Goal: Task Accomplishment & Management: Manage account settings

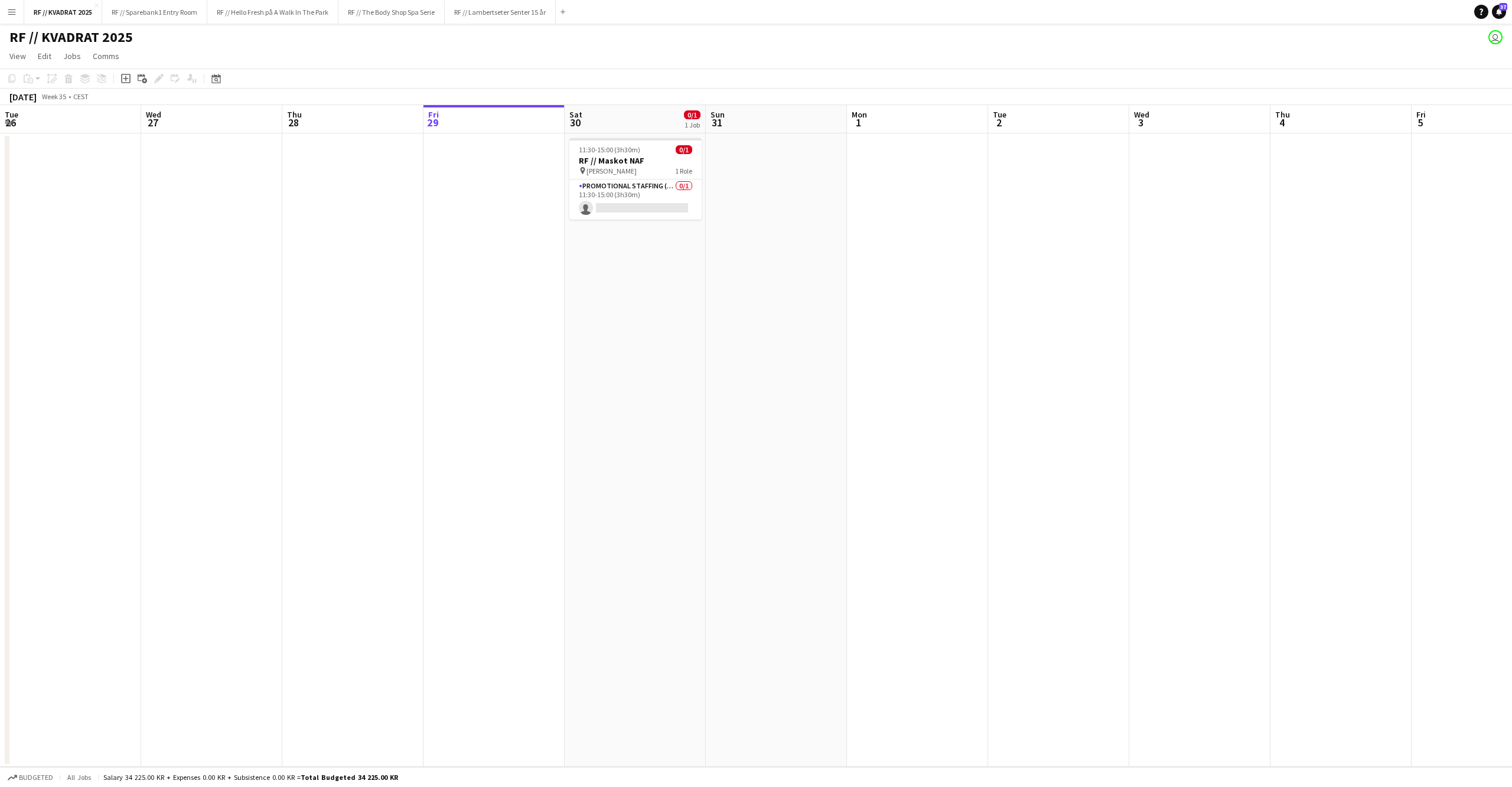
scroll to position [0, 281]
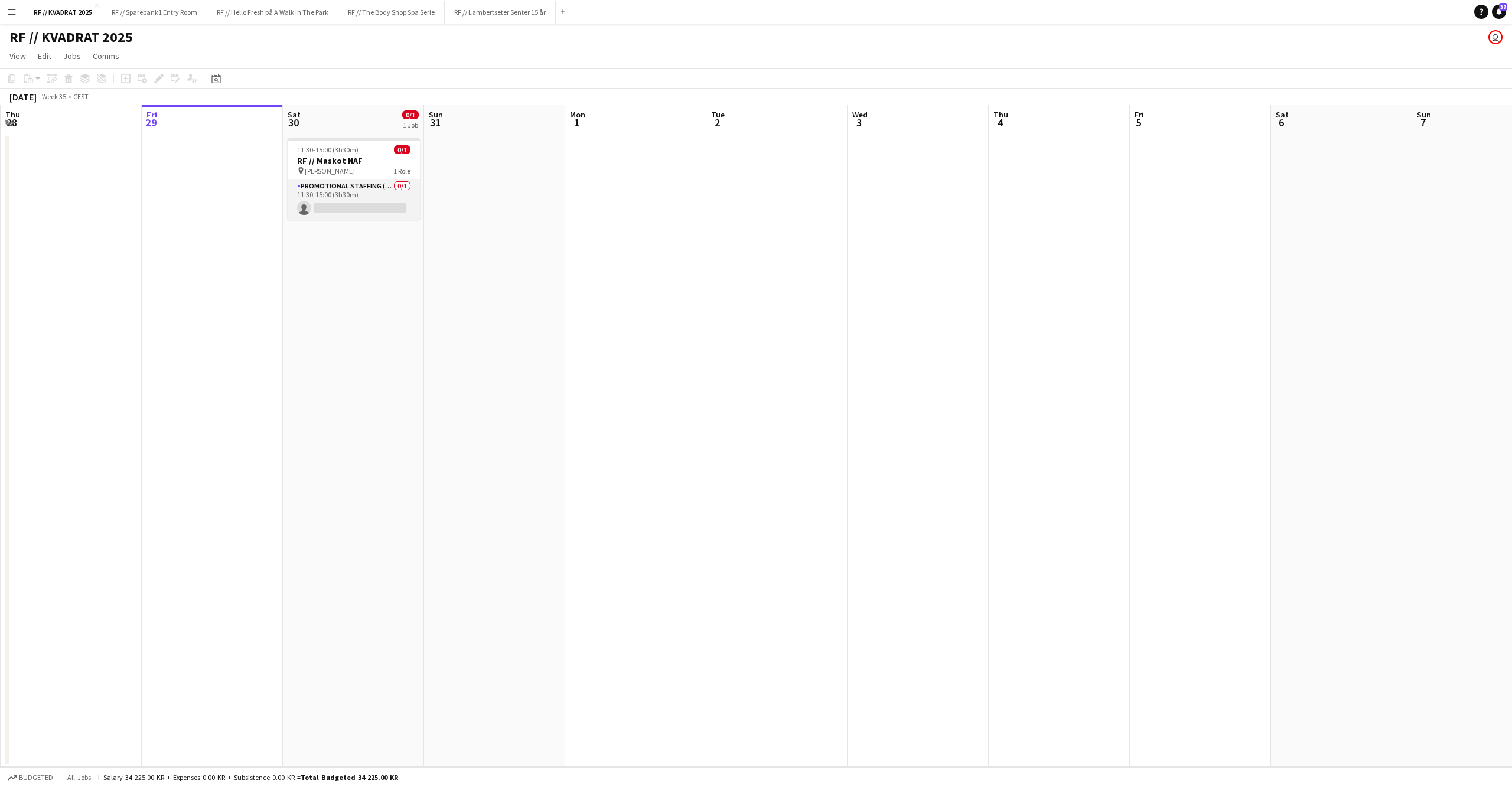
click at [357, 204] on app-card-role "Promotional Staffing (Mascot) 0/1 11:30-15:00 (3h30m) single-neutral-actions" at bounding box center [353, 200] width 132 height 40
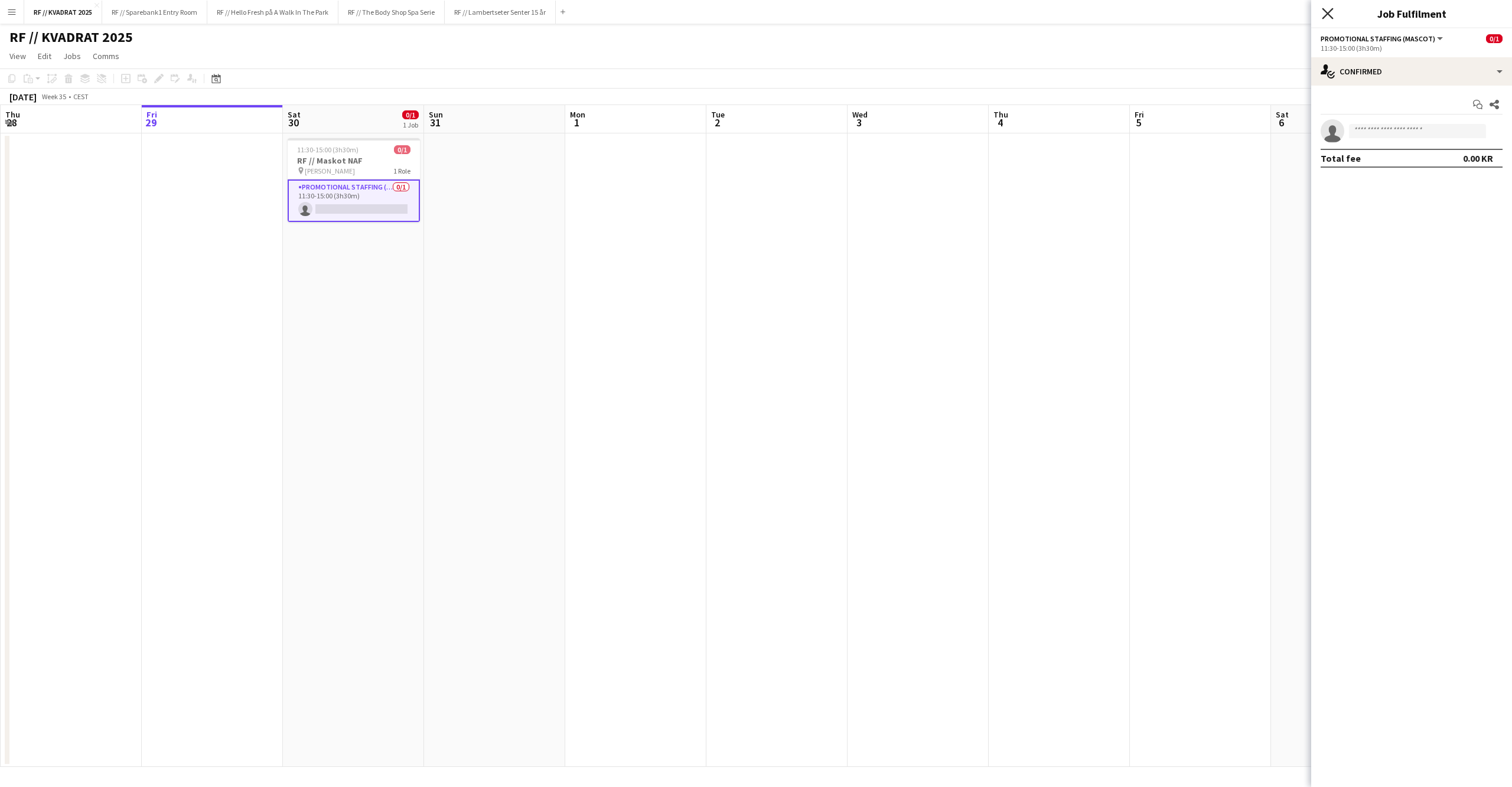
click at [1325, 17] on icon at bounding box center [1327, 13] width 11 height 11
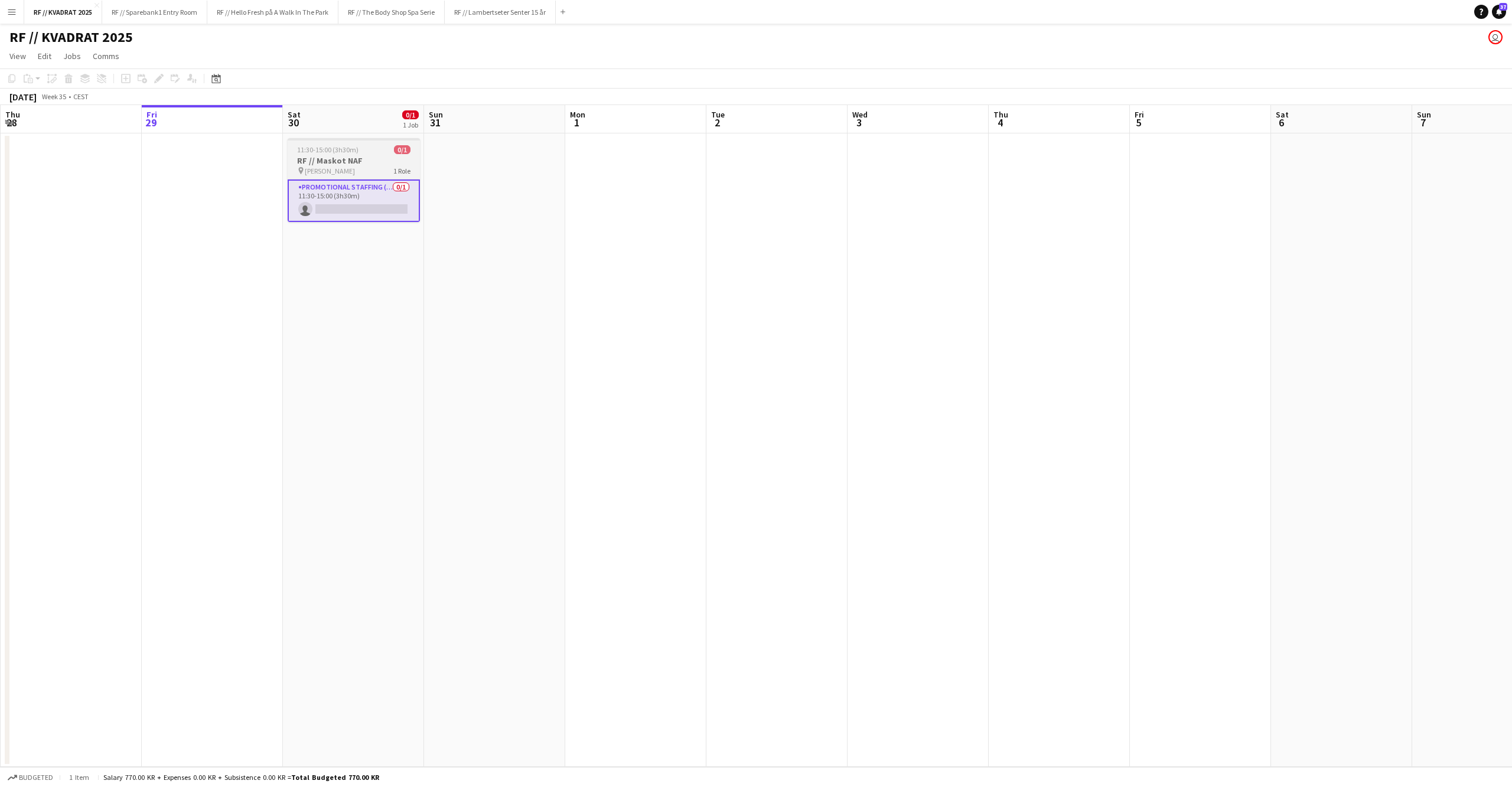
click at [354, 166] on h3 "RF // Maskot NAF" at bounding box center [353, 160] width 132 height 10
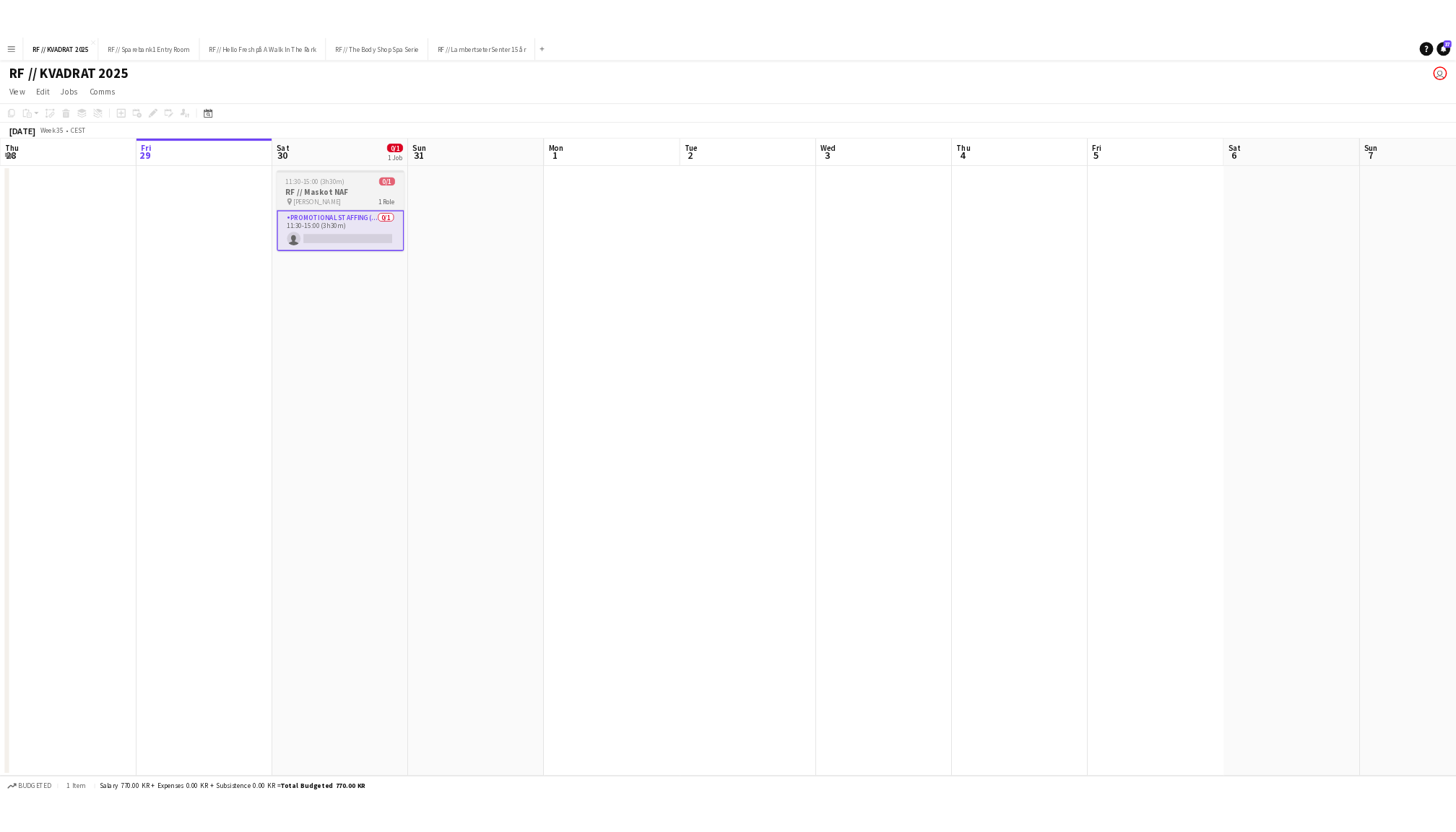
scroll to position [0, 344]
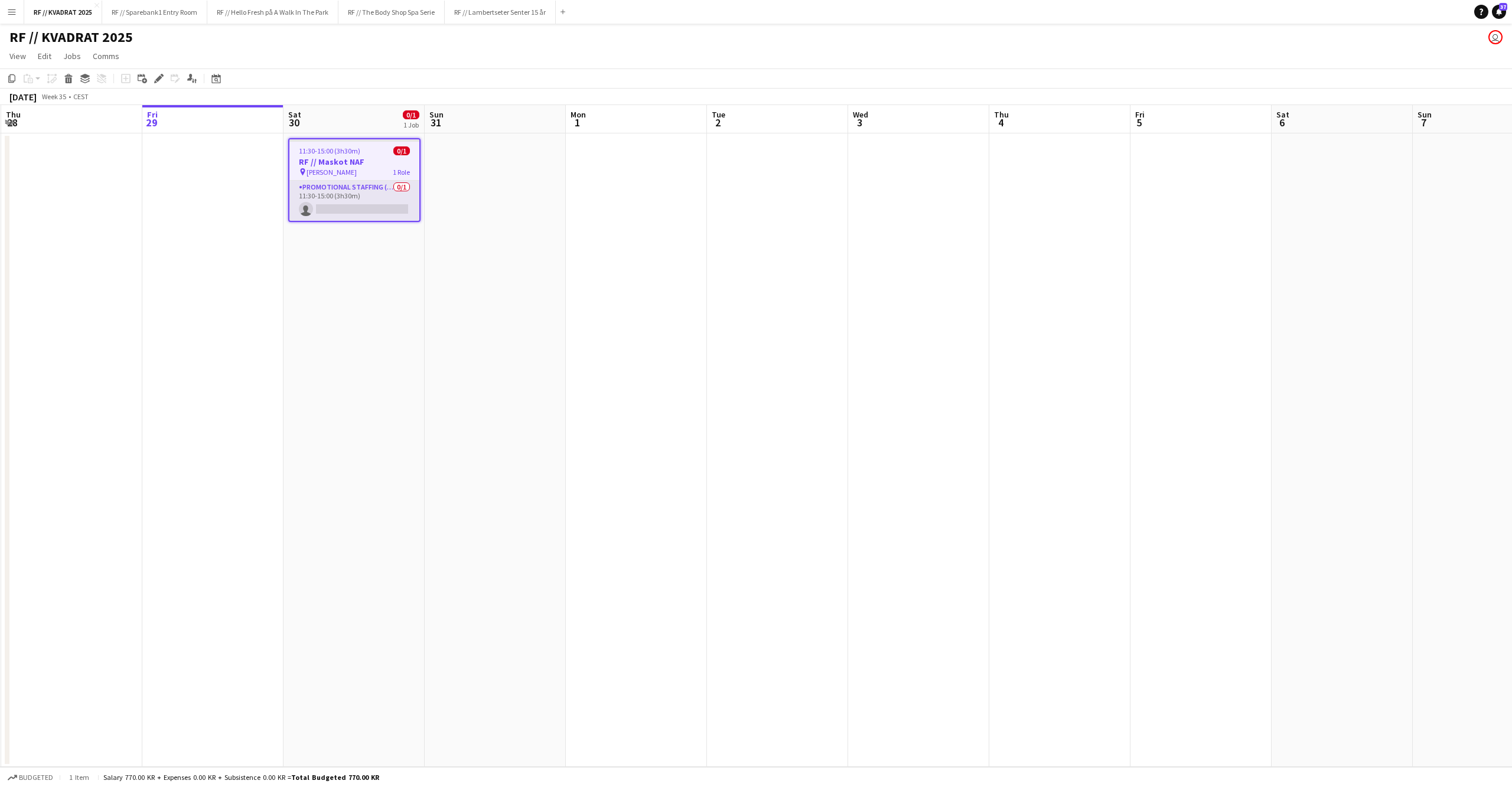
click at [389, 200] on app-card-role "Promotional Staffing (Mascot) 0/1 11:30-15:00 (3h30m) single-neutral-actions" at bounding box center [354, 200] width 130 height 40
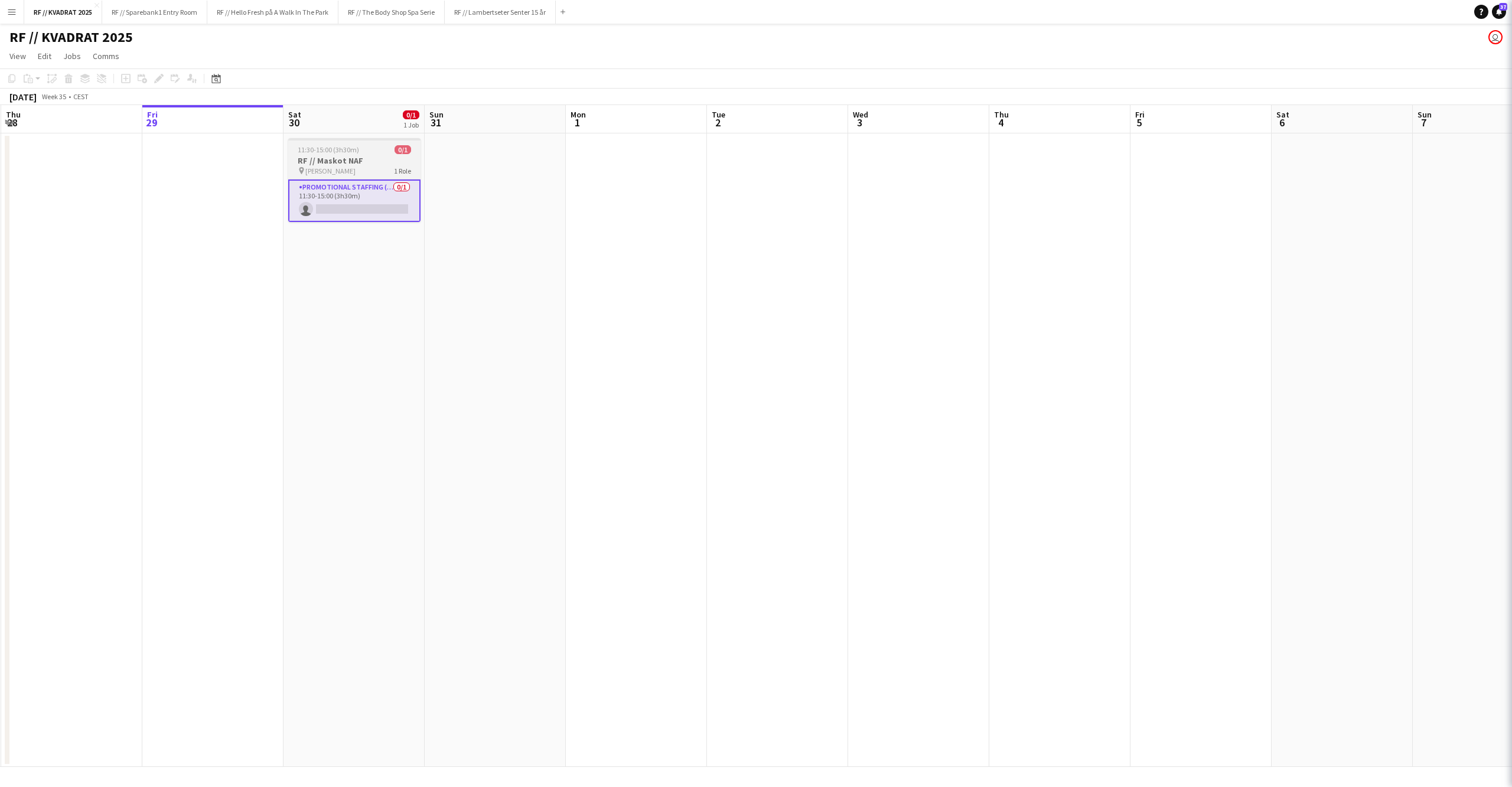
click at [383, 173] on div "pin Ruten Sandnes 1 Role" at bounding box center [354, 170] width 132 height 10
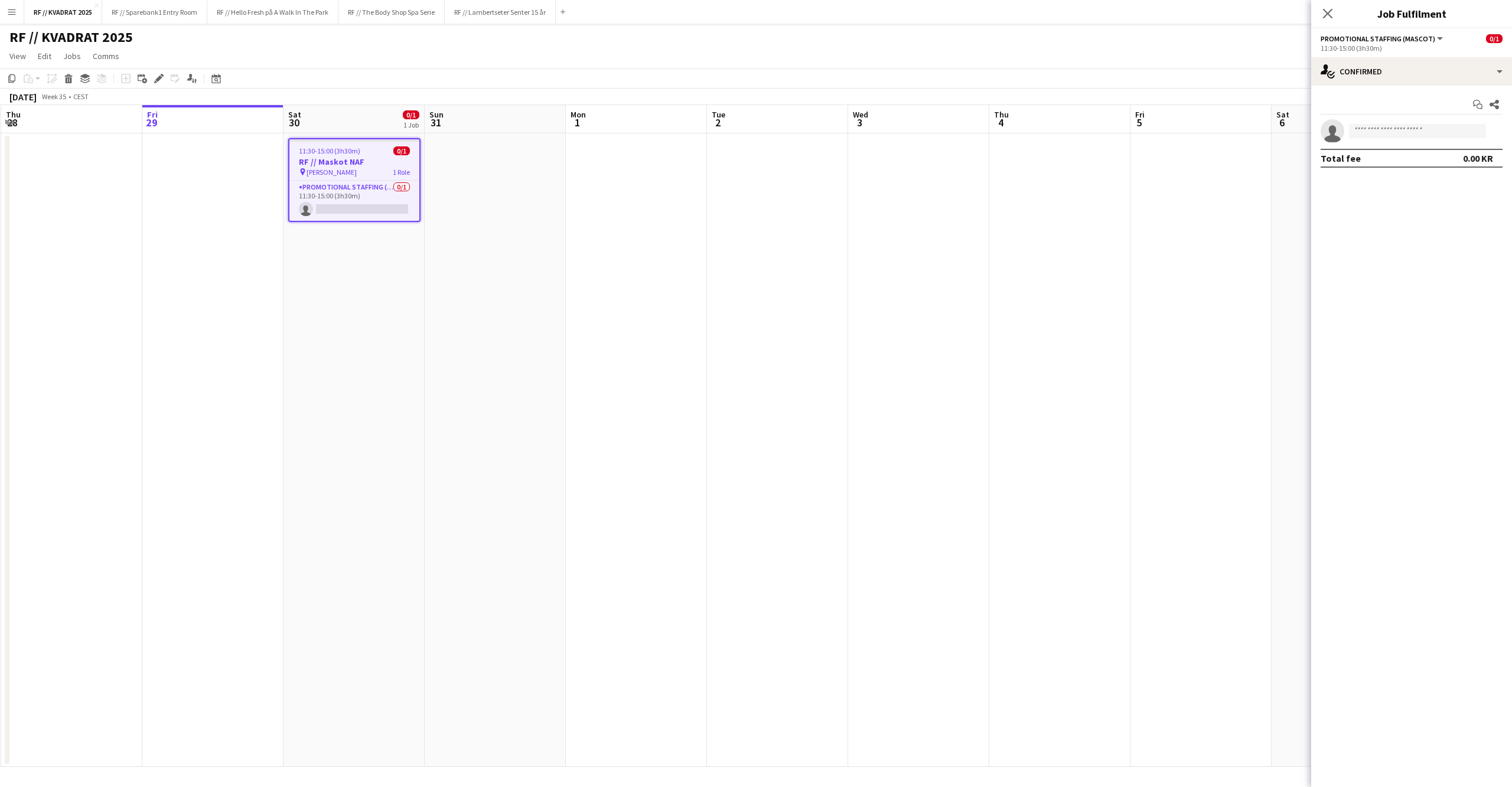
click at [557, 215] on app-date-cell at bounding box center [495, 450] width 141 height 634
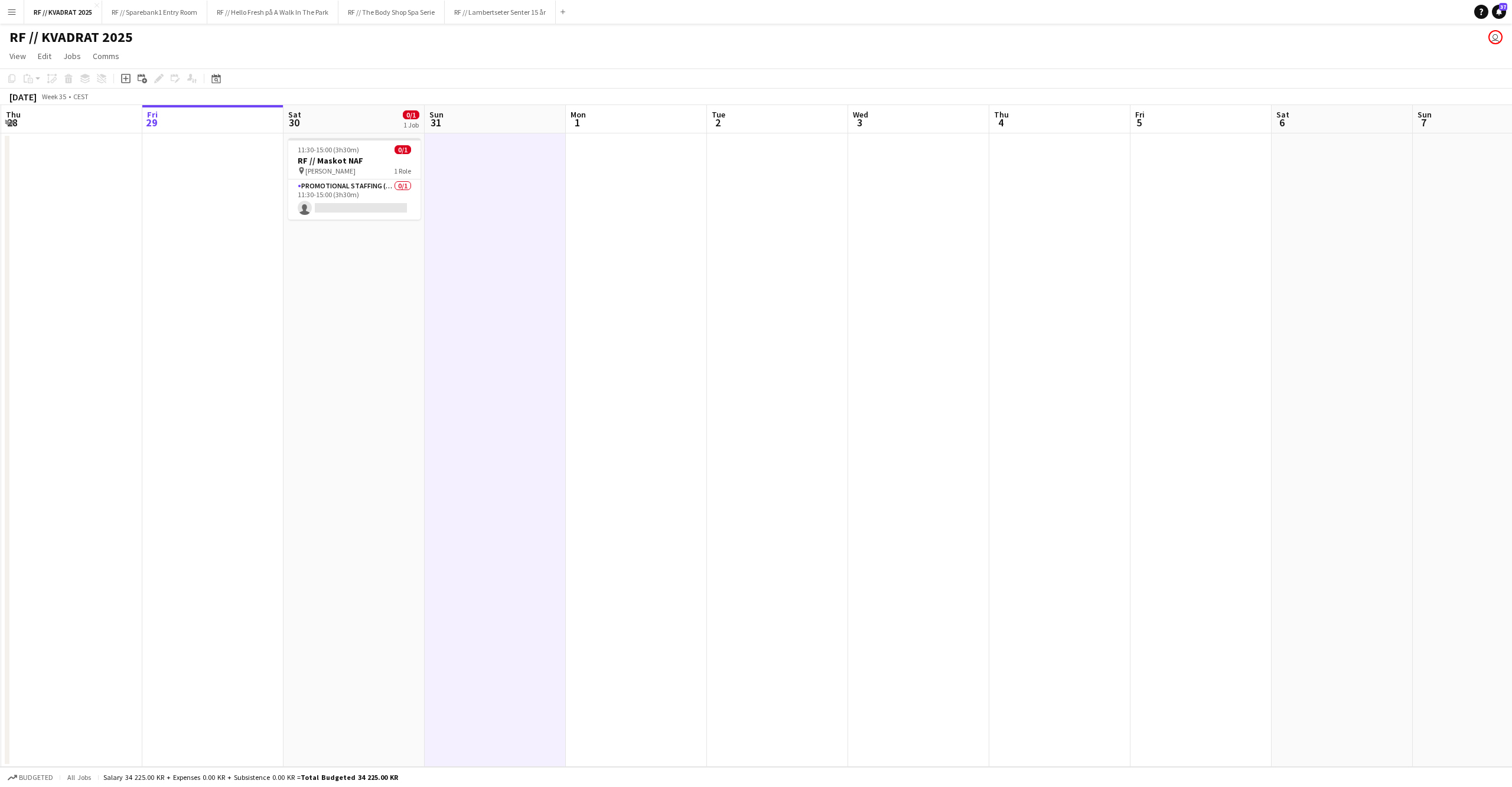
click at [372, 242] on app-date-cell "11:30-15:00 (3h30m) 0/1 RF // Maskot NAF pin Ruten Sandnes 1 Role Promotional S…" at bounding box center [354, 450] width 141 height 634
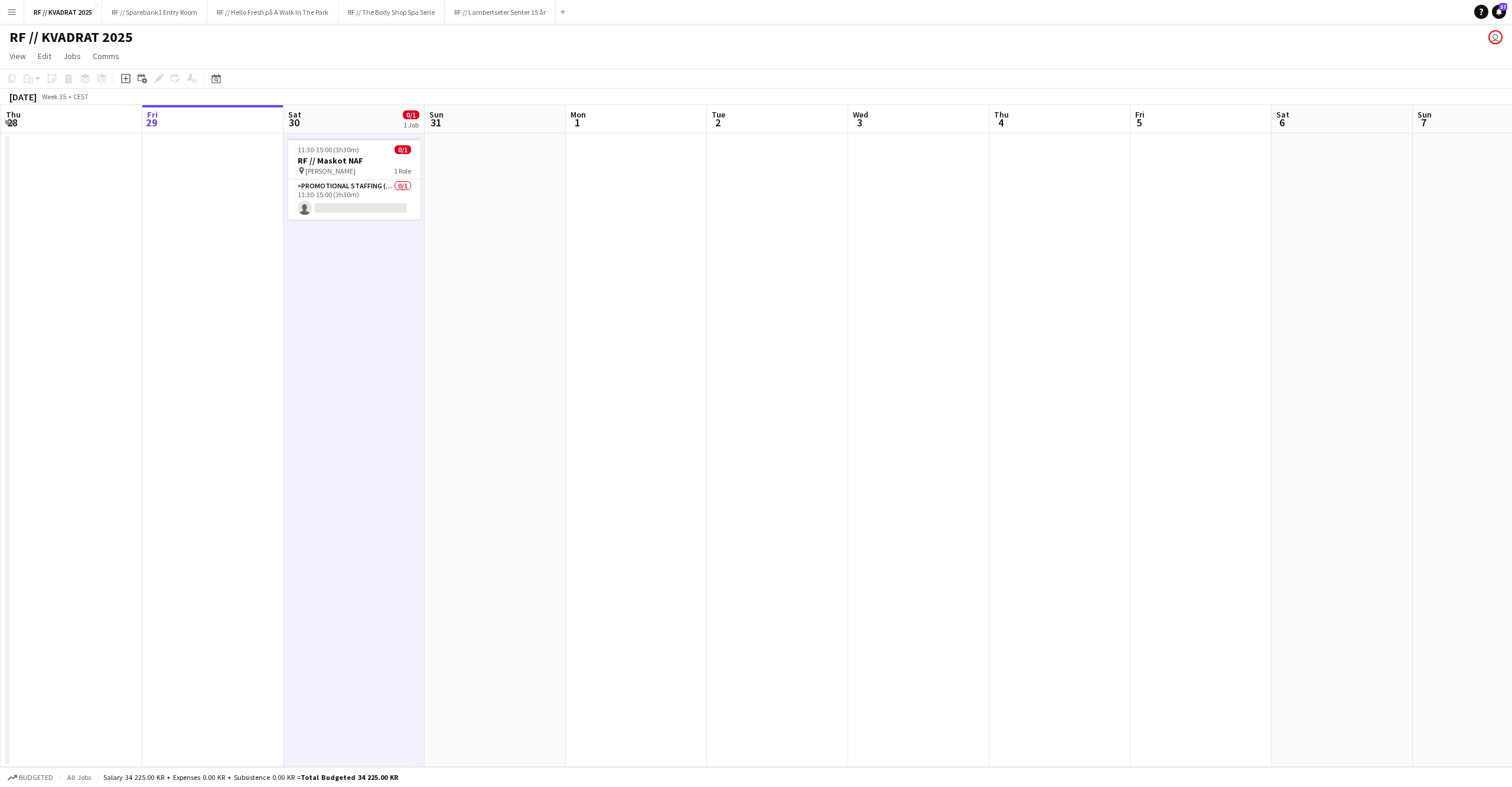
click at [525, 196] on app-date-cell at bounding box center [495, 450] width 141 height 634
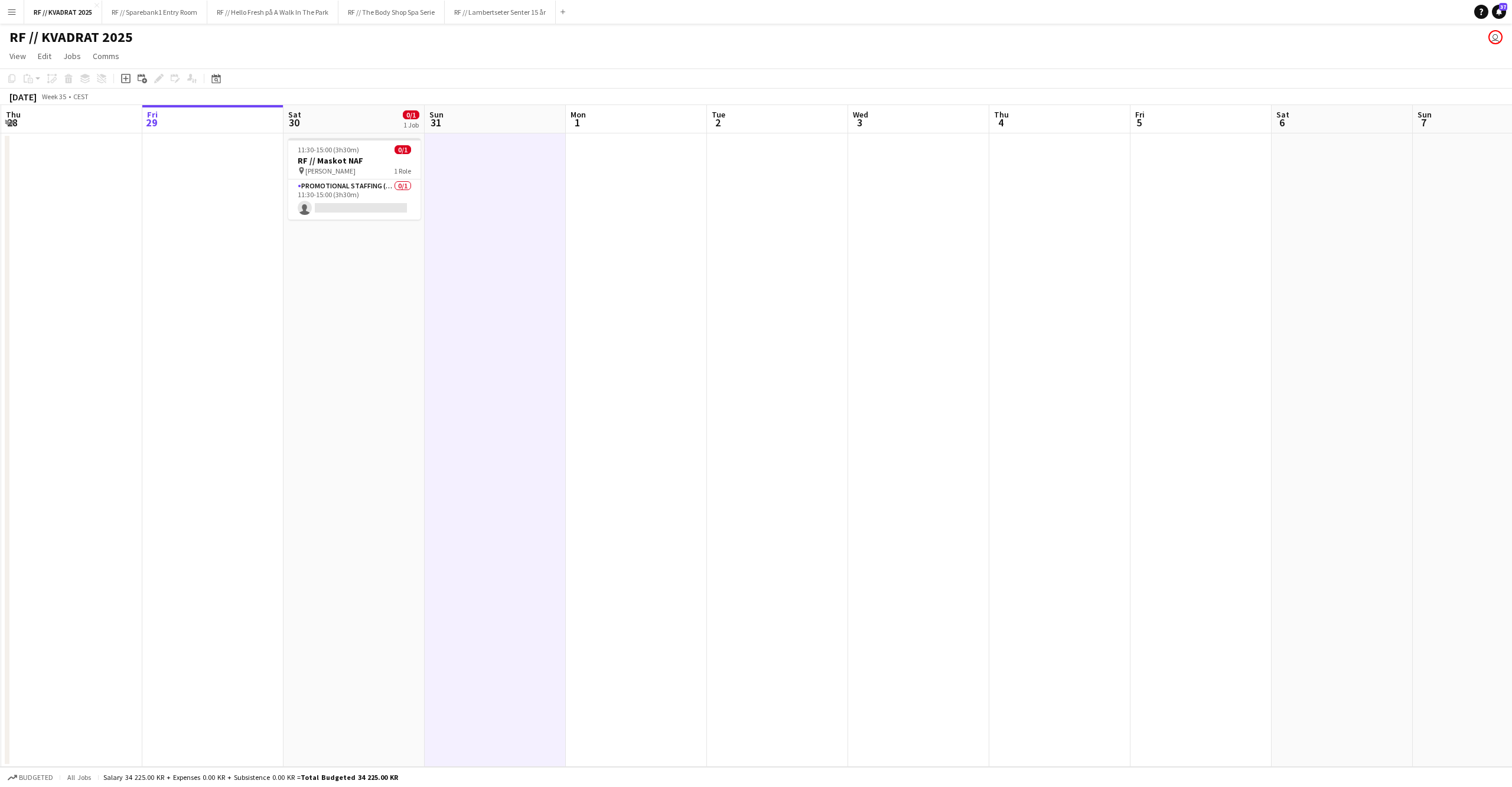
click at [643, 224] on app-date-cell at bounding box center [636, 450] width 141 height 634
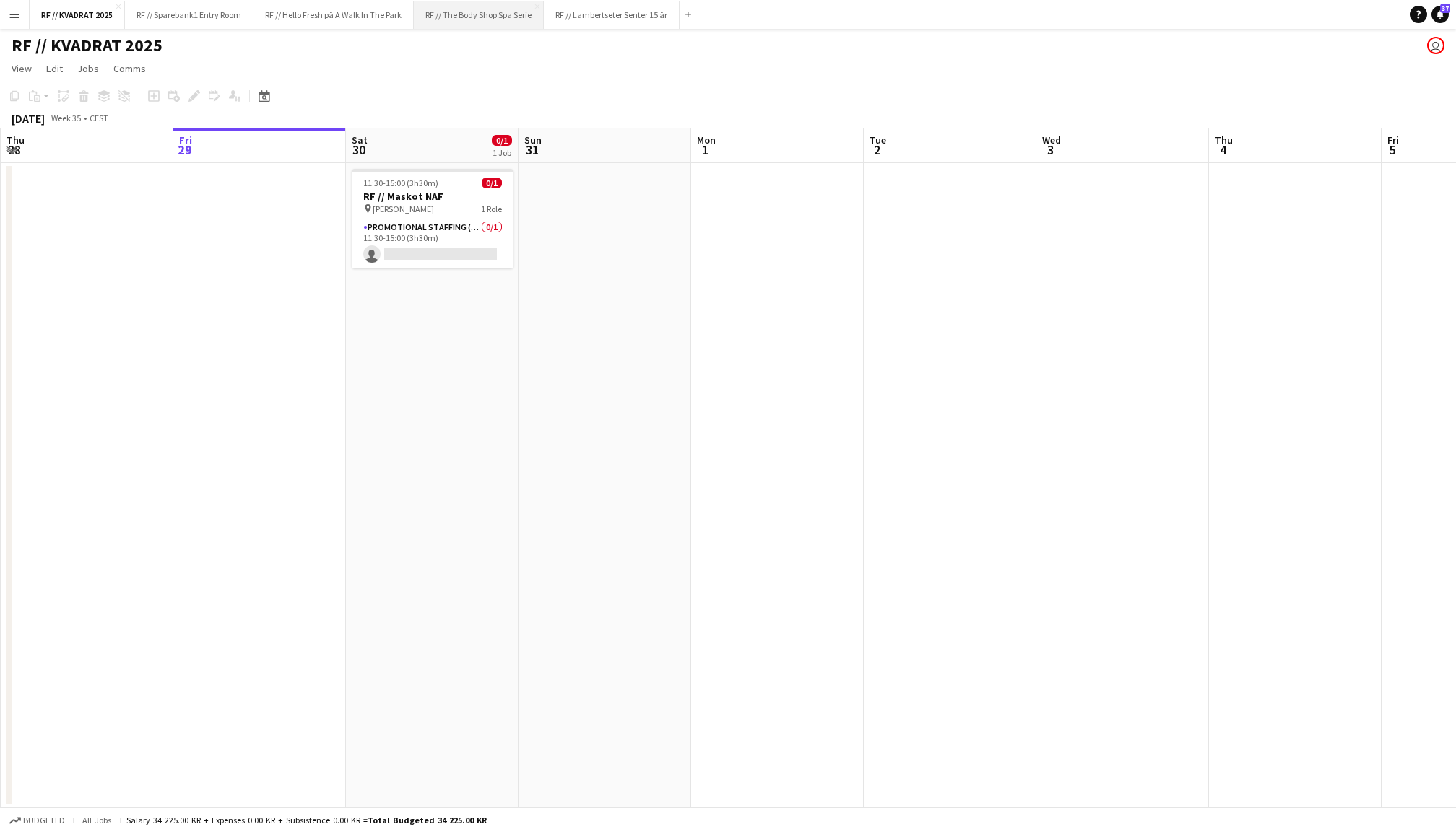
click at [486, 18] on button "RF // The Body Shop Spa Serie Close" at bounding box center [479, 15] width 130 height 28
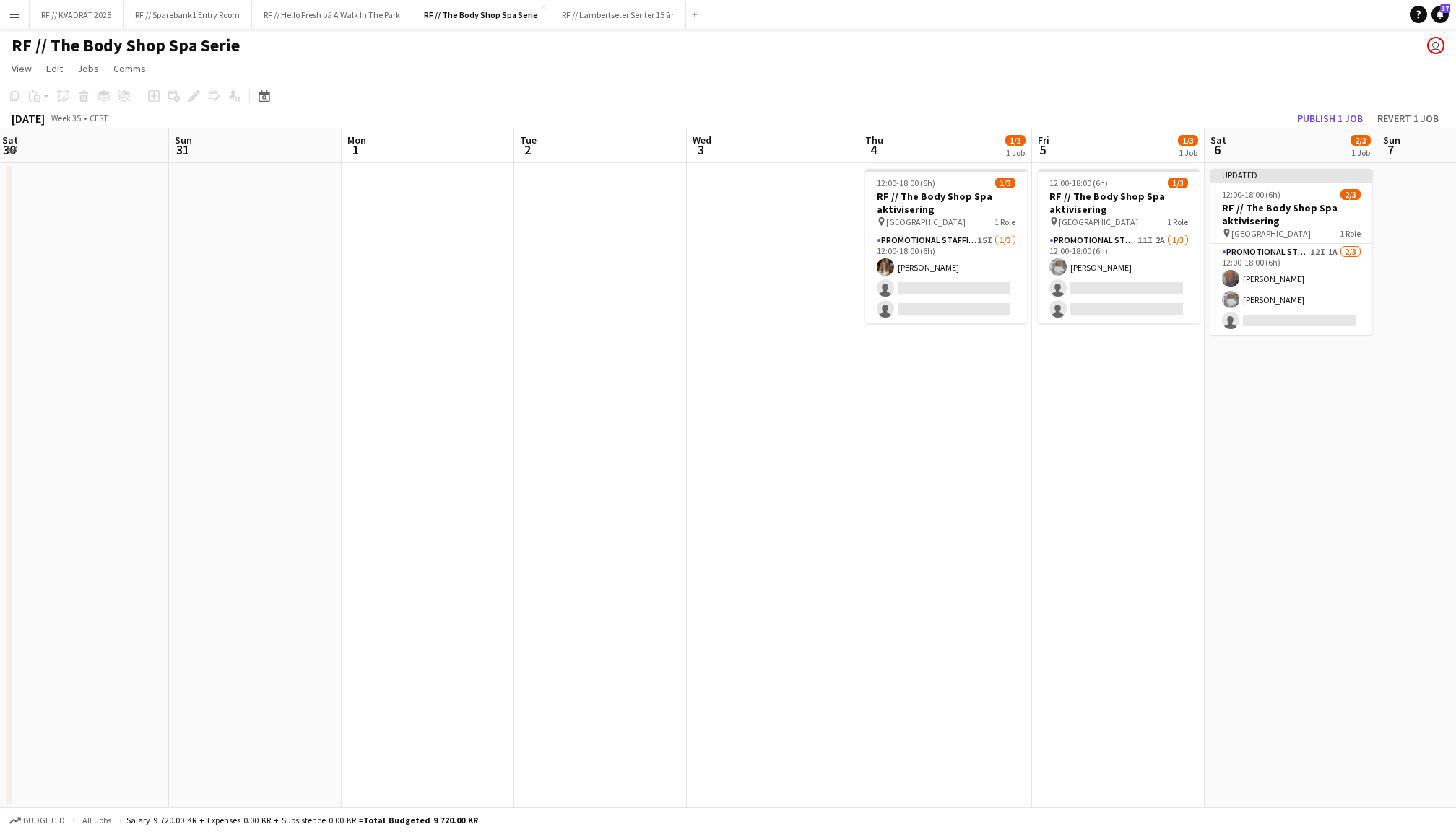
scroll to position [0, 470]
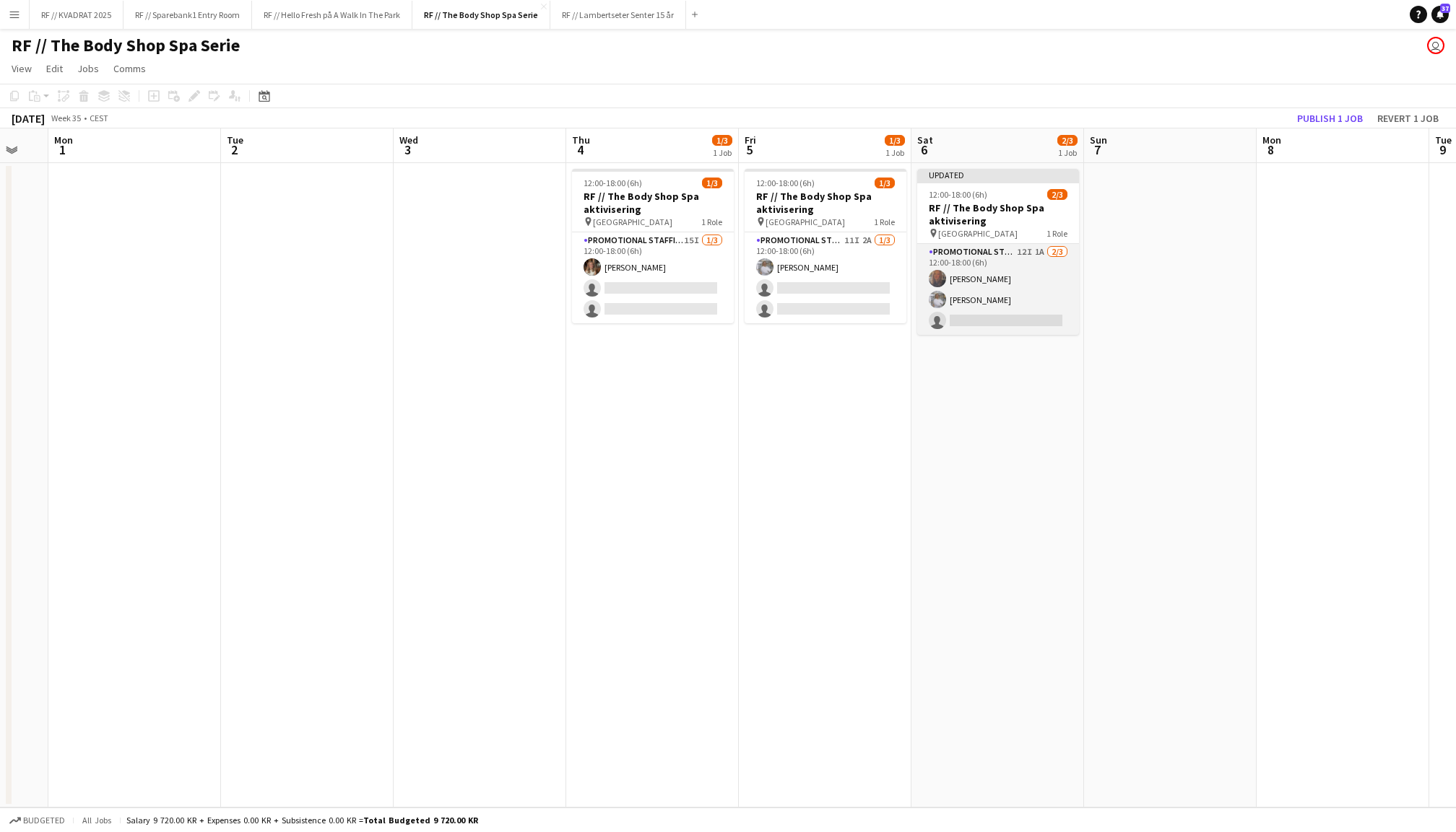
click at [1000, 303] on app-card-role "Promotional Staffing (Promotional Staff) 12I 1A [DATE] 12:00-18:00 (6h) [PERSON…" at bounding box center [998, 289] width 162 height 91
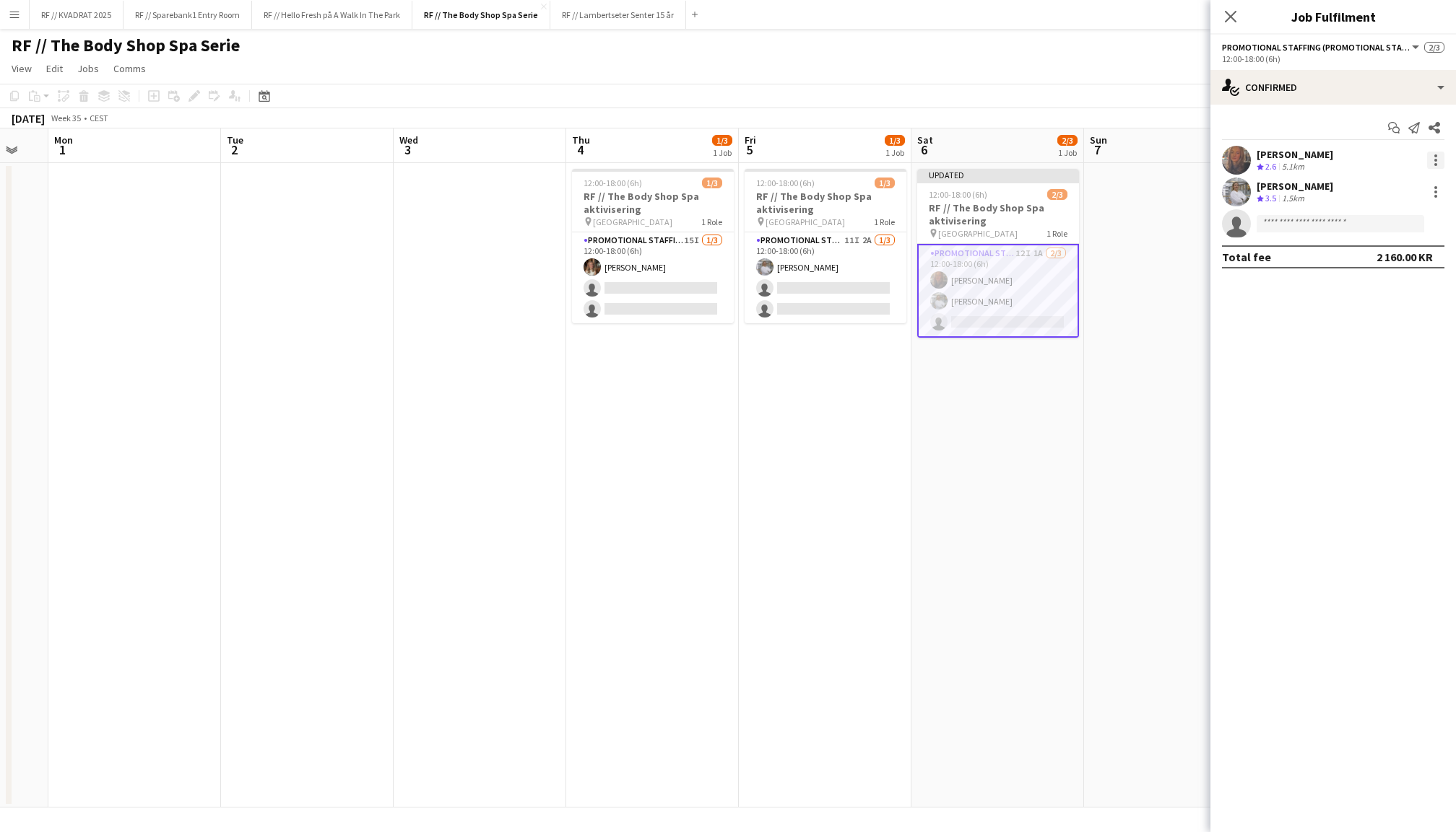
click at [1437, 151] on div at bounding box center [1436, 160] width 17 height 17
click at [1380, 319] on span "Remove" at bounding box center [1365, 325] width 43 height 13
click at [1231, 19] on icon "Close pop-in" at bounding box center [1230, 16] width 13 height 13
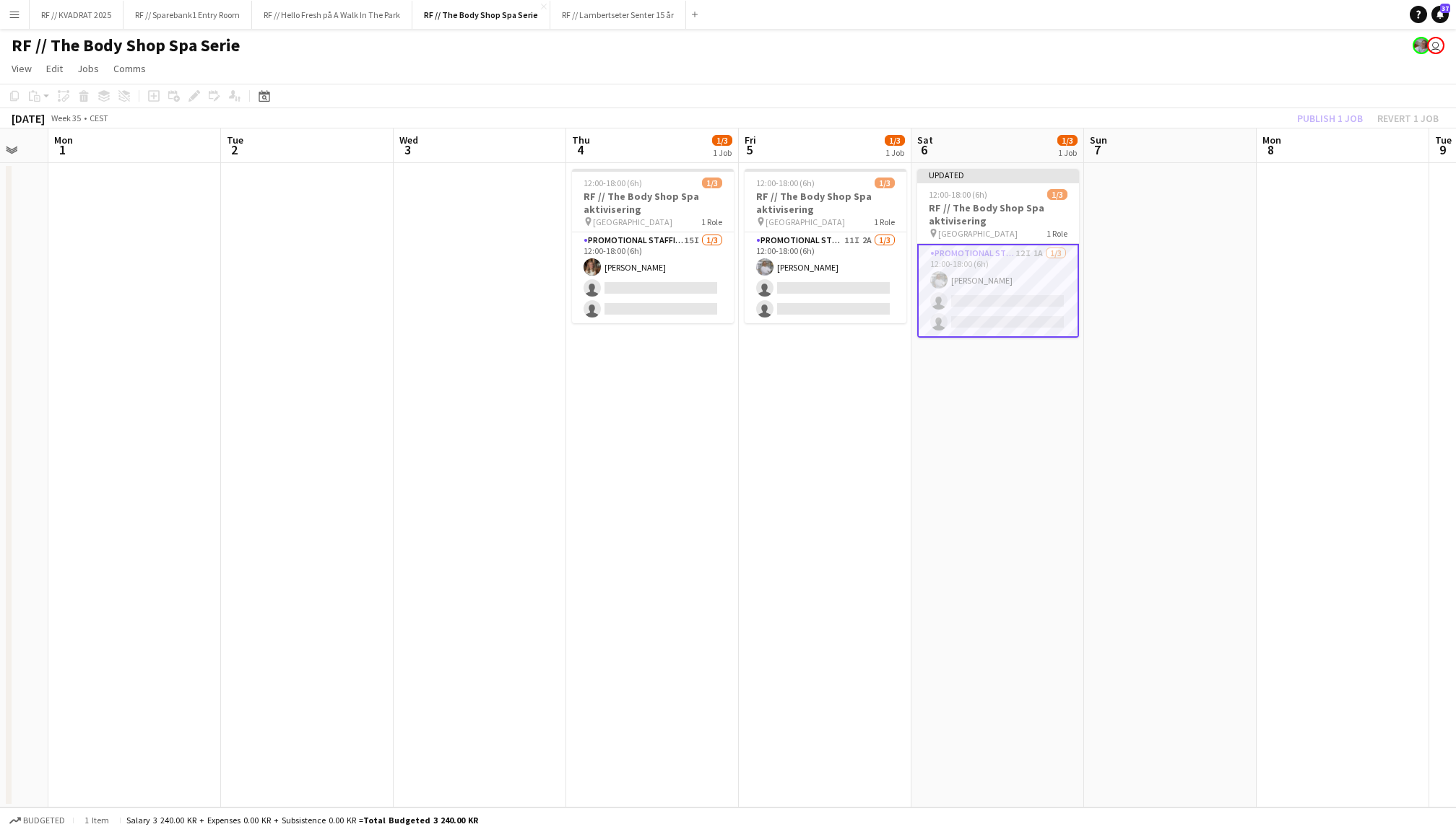
click at [1322, 117] on div "Publish 1 job Revert 1 job" at bounding box center [1368, 118] width 177 height 19
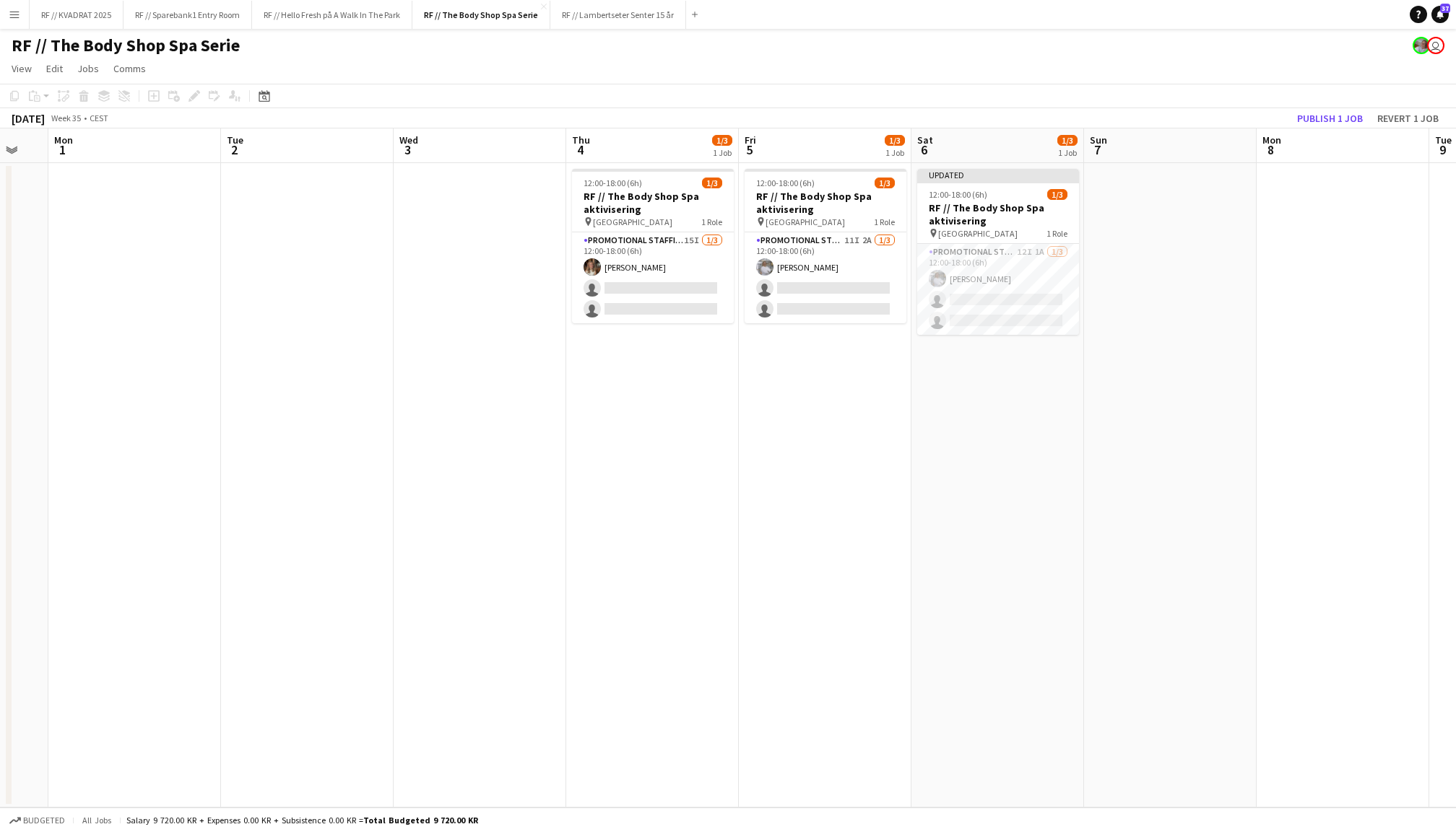
click at [1322, 117] on button "Publish 1 job" at bounding box center [1330, 118] width 77 height 19
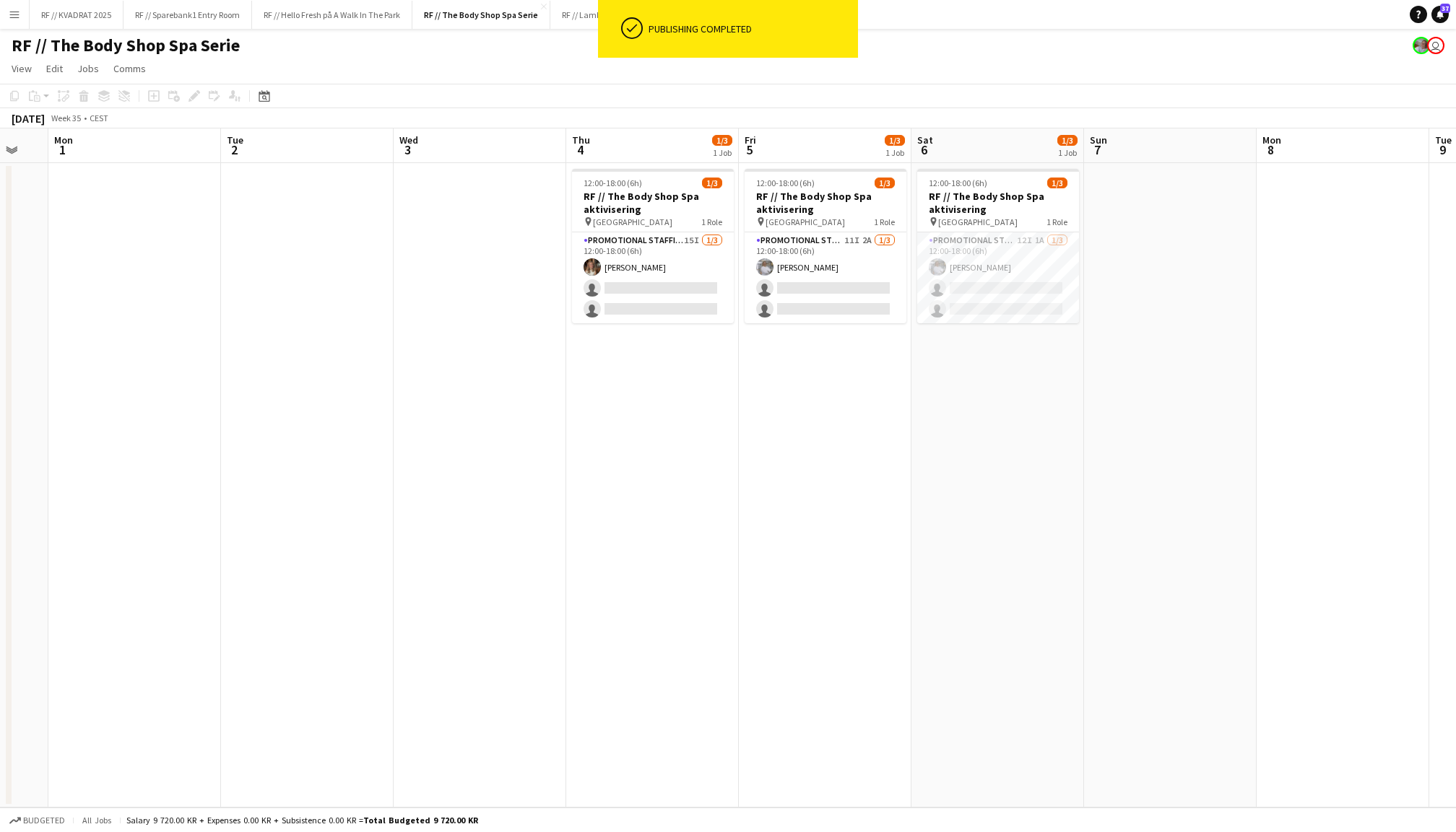
click at [1145, 312] on app-date-cell at bounding box center [1170, 485] width 173 height 644
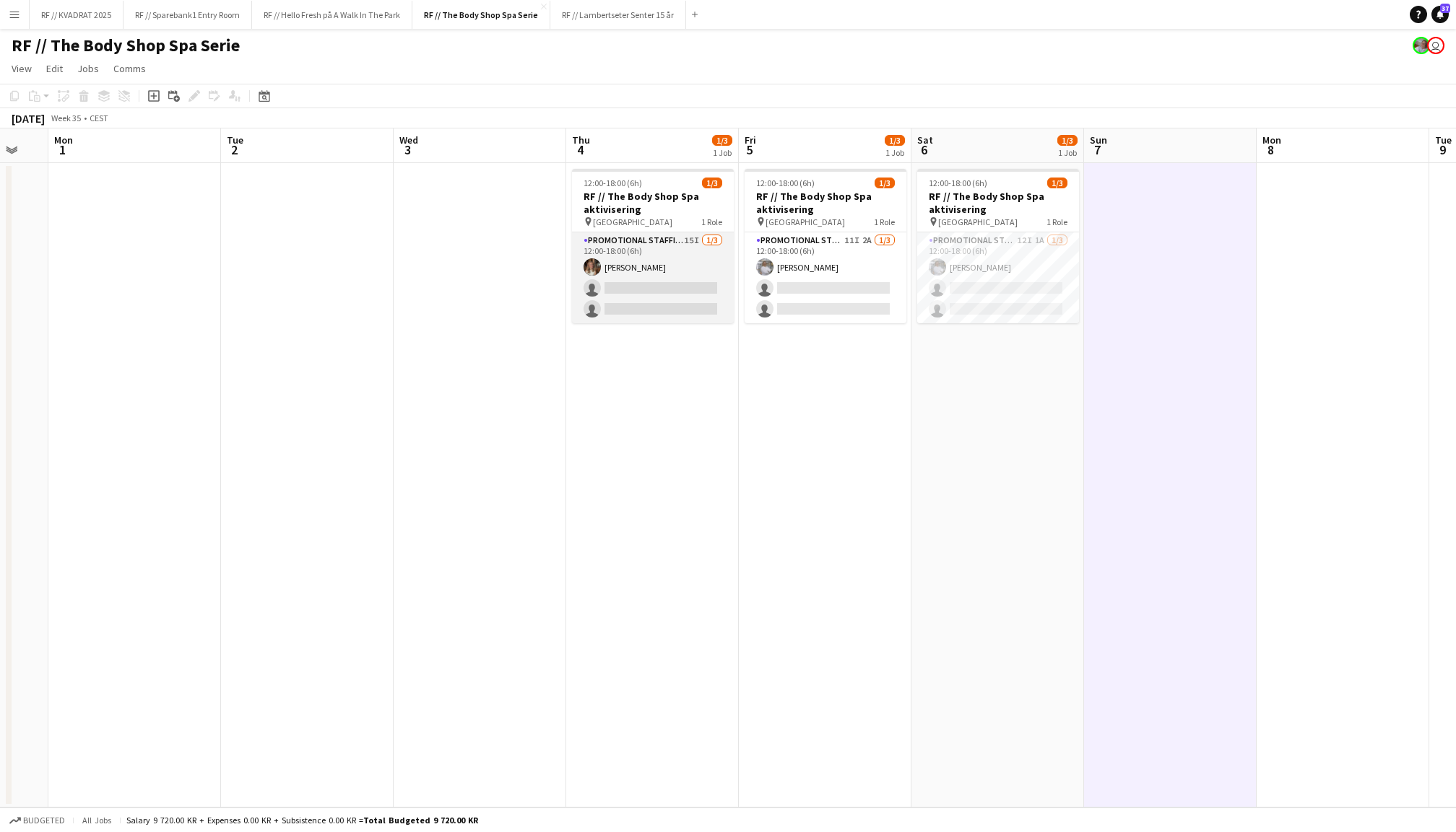
click at [676, 280] on app-card-role "Promotional Staffing (Promotional Staff) 15I [DATE] 12:00-18:00 (6h) [PERSON_NA…" at bounding box center [653, 277] width 162 height 91
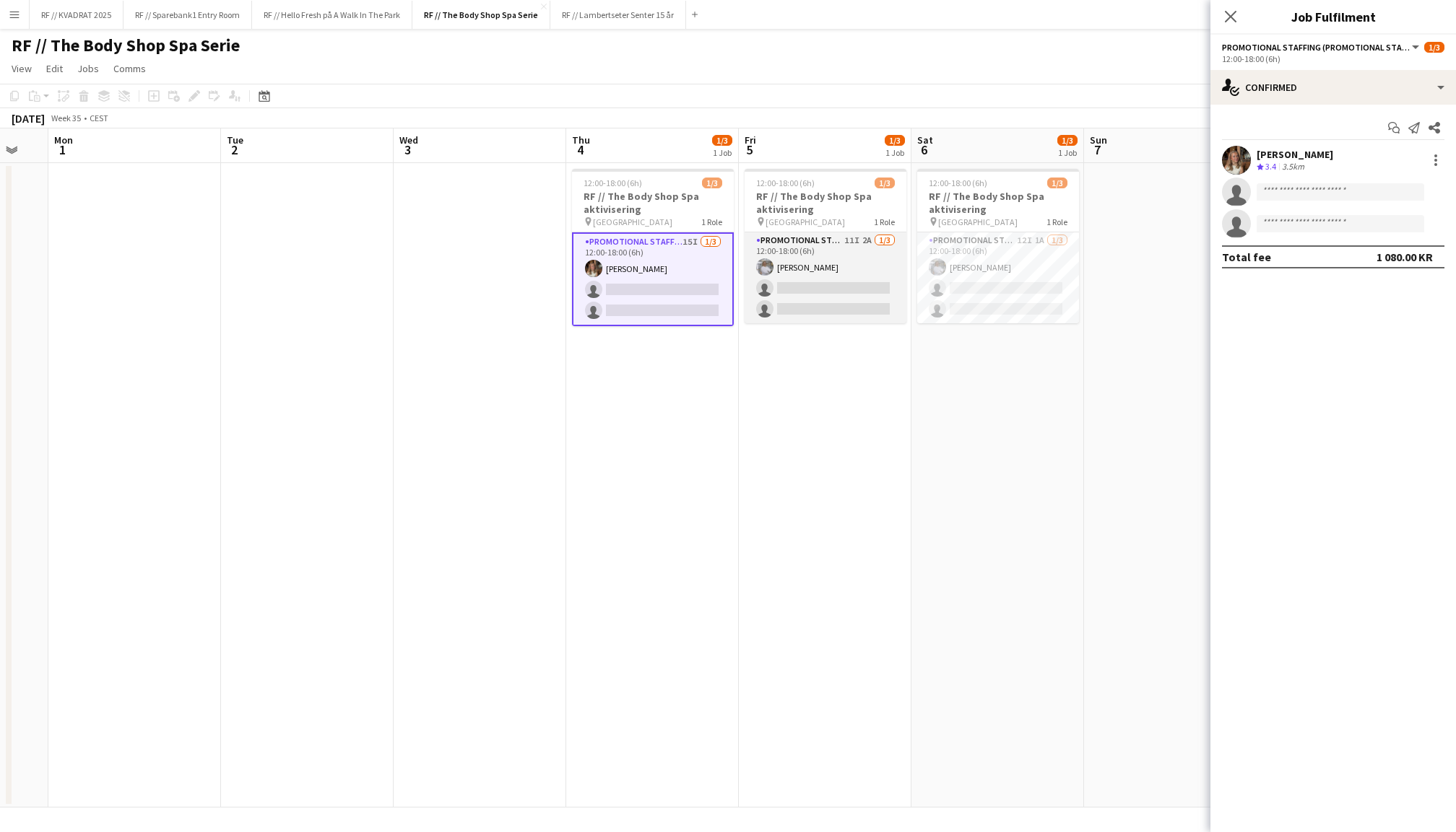
click at [818, 269] on app-card-role "Promotional Staffing (Promotional Staff) 11I 2A [DATE] 12:00-18:00 (6h) [PERSON…" at bounding box center [825, 277] width 162 height 91
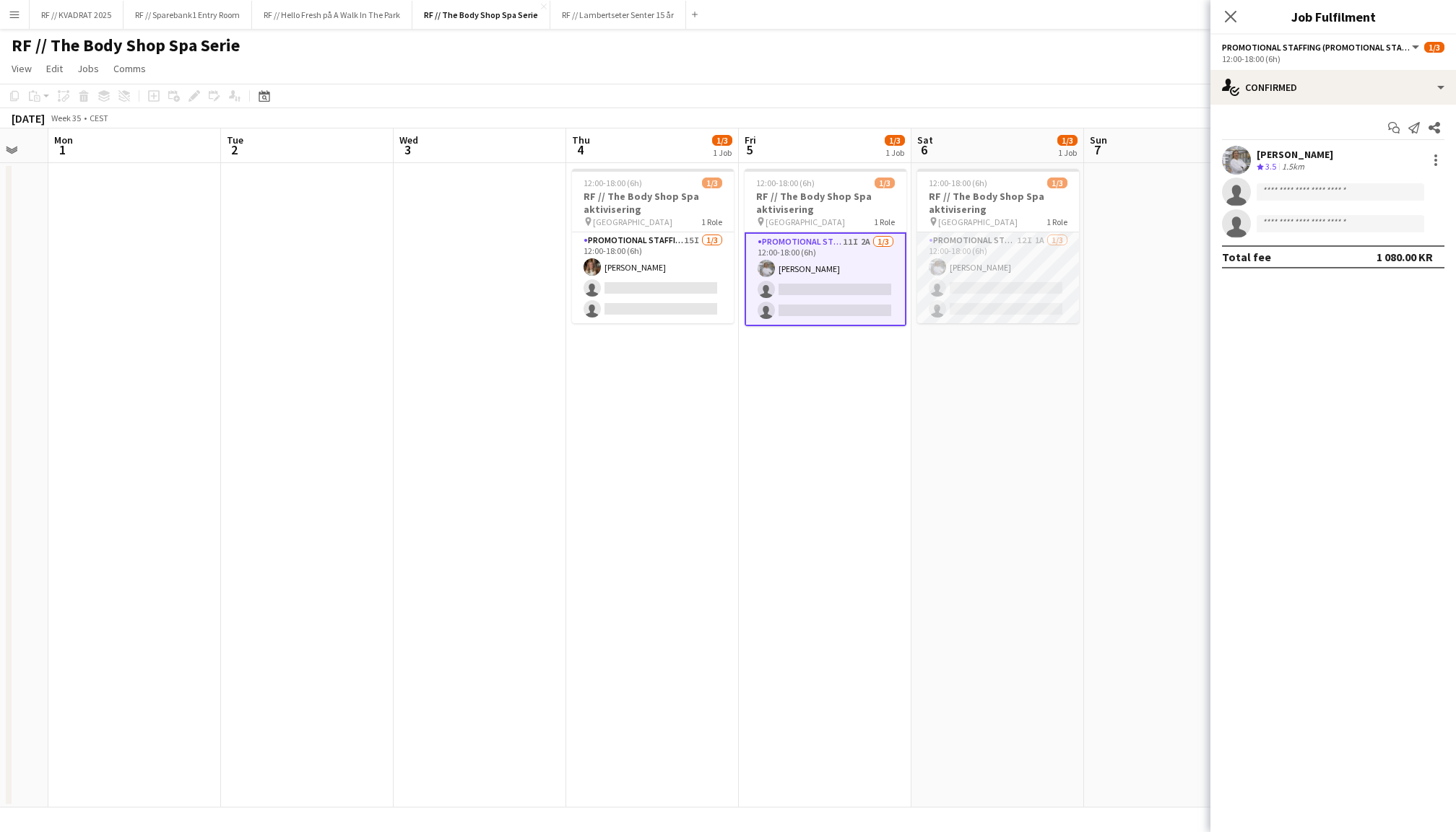
click at [996, 272] on app-card-role "Promotional Staffing (Promotional Staff) 12I 1A [DATE] 12:00-18:00 (6h) [PERSON…" at bounding box center [998, 277] width 162 height 91
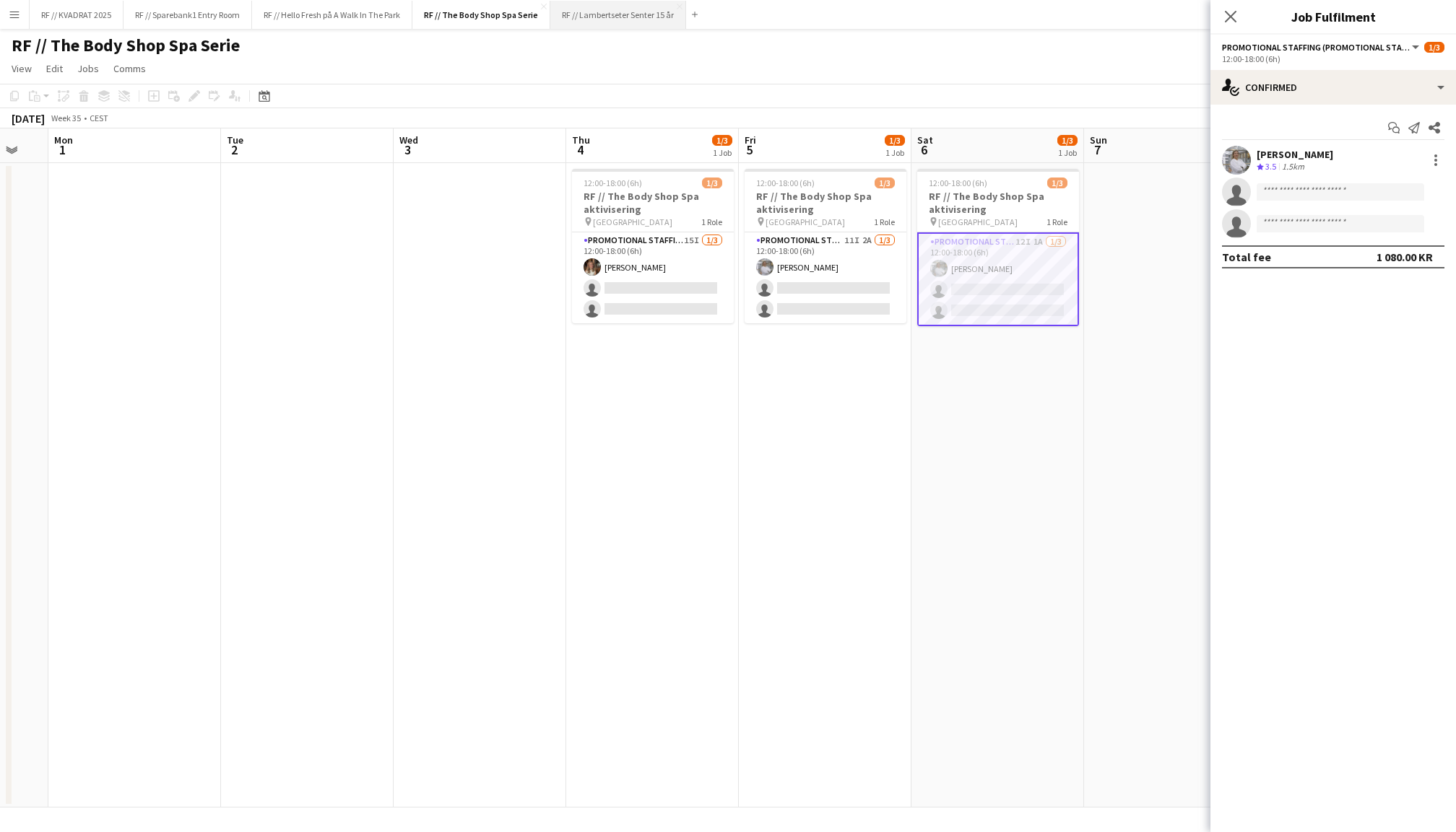
click at [663, 19] on button "RF // Lambertseter Senter 15 år Close" at bounding box center [618, 15] width 136 height 28
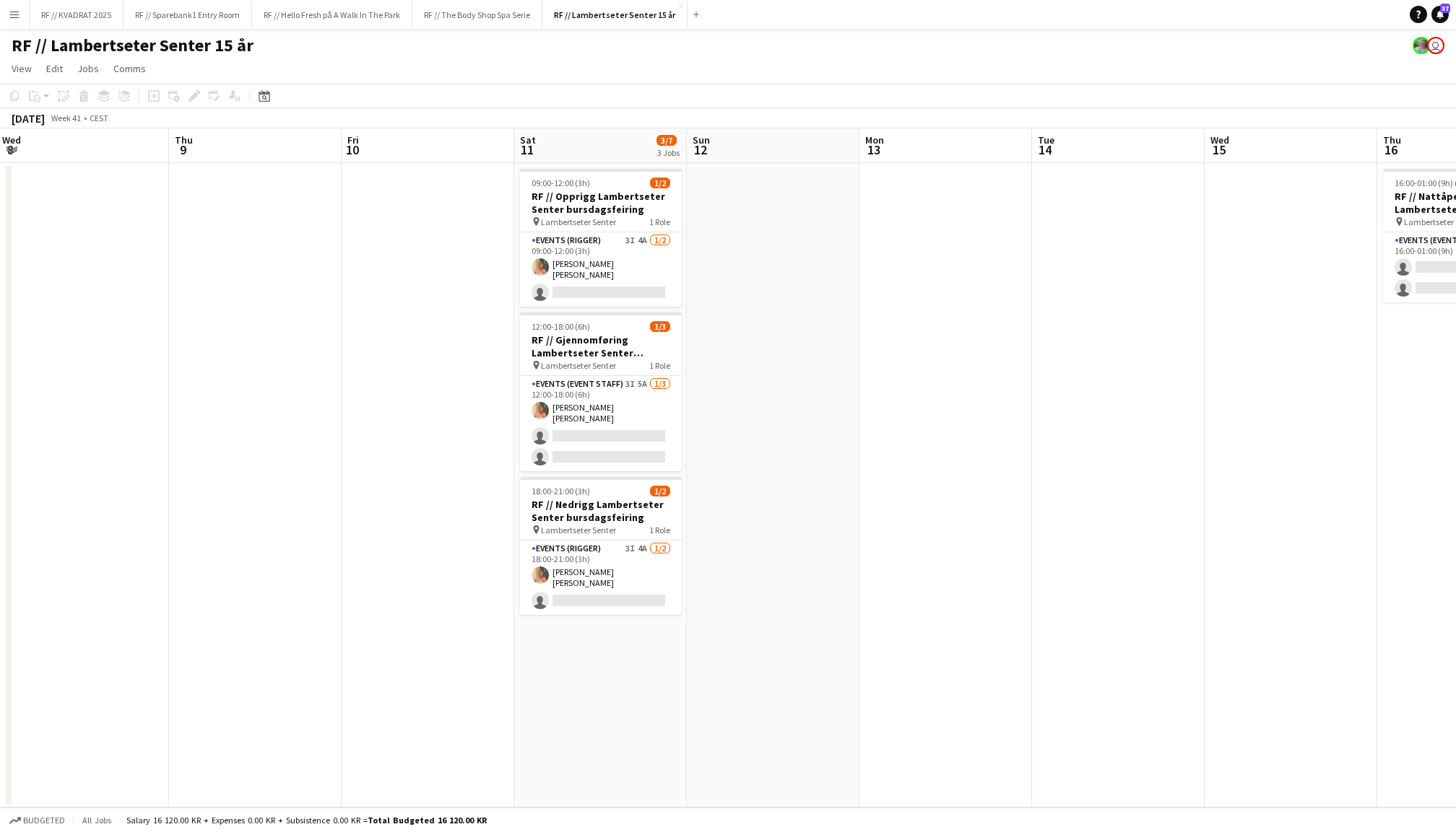
scroll to position [0, 567]
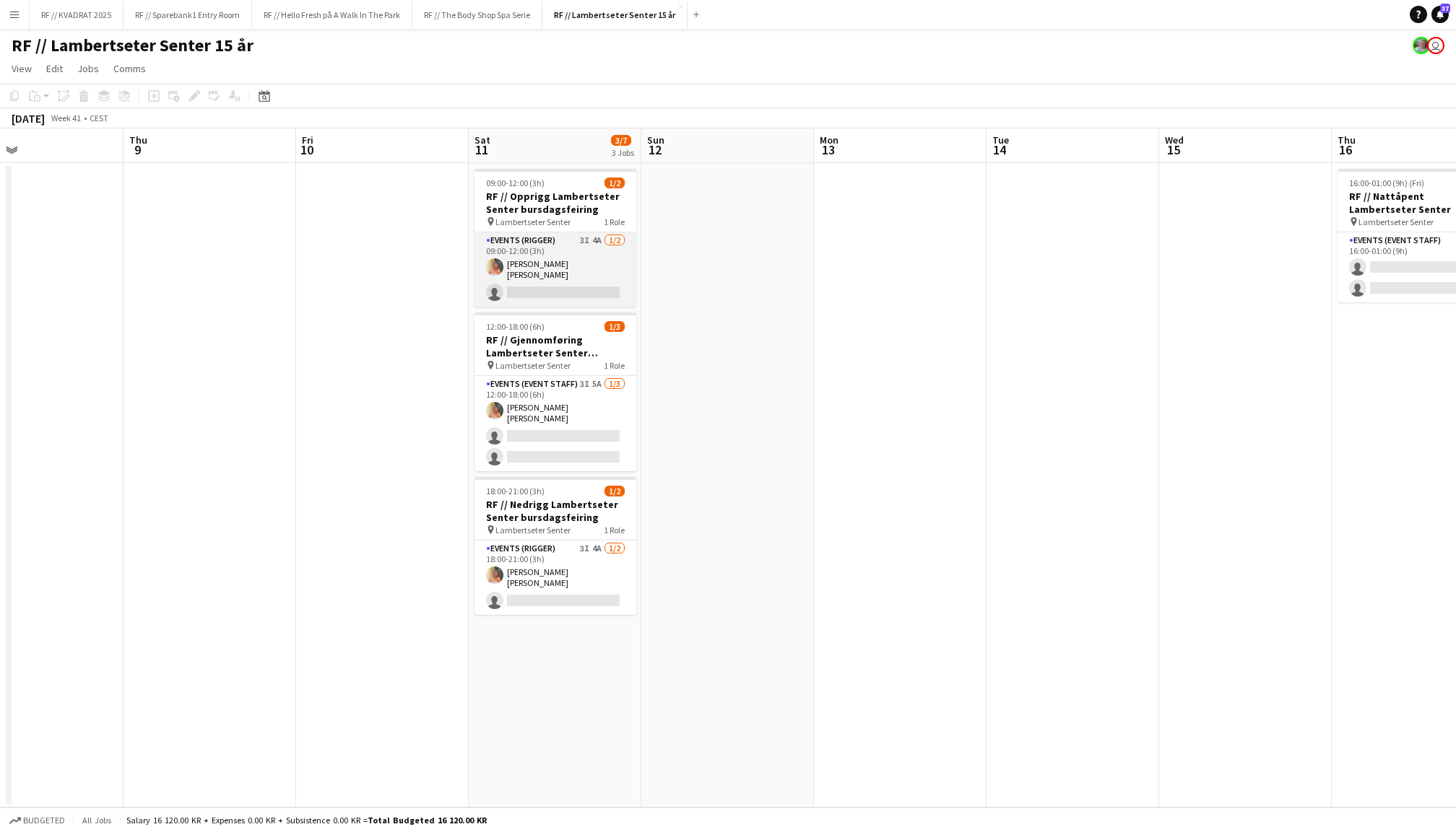
click at [538, 253] on app-card-role "Events (Rigger) 3I 4A [DATE] 09:00-12:00 (3h) [PERSON_NAME] [PERSON_NAME] singl…" at bounding box center [555, 269] width 162 height 74
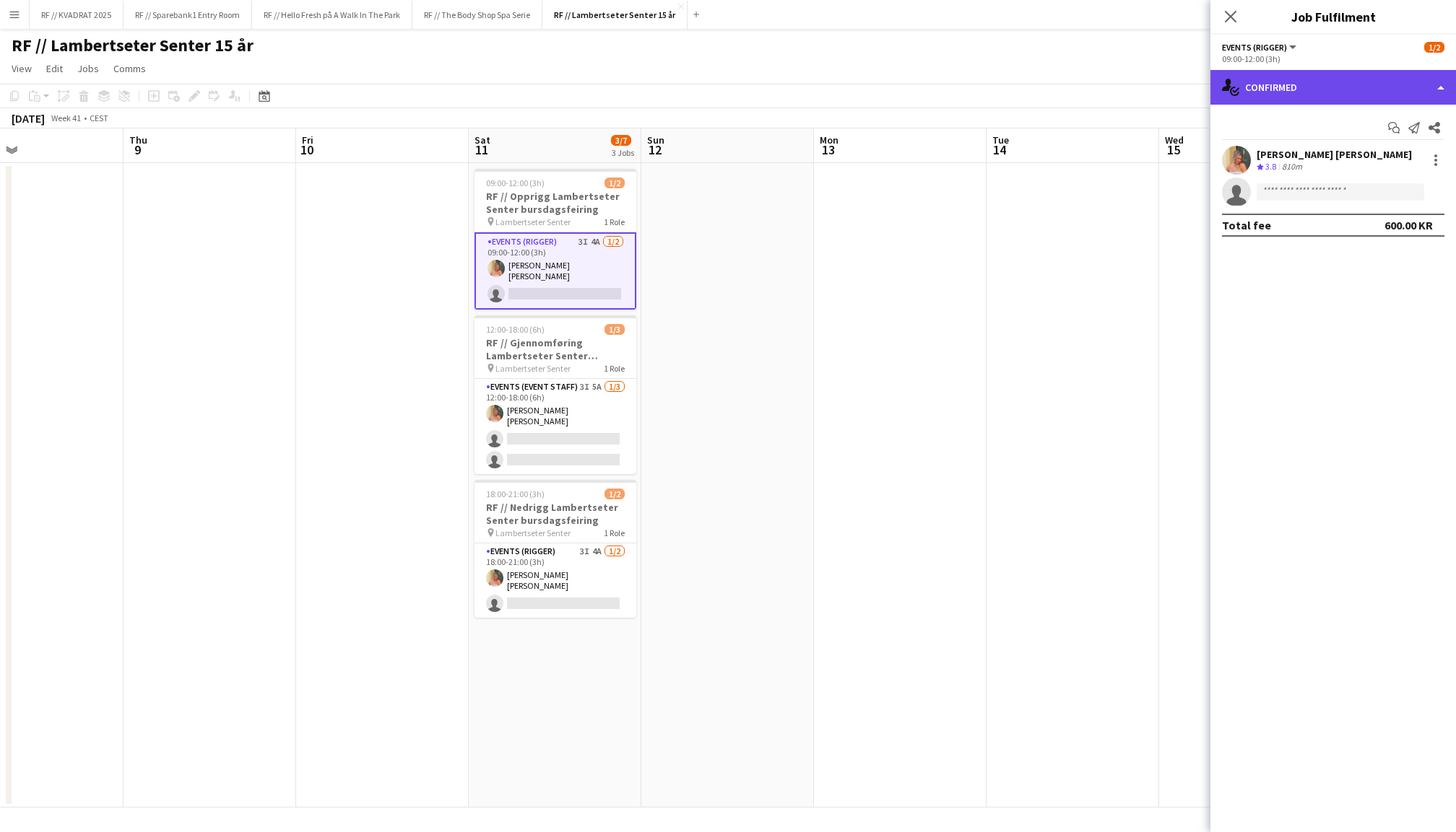
click at [1301, 70] on div "single-neutral-actions-check-2 Confirmed" at bounding box center [1334, 87] width 246 height 35
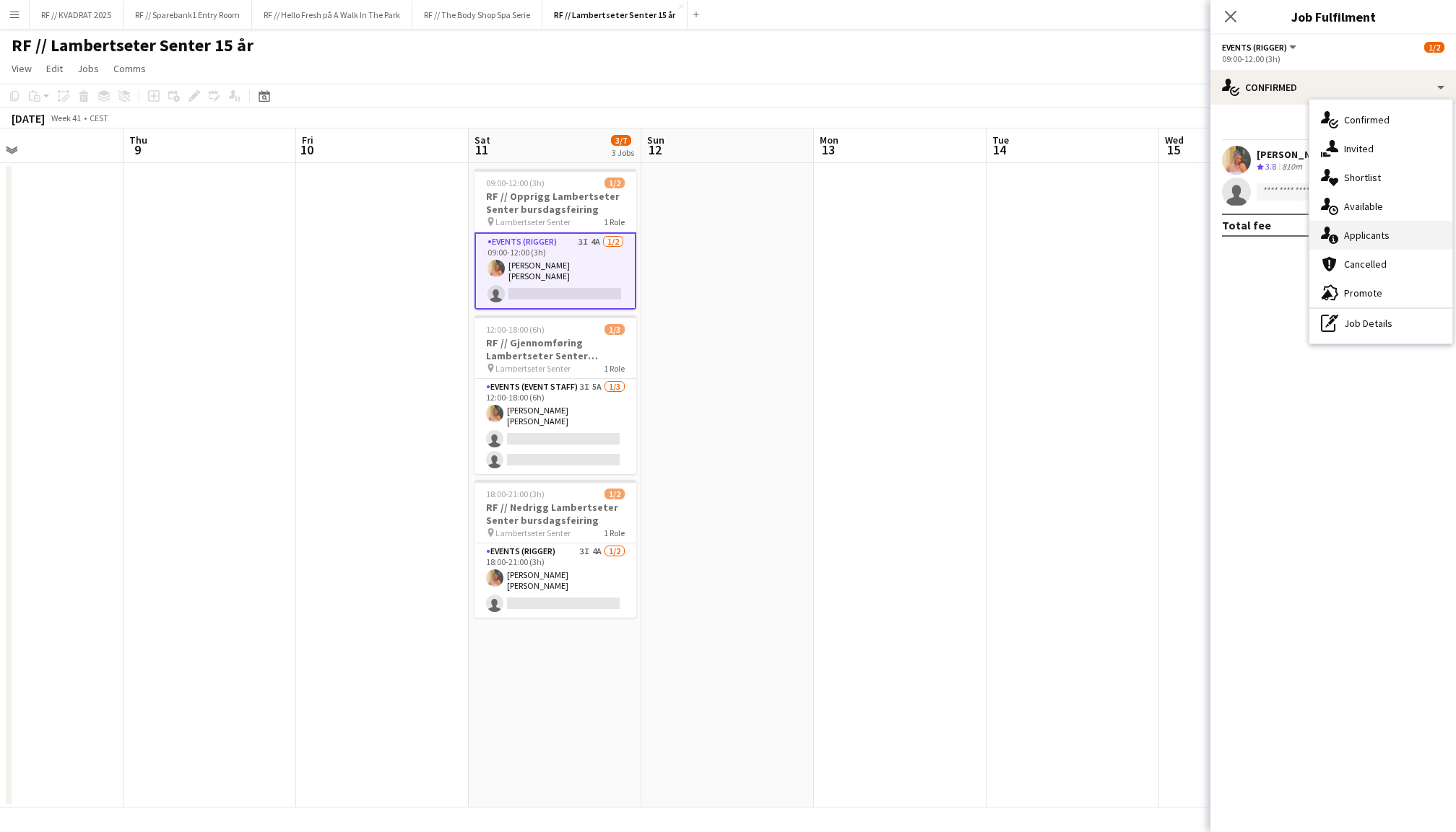
click at [1371, 240] on div "single-neutral-actions-information Applicants" at bounding box center [1380, 235] width 143 height 29
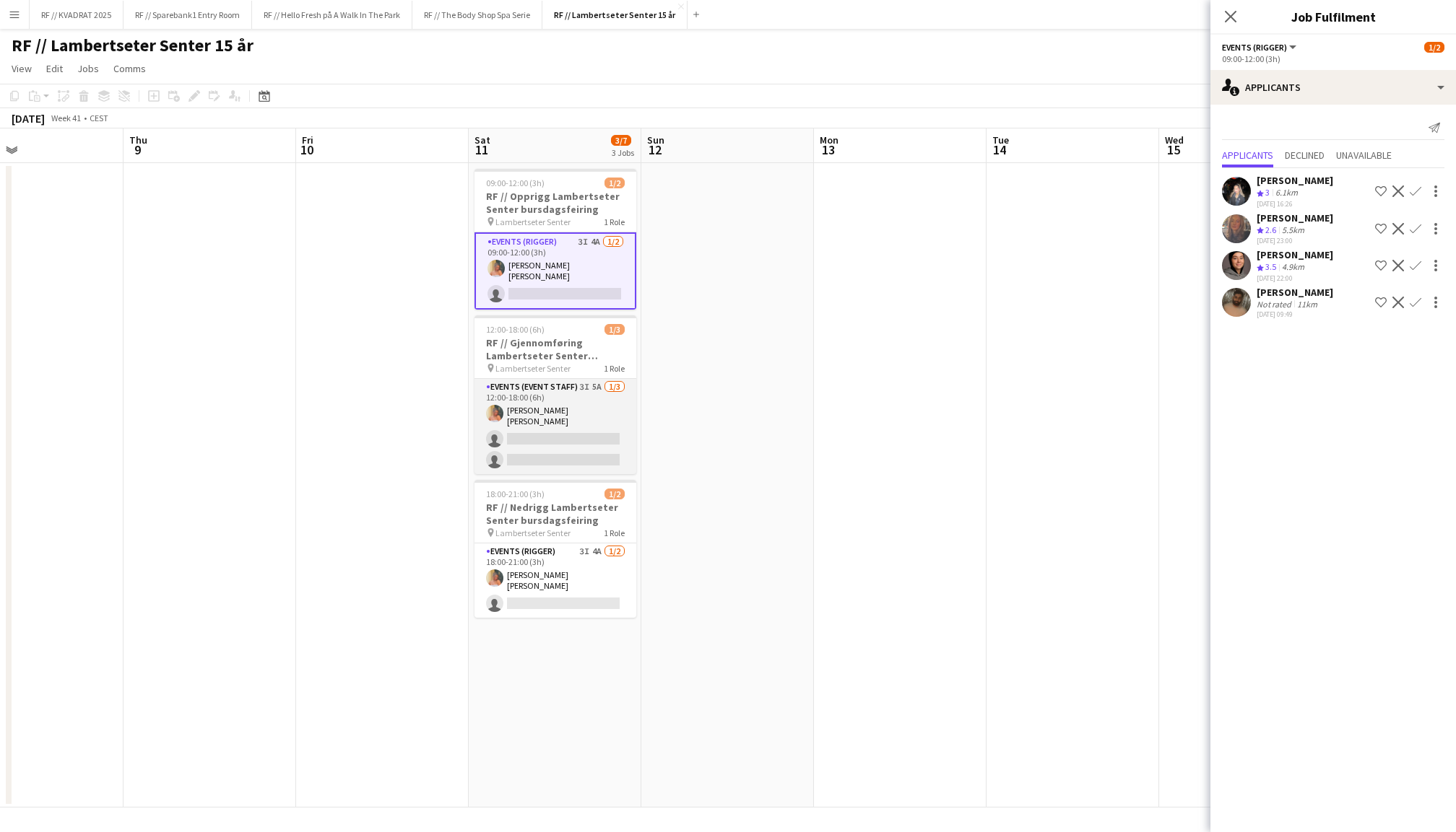
click at [543, 436] on app-card-role "Events (Event Staff) 3I 5A [DATE] 12:00-18:00 (6h) [PERSON_NAME] [PERSON_NAME] …" at bounding box center [555, 426] width 162 height 95
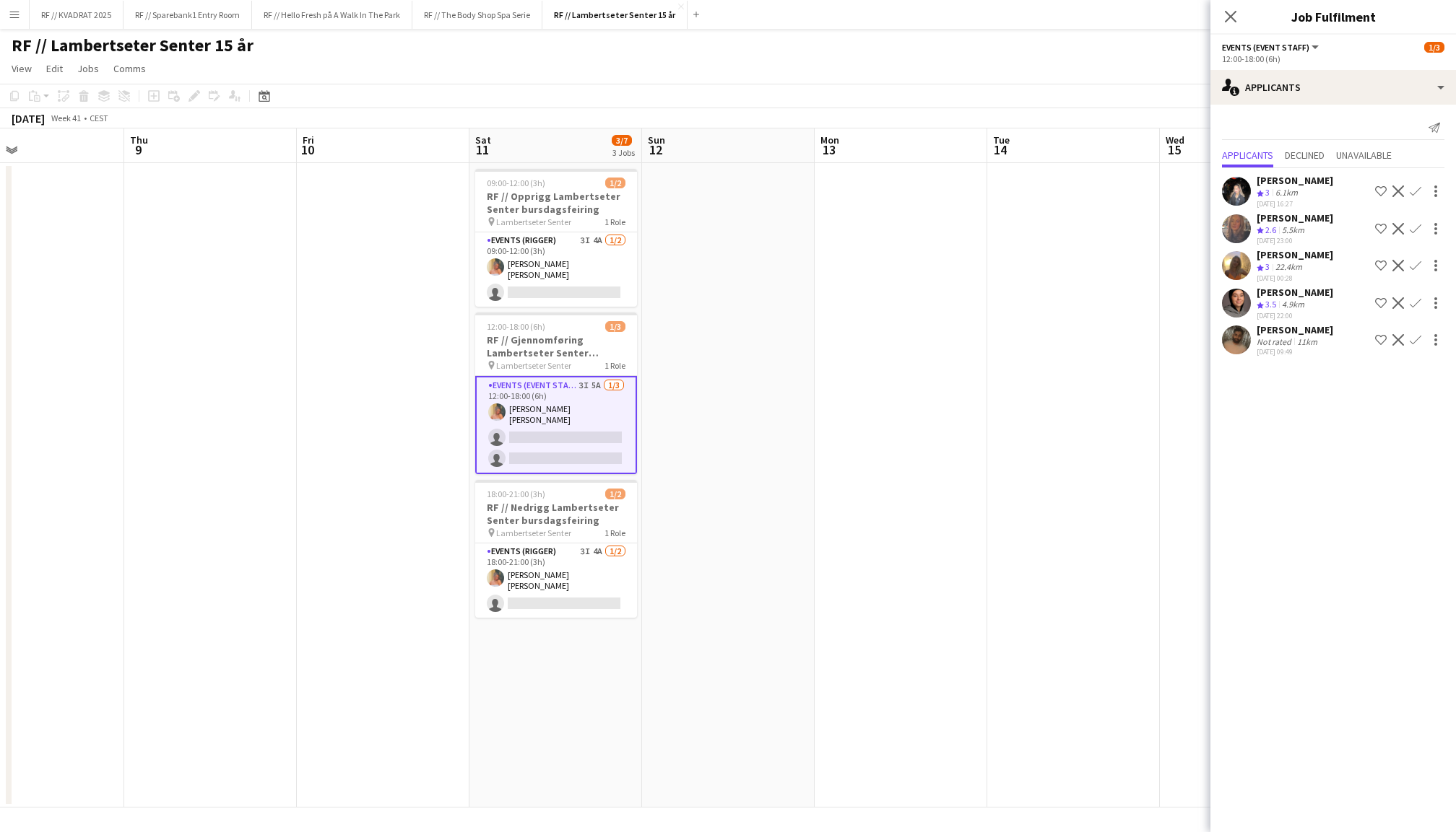
click at [1253, 264] on div "[PERSON_NAME] Crew rating 3 22.4km [DATE] 00:28 Shortlist crew Decline Confirm" at bounding box center [1334, 266] width 246 height 35
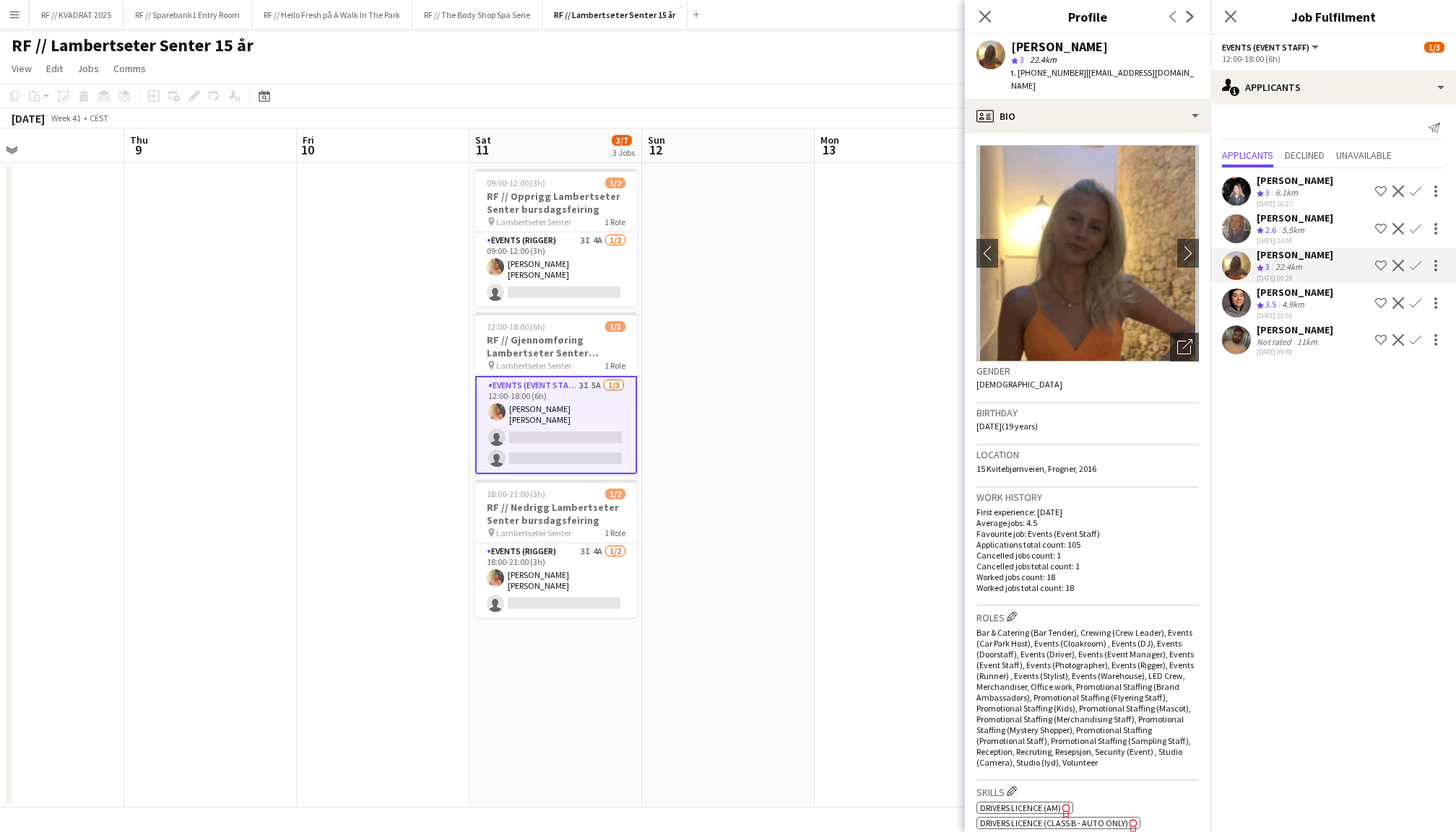
click at [1417, 263] on app-icon "Confirm" at bounding box center [1416, 266] width 12 height 12
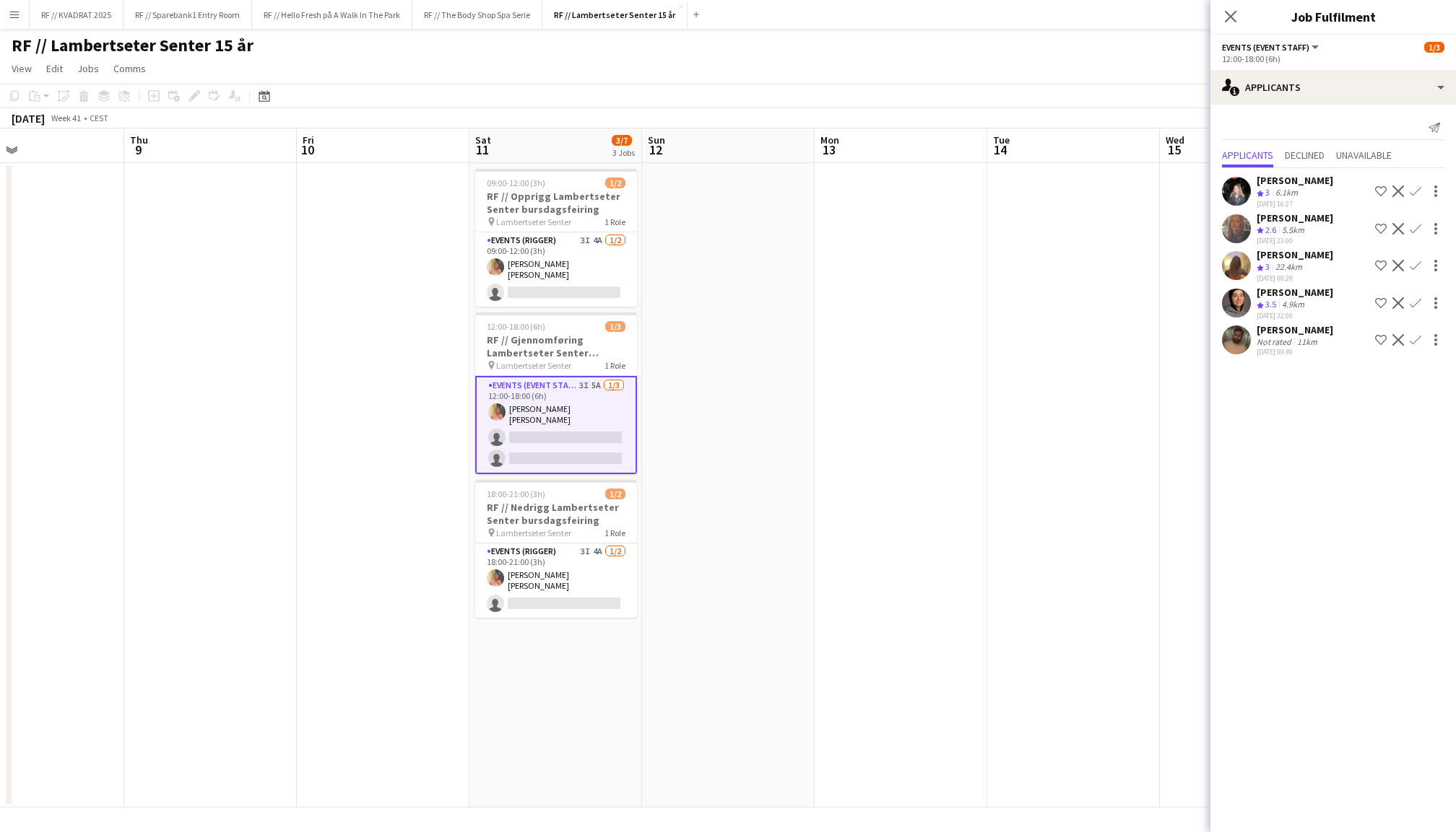
click at [1417, 261] on app-icon "Confirm" at bounding box center [1416, 266] width 12 height 12
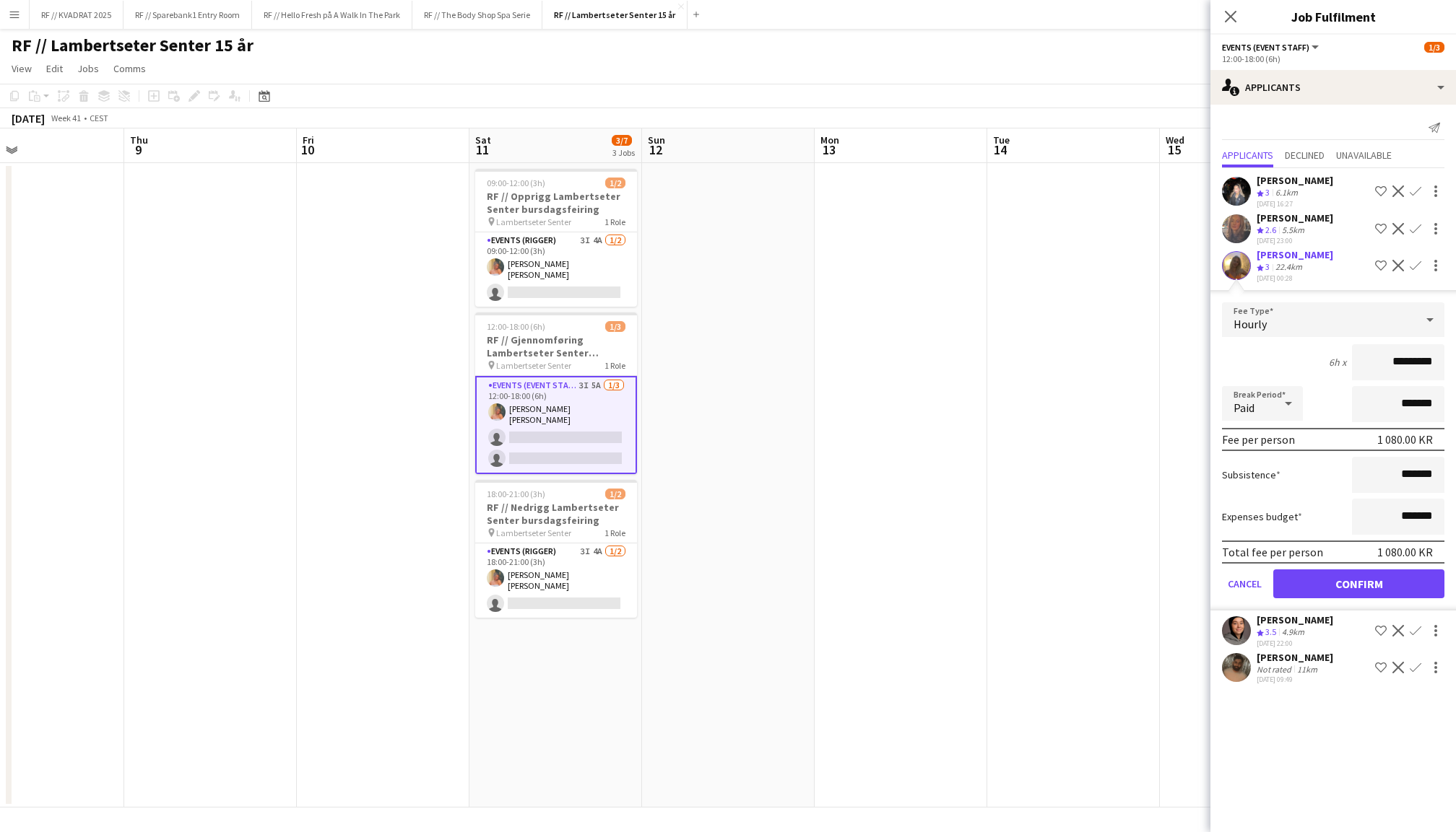
click at [1348, 575] on button "Confirm" at bounding box center [1358, 584] width 171 height 29
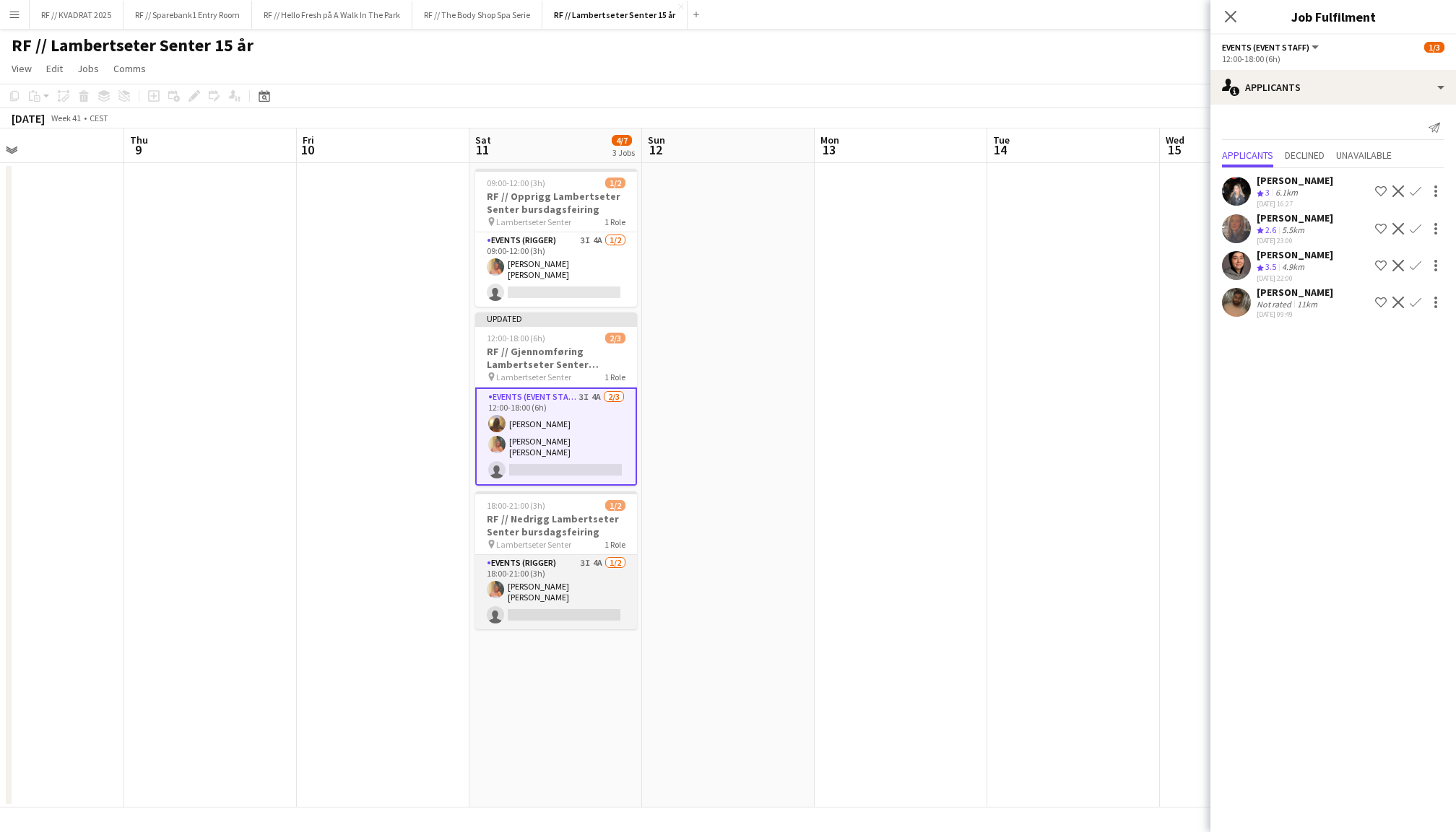
click at [552, 591] on app-card-role "Events (Rigger) 3I 4A [DATE] 18:00-21:00 (3h) [PERSON_NAME] [PERSON_NAME] singl…" at bounding box center [556, 592] width 162 height 74
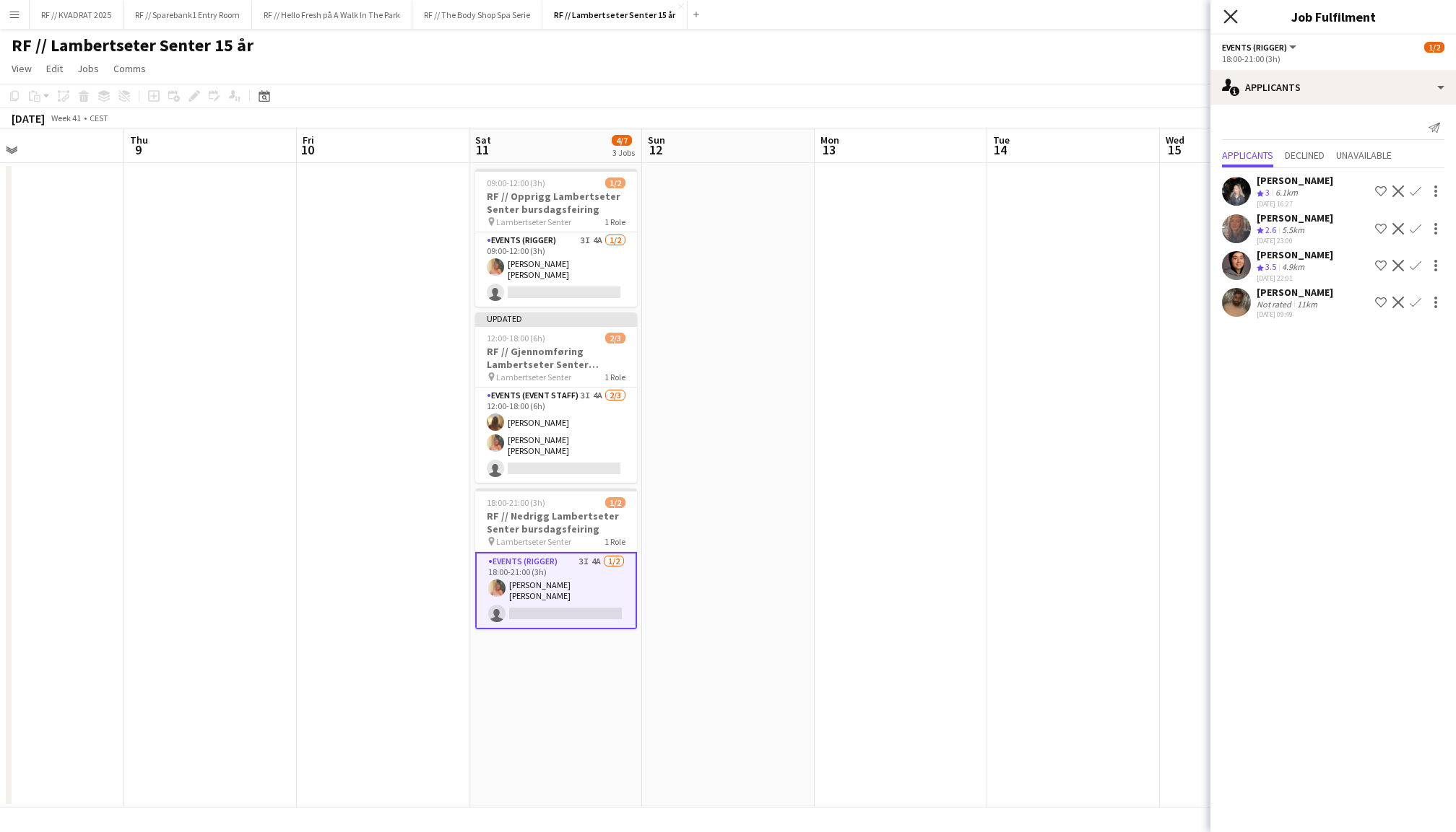
click at [1231, 13] on icon "Close pop-in" at bounding box center [1230, 16] width 13 height 13
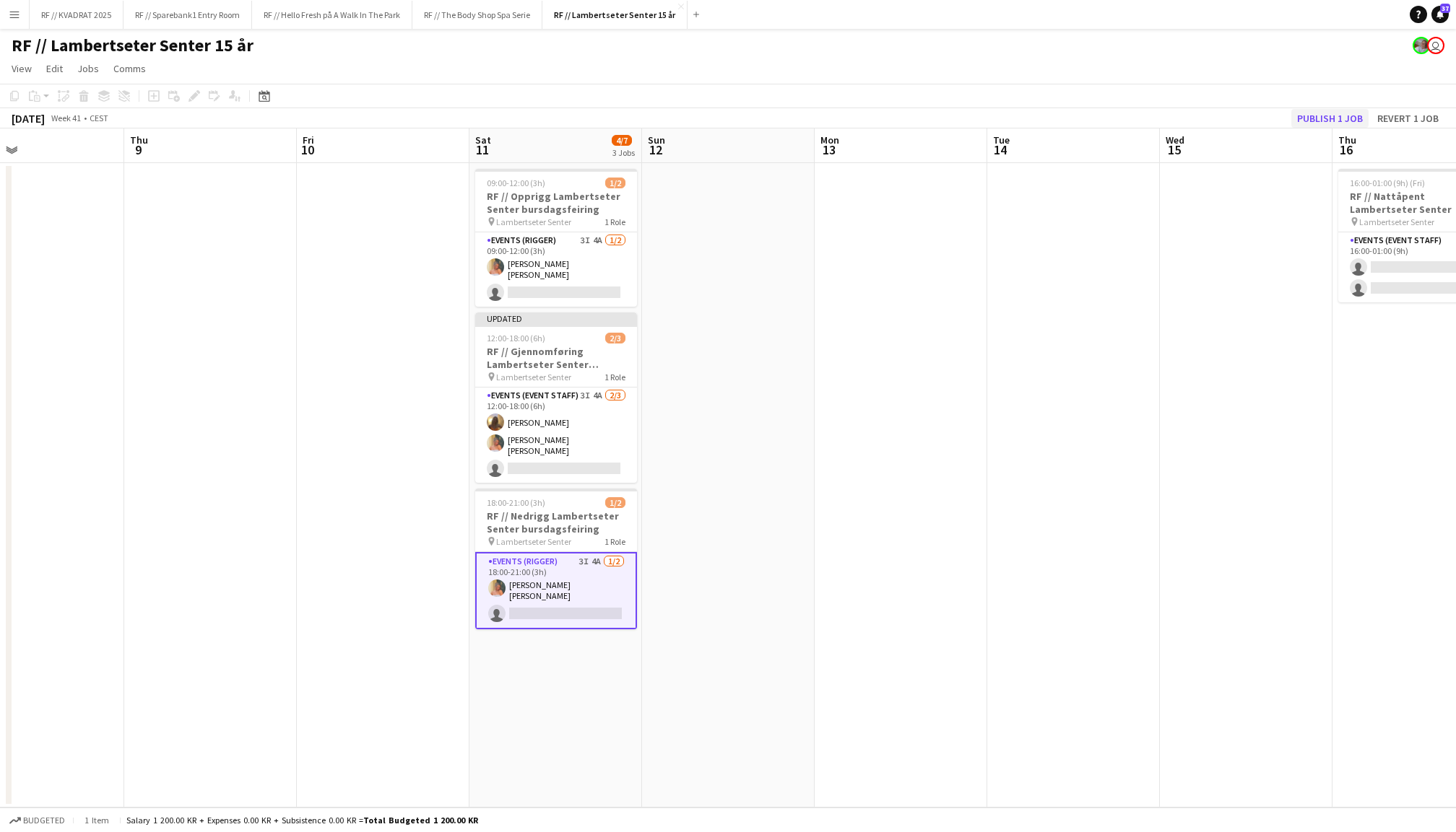
click at [1322, 119] on button "Publish 1 job" at bounding box center [1330, 118] width 77 height 19
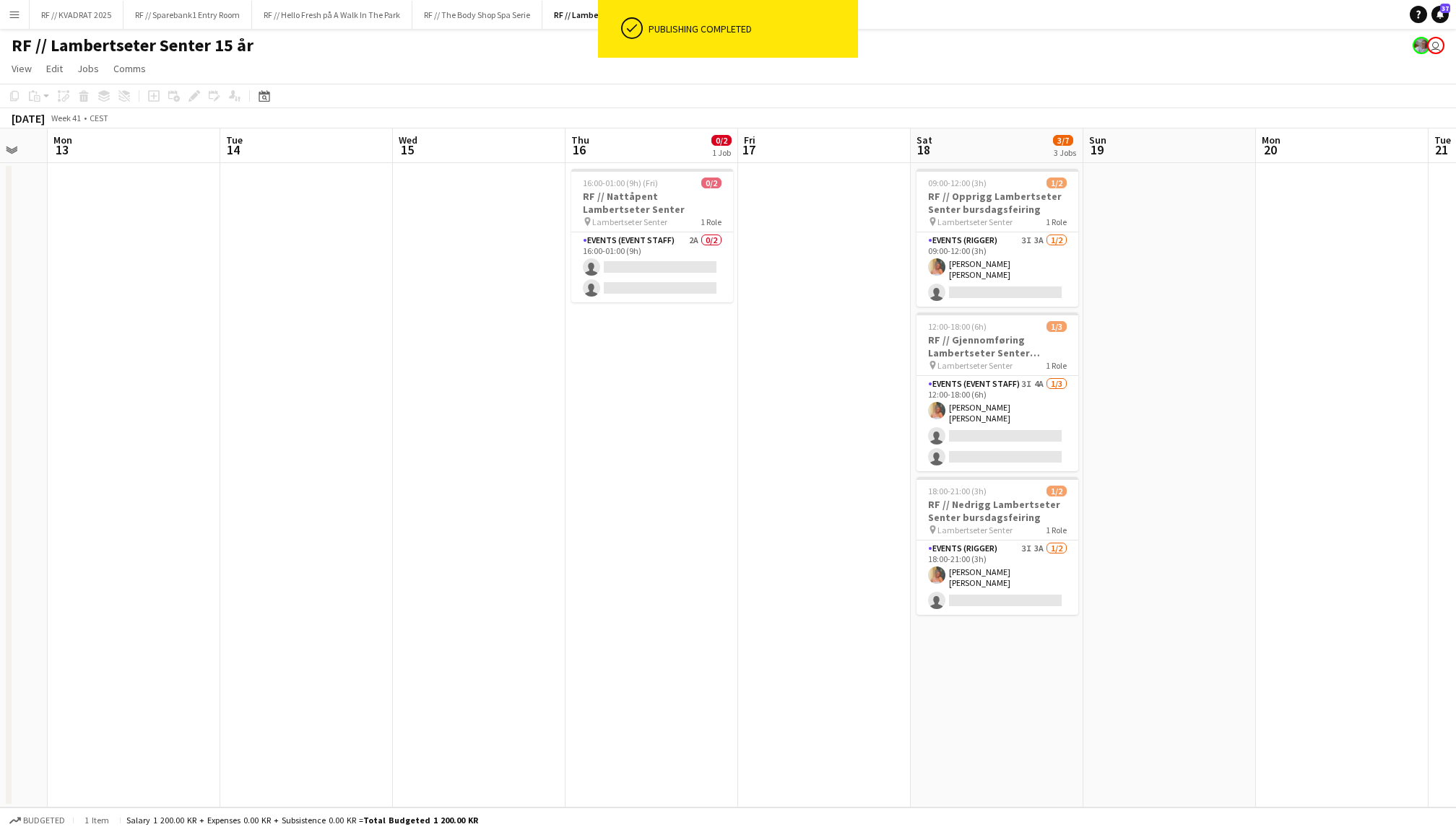
scroll to position [0, 665]
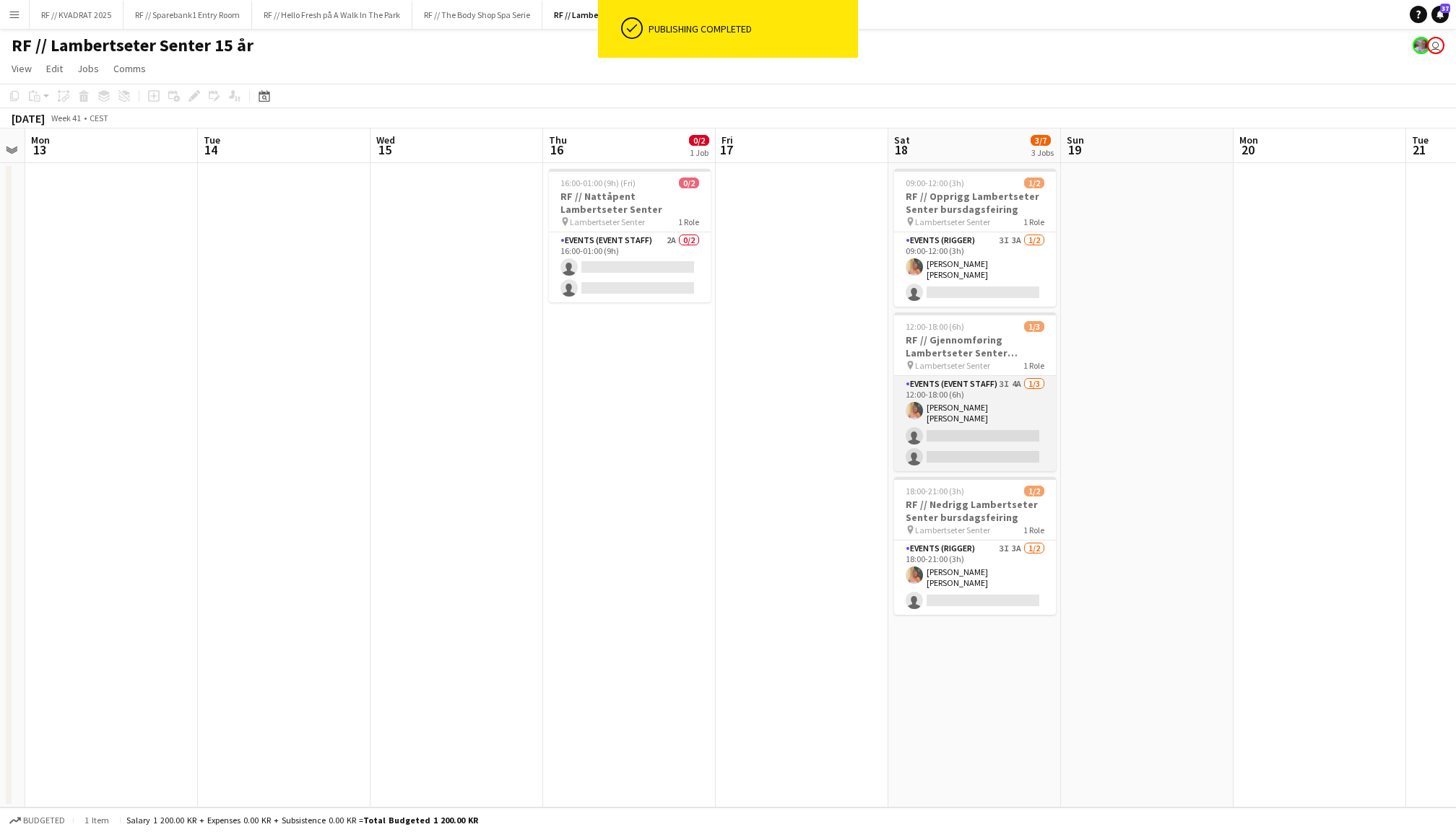
click at [966, 401] on app-card-role "Events (Event Staff) 3I 4A [DATE] 12:00-18:00 (6h) [PERSON_NAME] [PERSON_NAME] …" at bounding box center [974, 423] width 162 height 95
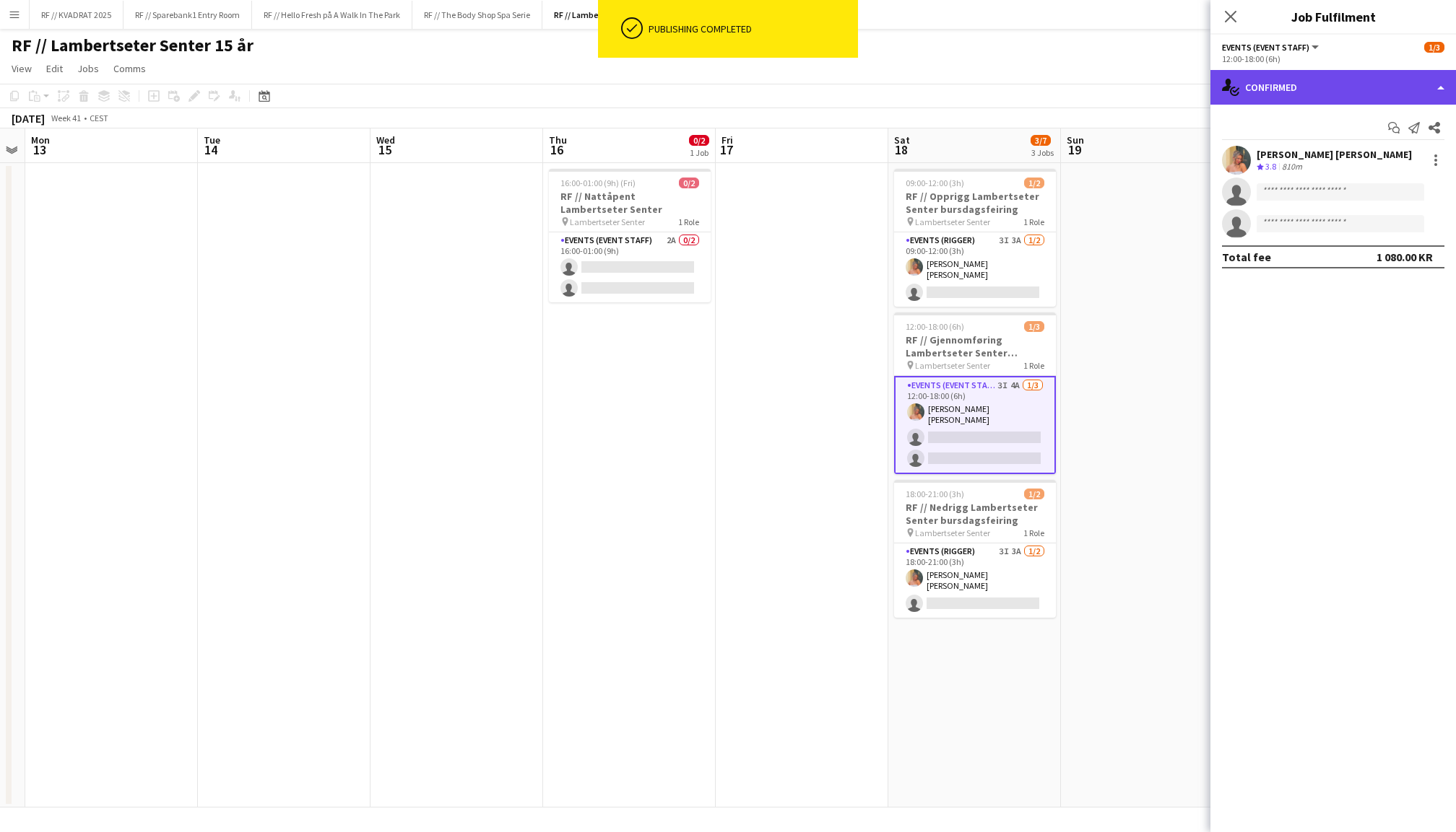
click at [1368, 87] on div "single-neutral-actions-check-2 Confirmed" at bounding box center [1334, 87] width 246 height 35
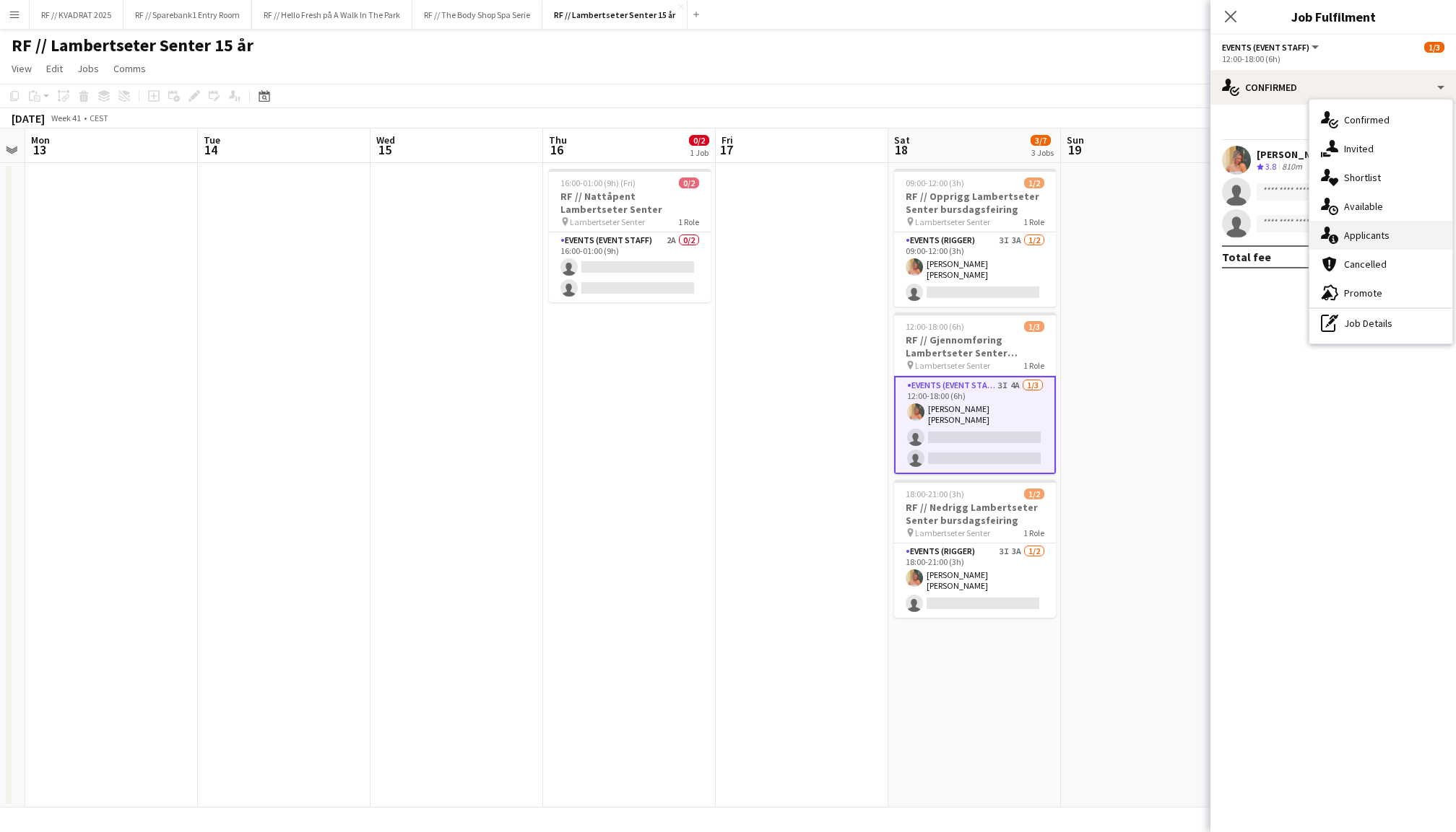
click at [1369, 225] on div "single-neutral-actions-information Applicants" at bounding box center [1380, 235] width 143 height 29
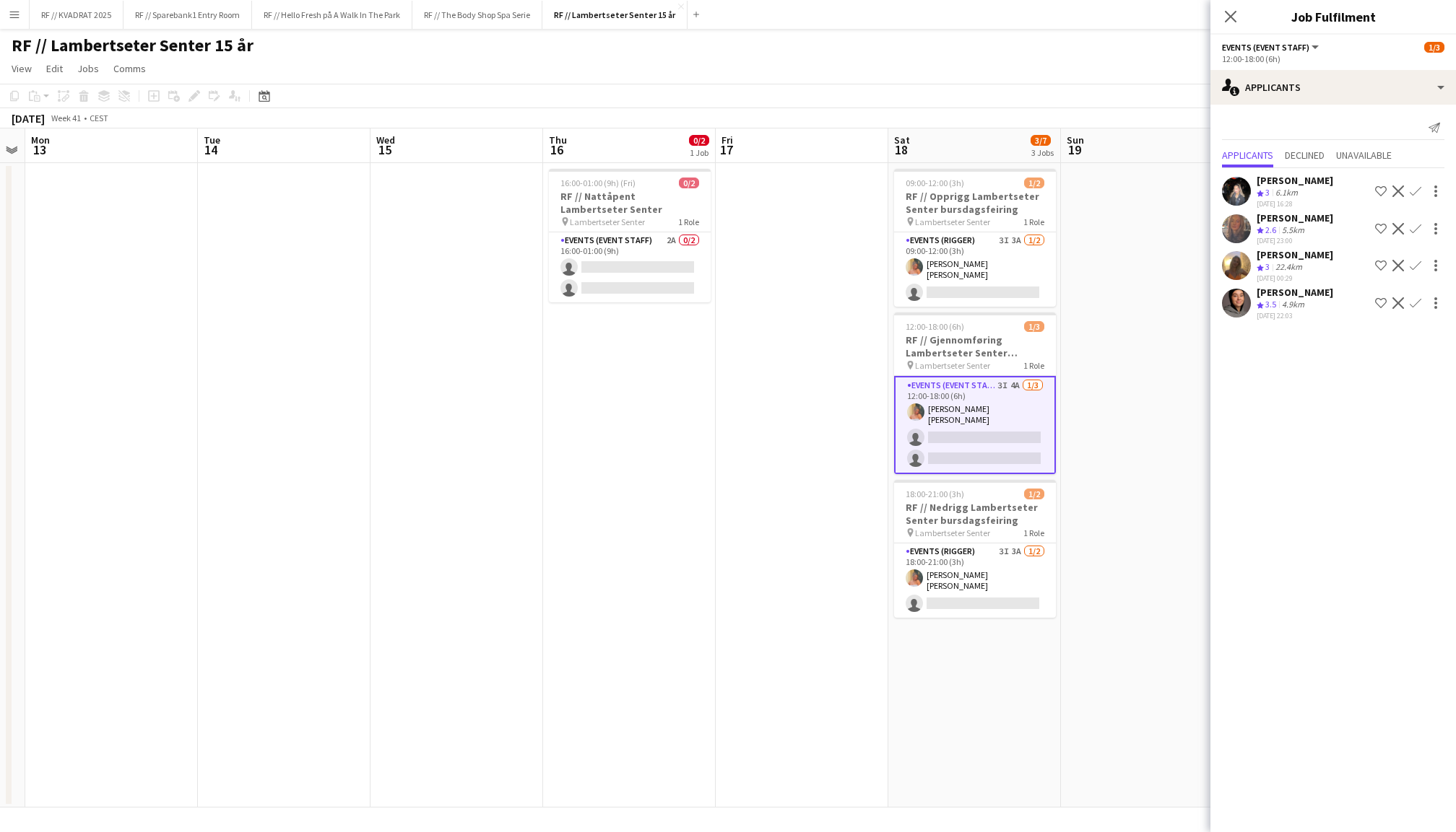
click at [1417, 262] on app-icon "Confirm" at bounding box center [1416, 266] width 12 height 12
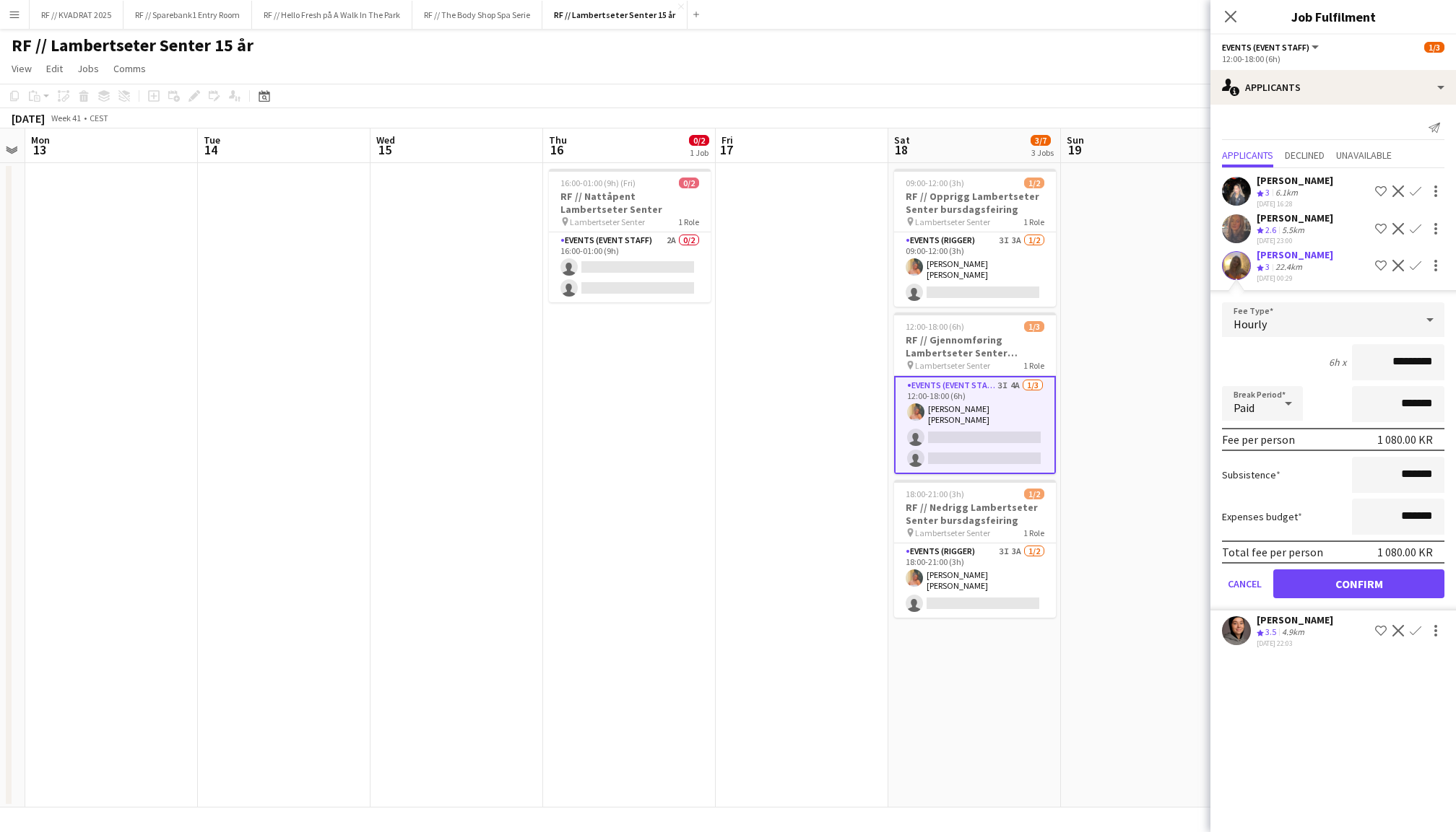
click at [1364, 570] on button "Confirm" at bounding box center [1358, 584] width 171 height 29
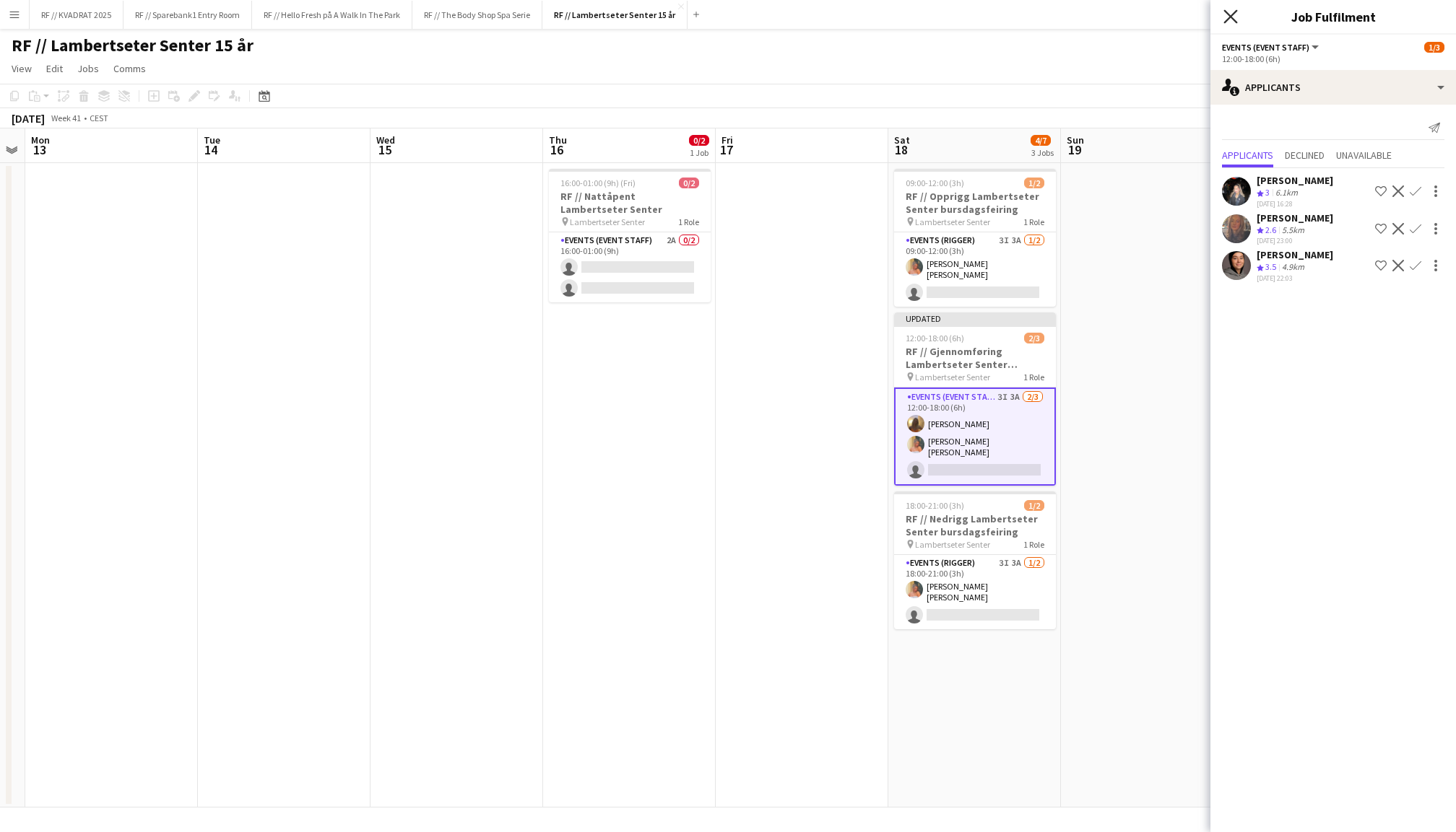
click at [1229, 21] on icon "Close pop-in" at bounding box center [1230, 16] width 13 height 13
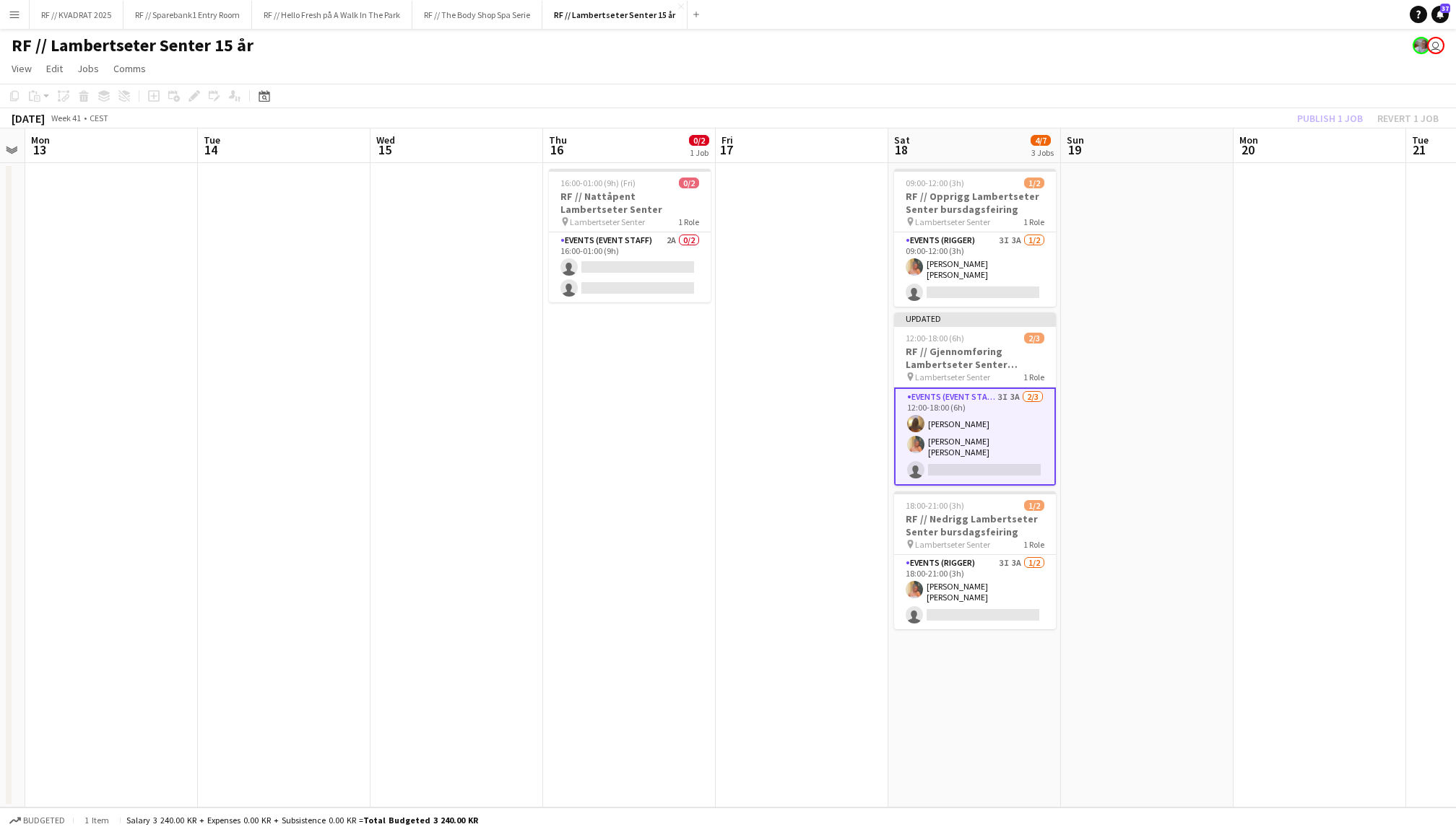
click at [1333, 116] on div "Publish 1 job Revert 1 job" at bounding box center [1368, 118] width 177 height 19
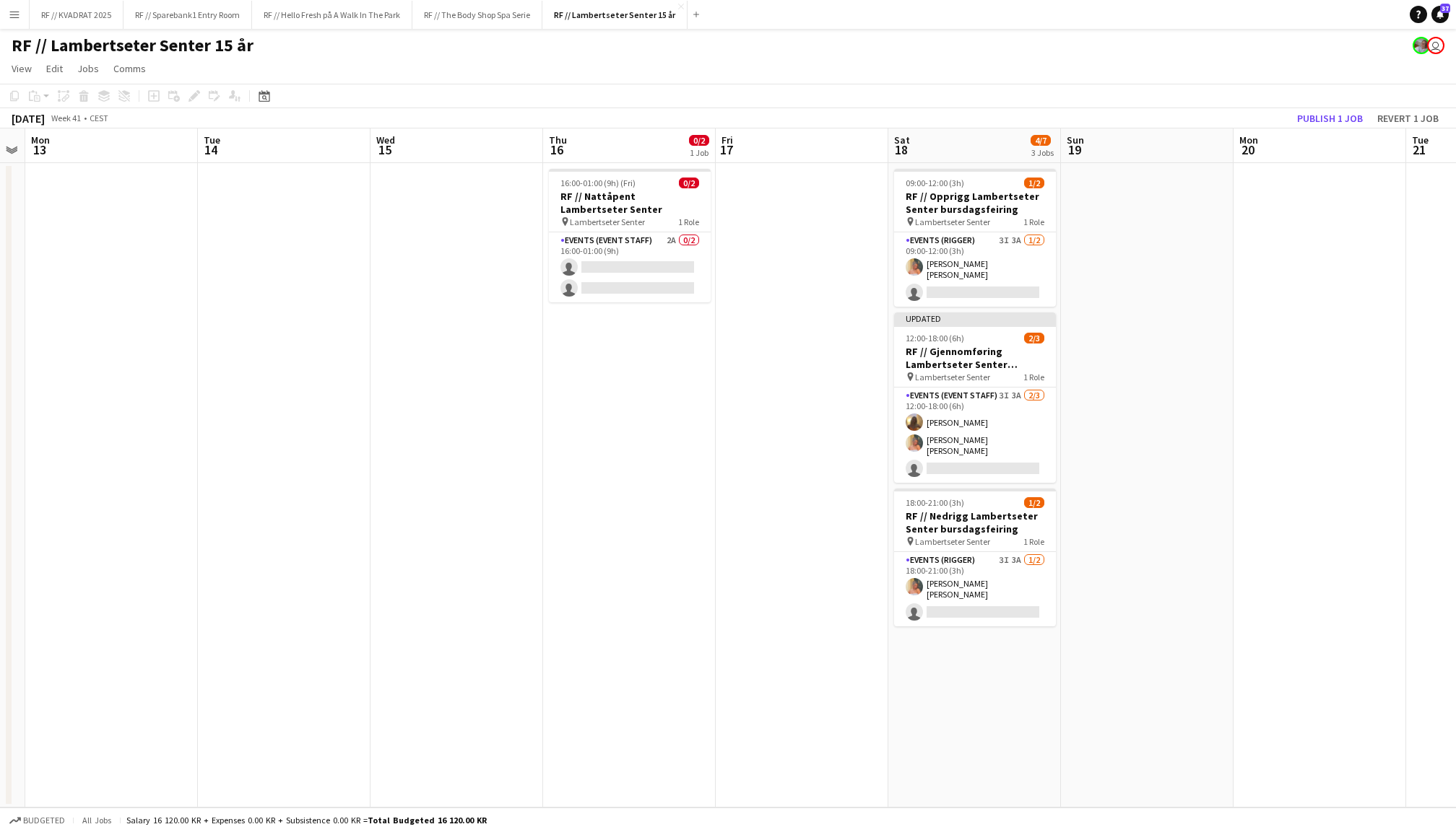
click at [1333, 116] on button "Publish 1 job" at bounding box center [1330, 118] width 77 height 19
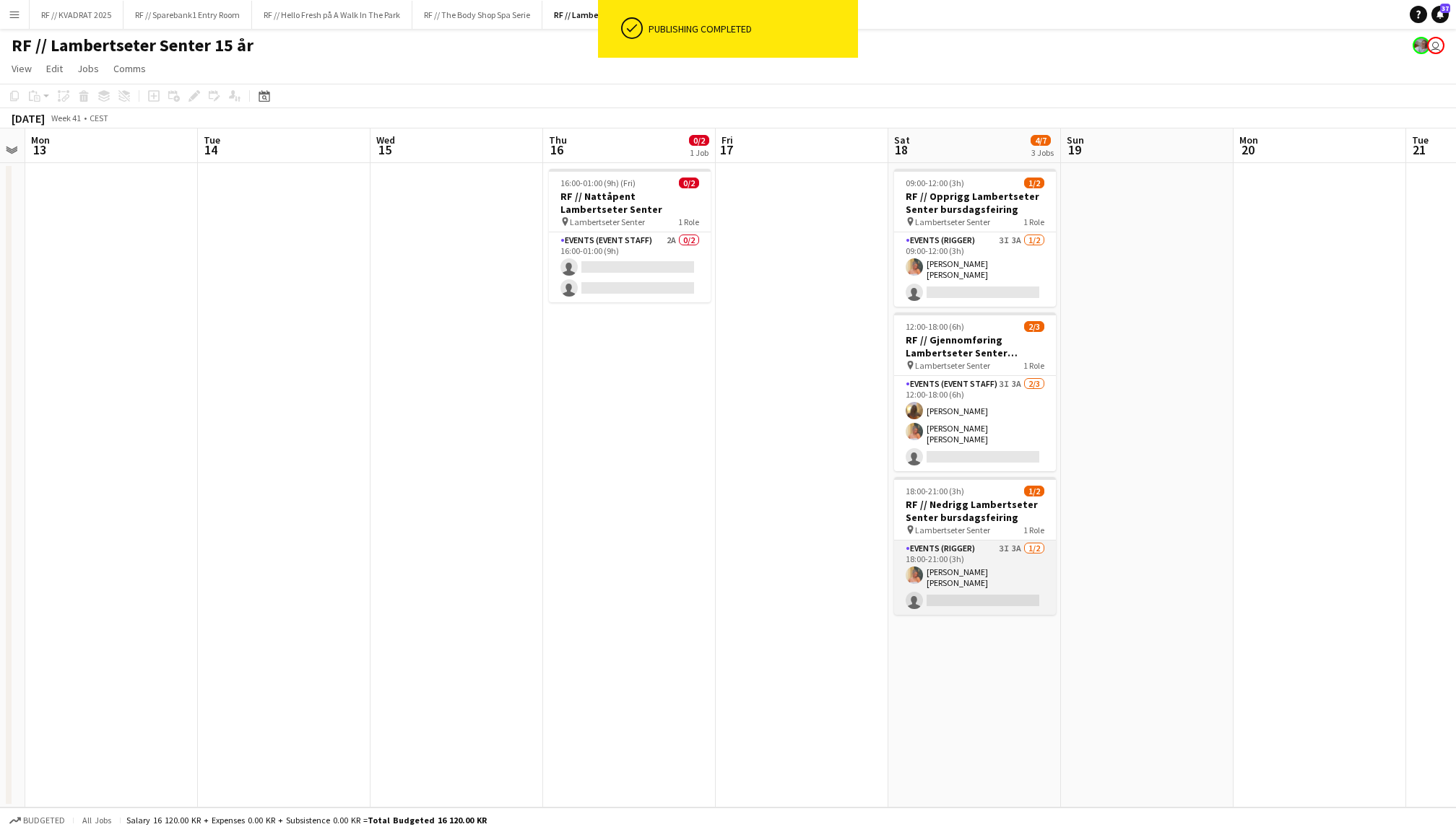
click at [1040, 552] on app-card-role "Events (Rigger) 3I 3A [DATE] 18:00-21:00 (3h) [PERSON_NAME] [PERSON_NAME] singl…" at bounding box center [974, 578] width 162 height 74
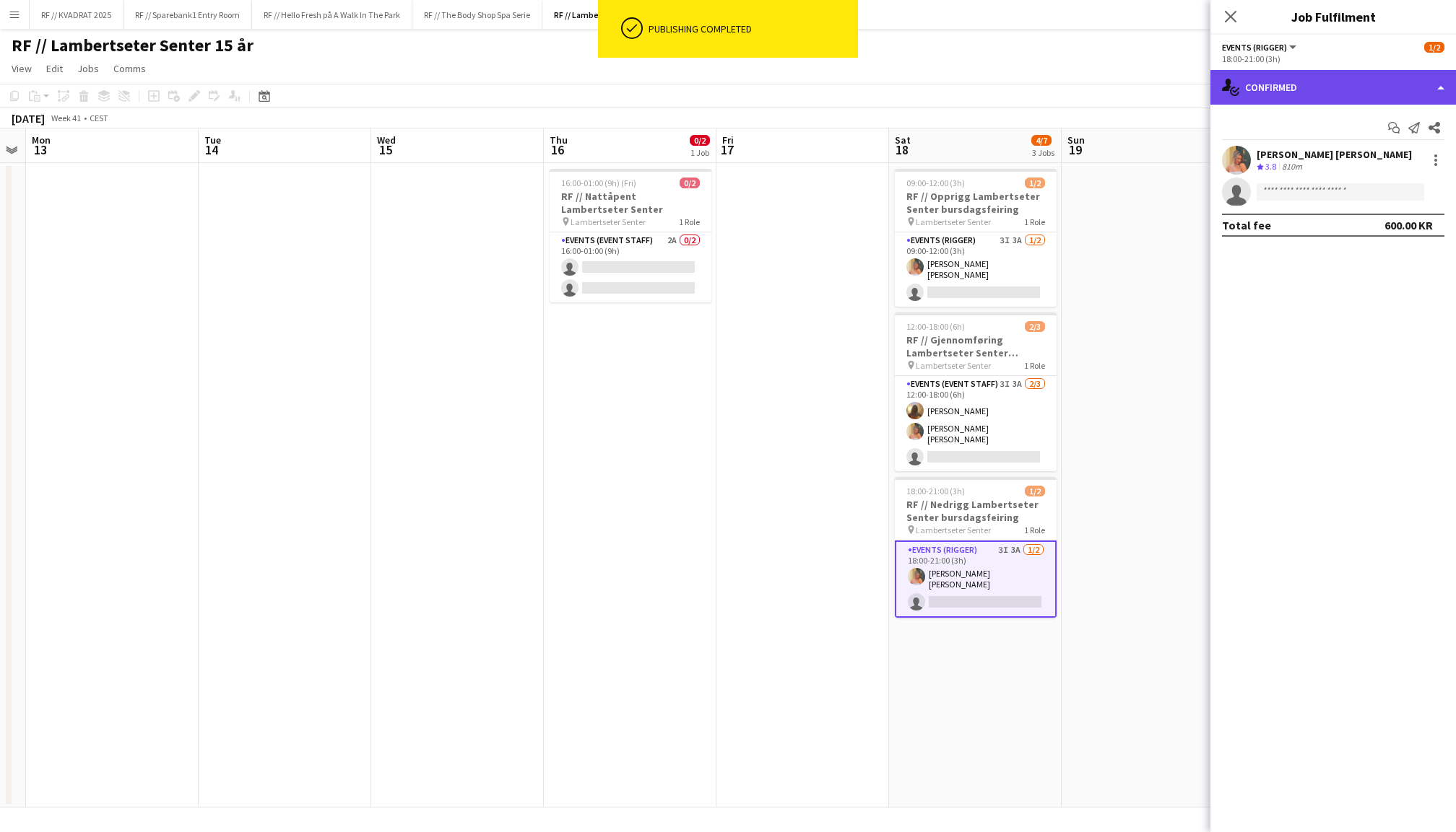
click at [1313, 91] on div "single-neutral-actions-check-2 Confirmed" at bounding box center [1334, 87] width 246 height 35
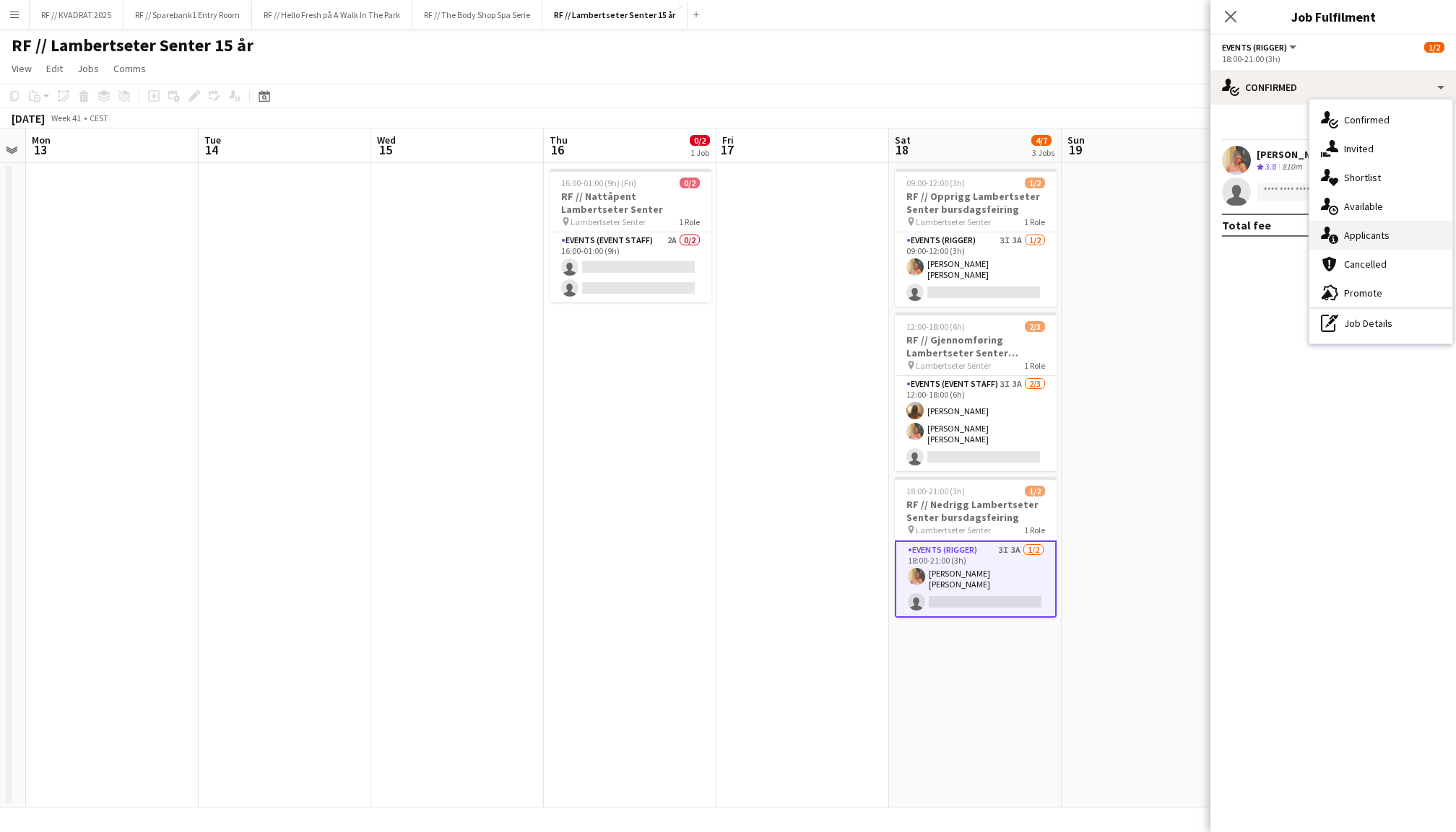
click at [1352, 240] on div "single-neutral-actions-information Applicants" at bounding box center [1380, 235] width 143 height 29
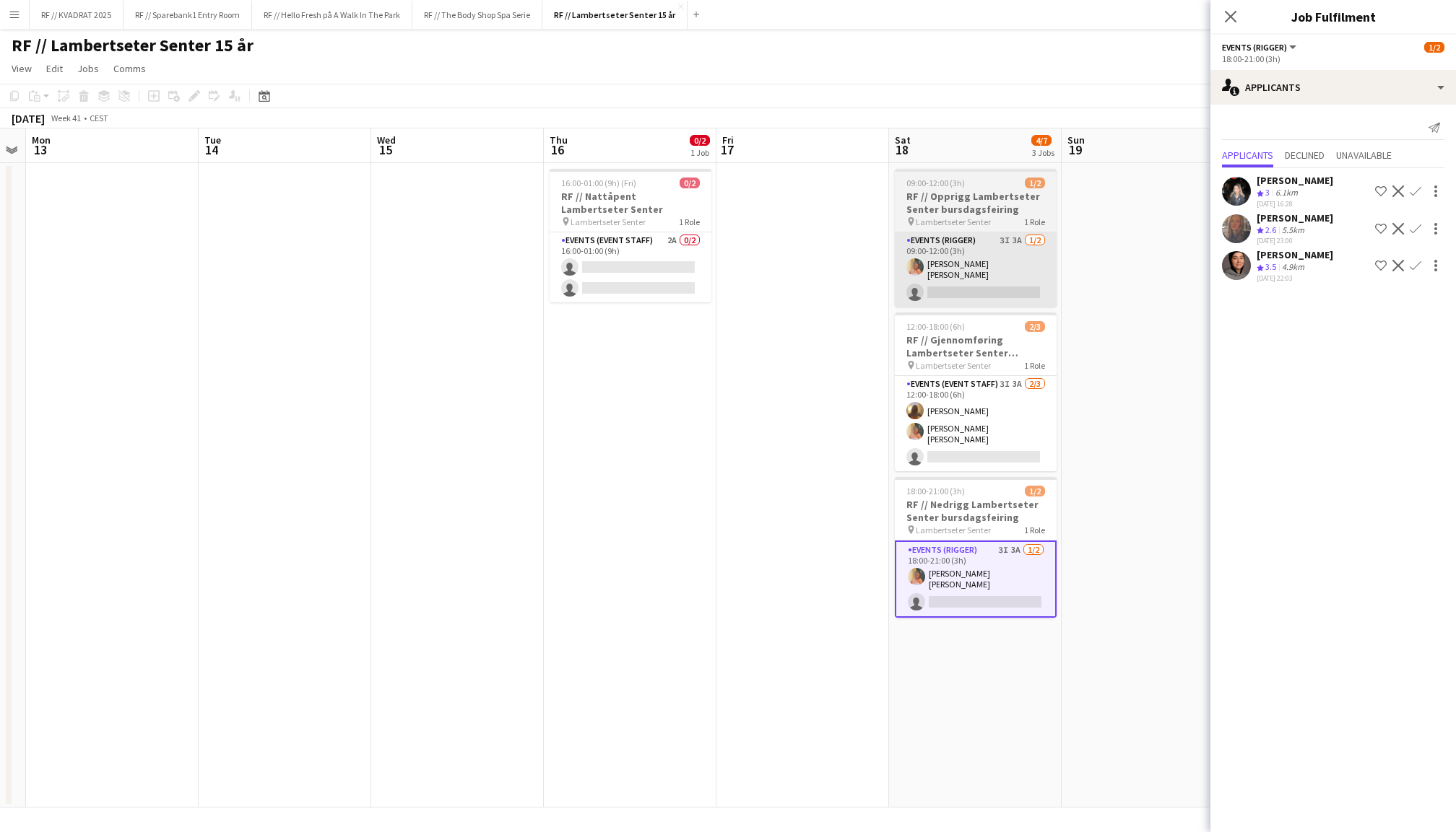
click at [986, 243] on app-card-role "Events (Rigger) 3I 3A [DATE] 09:00-12:00 (3h) [PERSON_NAME] [PERSON_NAME] singl…" at bounding box center [975, 269] width 162 height 74
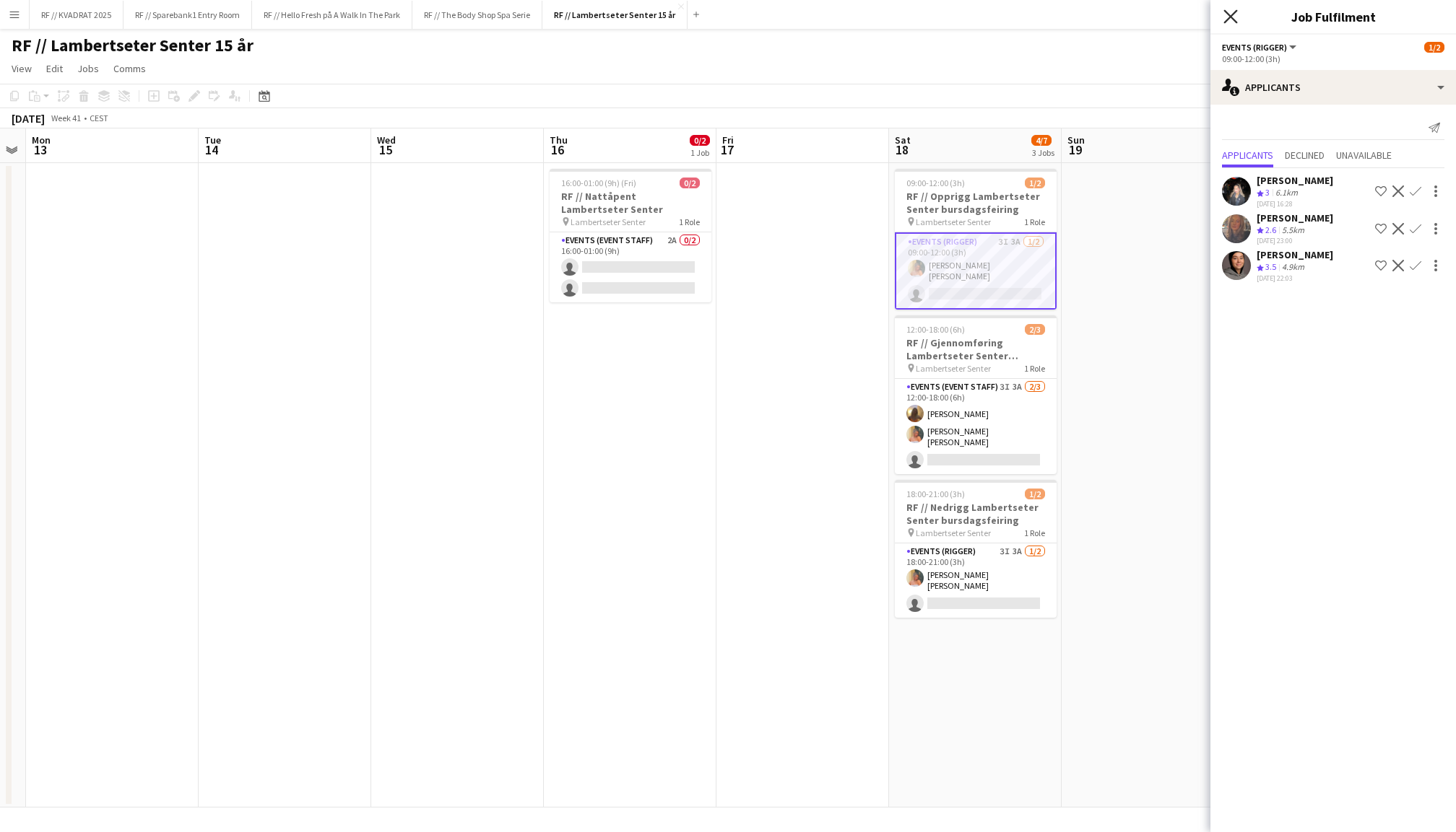
click at [1232, 17] on icon "Close pop-in" at bounding box center [1230, 16] width 13 height 13
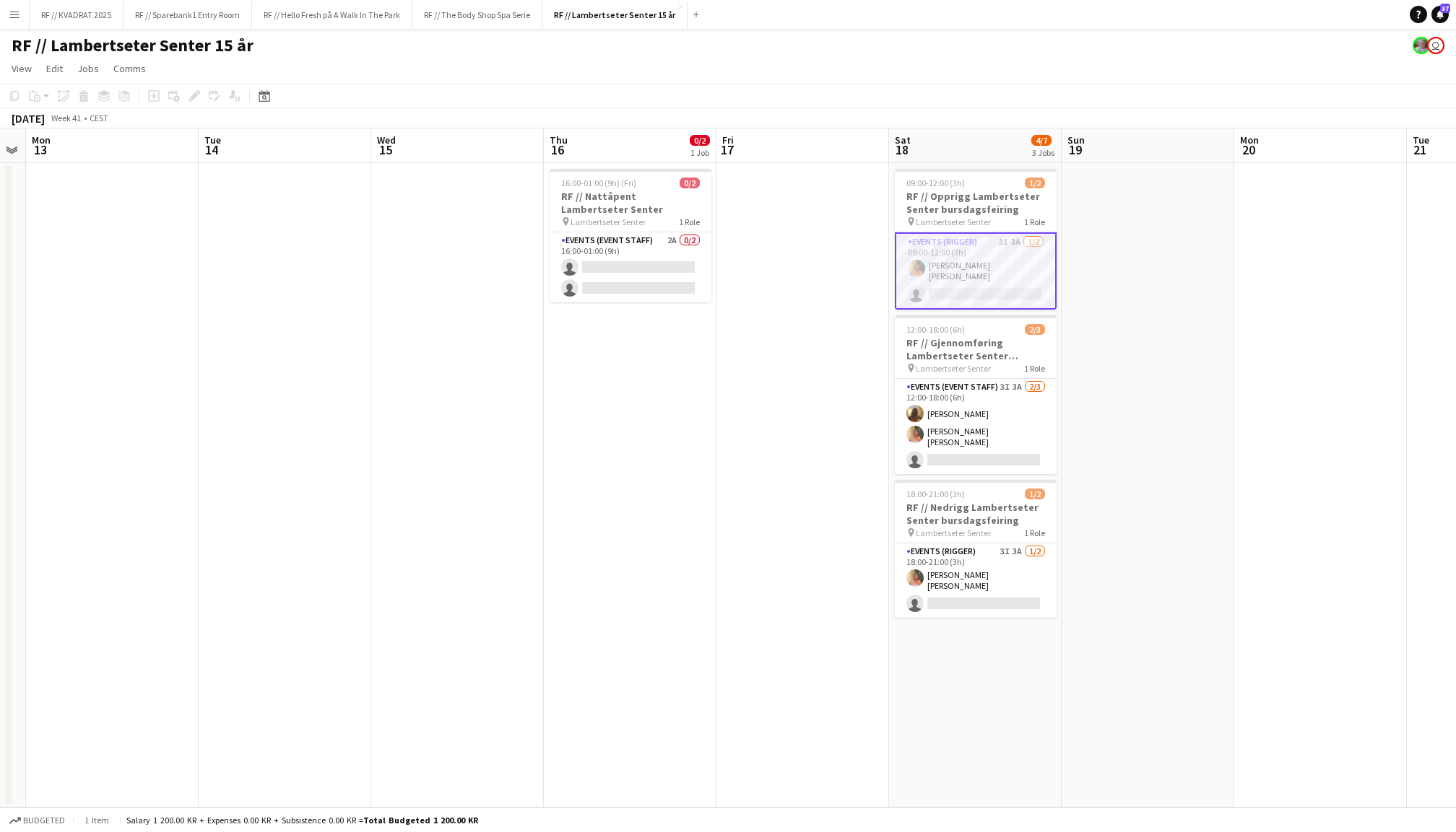
click at [665, 557] on app-date-cell "16:00-01:00 (9h) (Fri) 0/2 RF // Nattåpent Lambertseter [PERSON_NAME] pin Lambe…" at bounding box center [630, 485] width 173 height 644
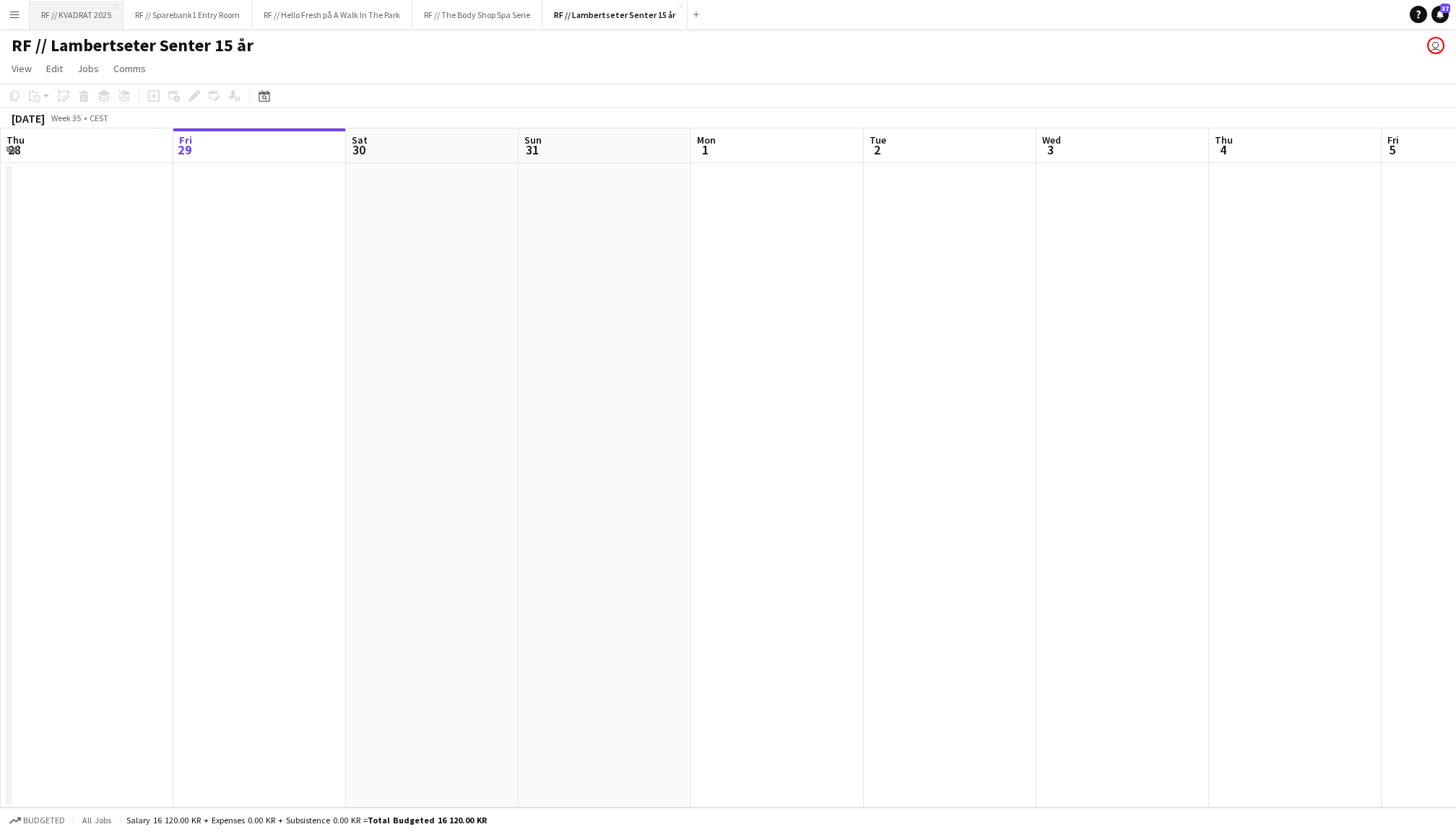
click at [81, 19] on button "RF // KVADRAT 2025 Close" at bounding box center [76, 15] width 94 height 28
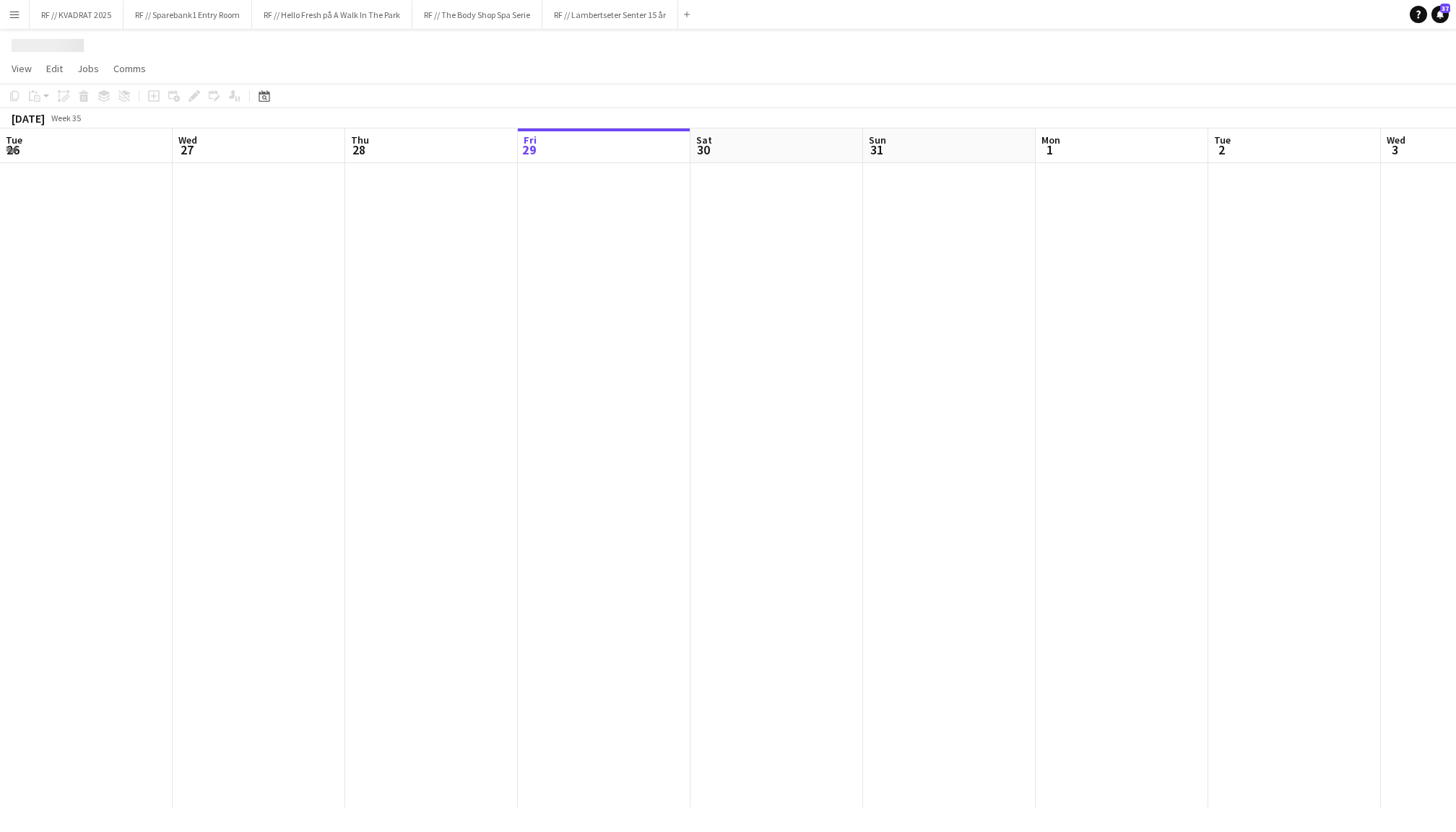
scroll to position [0, 344]
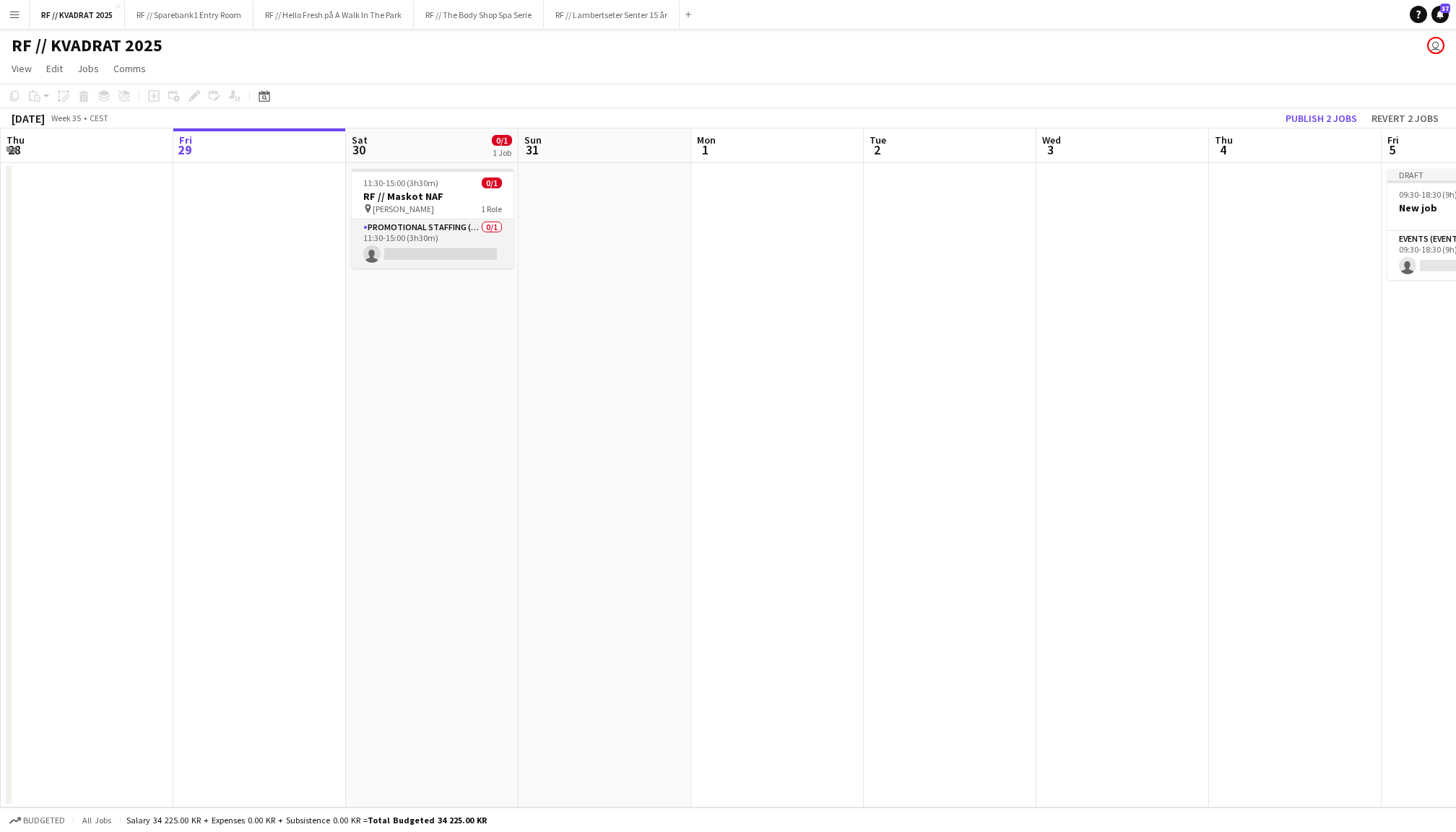
click at [464, 247] on app-card-role "Promotional Staffing (Mascot) 0/1 11:30-15:00 (3h30m) single-neutral-actions" at bounding box center [432, 244] width 162 height 49
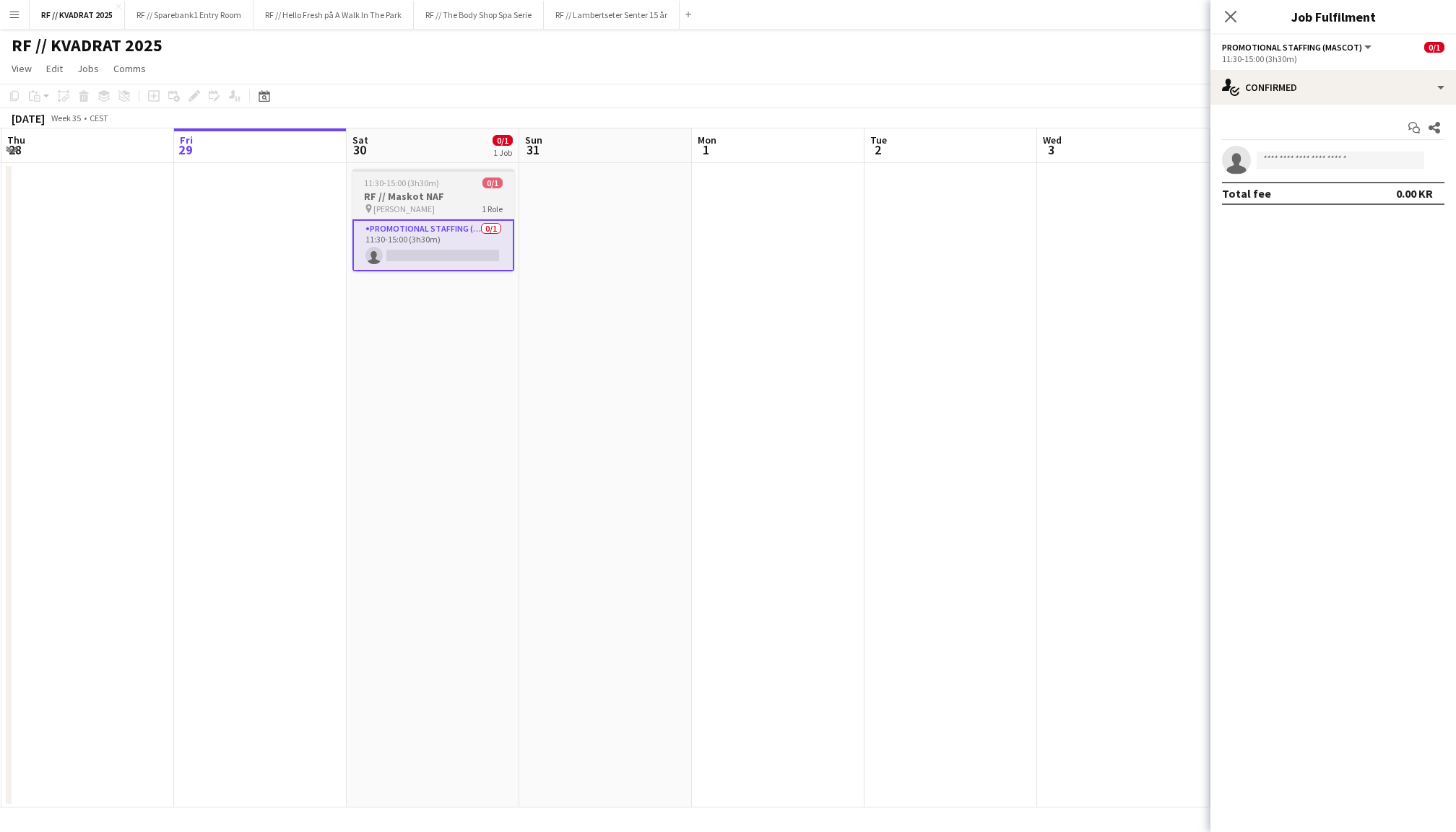
click at [410, 194] on h3 "RF // Maskot NAF" at bounding box center [433, 196] width 162 height 13
click at [192, 95] on icon at bounding box center [194, 96] width 8 height 8
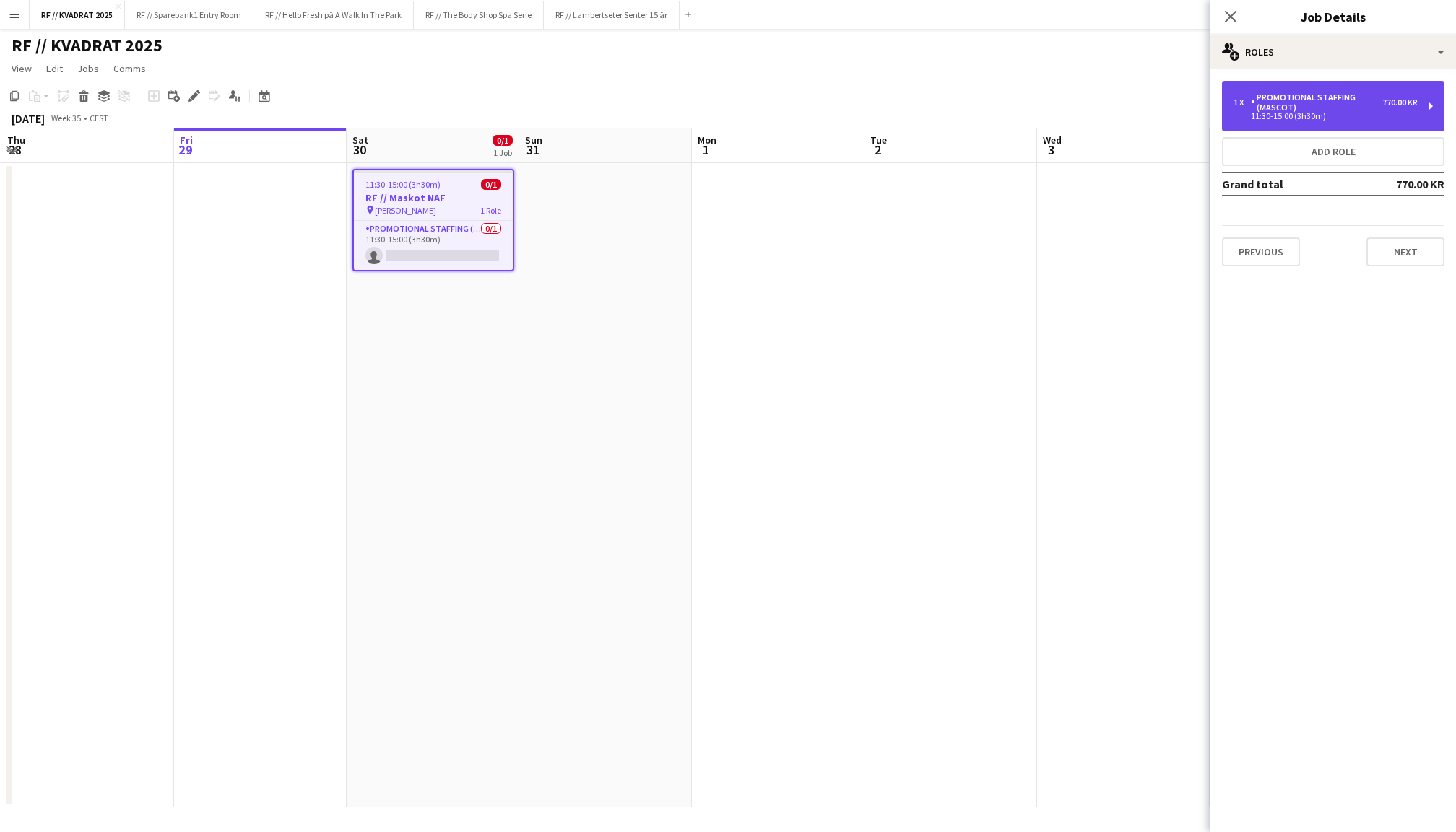
click at [1364, 101] on div "Promotional Staffing (Mascot)" at bounding box center [1316, 102] width 132 height 20
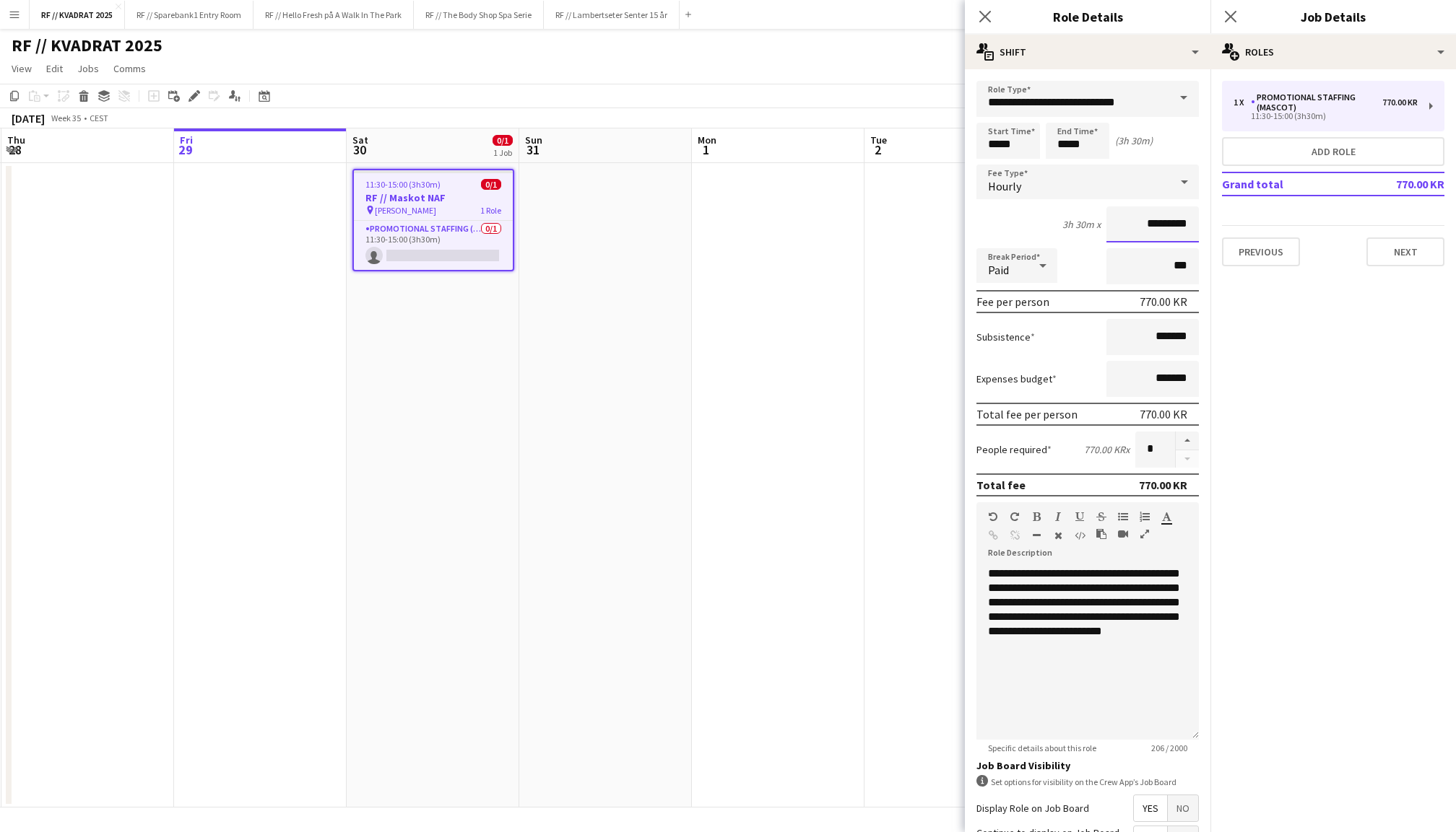
click at [1153, 228] on input "*********" at bounding box center [1153, 225] width 92 height 36
click at [1252, 306] on mat-expansion-panel "pencil3 General details 1 x Promotional Staffing (Mascot) 770.00 KR 11:30-15:00…" at bounding box center [1334, 451] width 246 height 763
click at [1152, 223] on input "*********" at bounding box center [1153, 225] width 92 height 36
click at [1232, 16] on icon "Close pop-in" at bounding box center [1230, 16] width 13 height 13
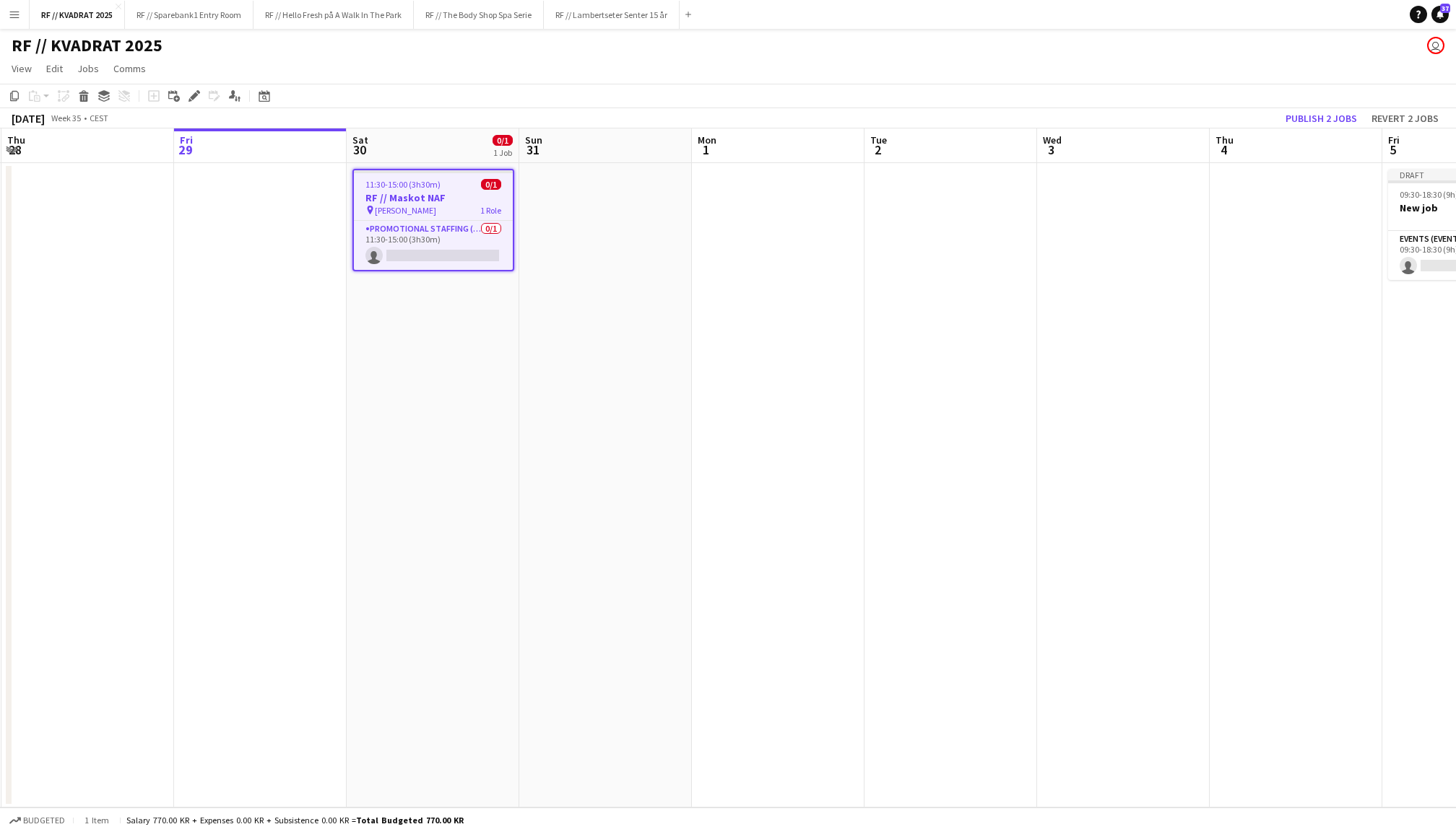
click at [679, 321] on app-date-cell at bounding box center [605, 485] width 173 height 644
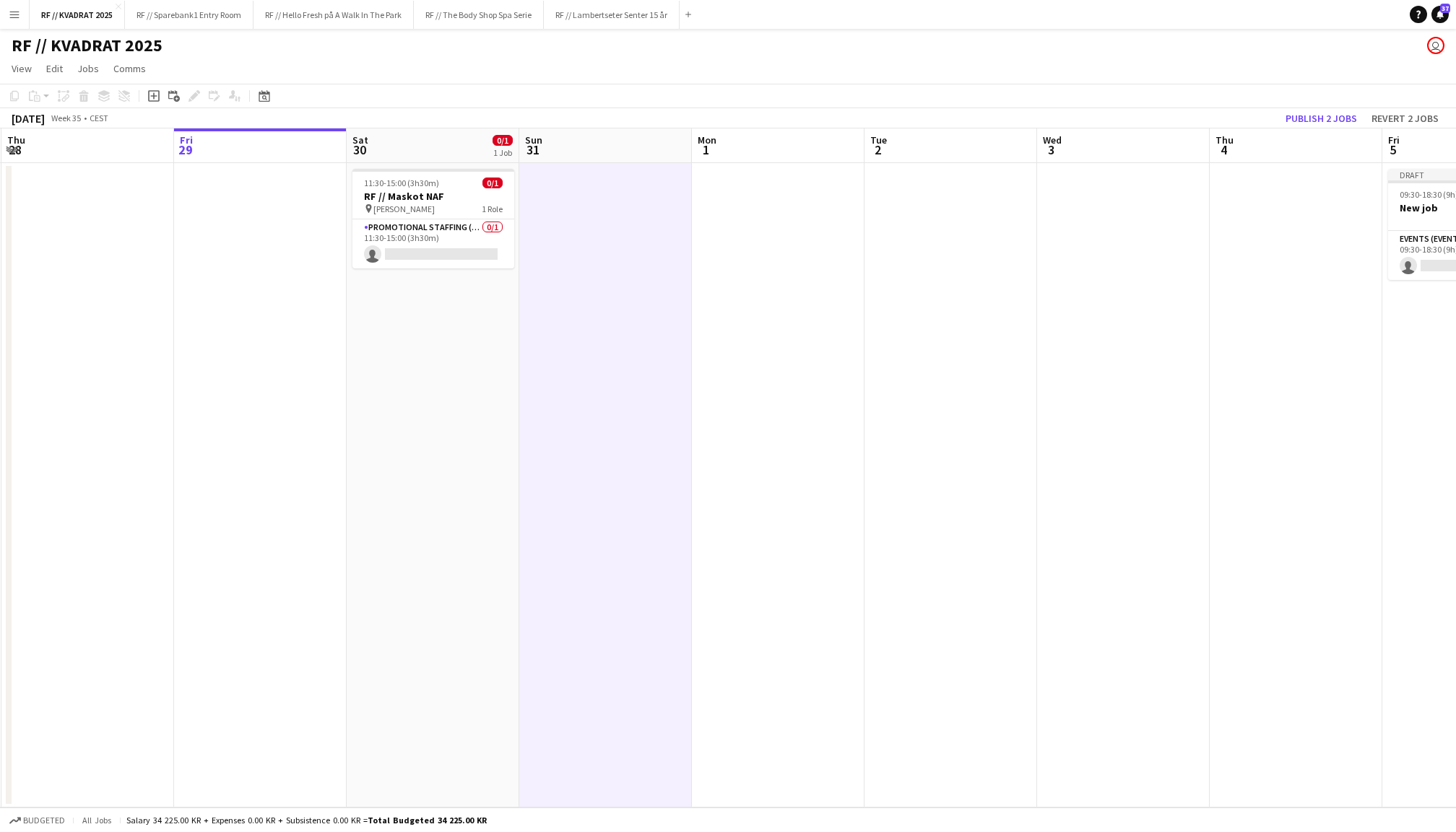
click at [500, 370] on app-date-cell "11:30-15:00 (3h30m) 0/1 RF // Maskot NAF pin Ruten Sandnes 1 Role Promotional S…" at bounding box center [433, 485] width 173 height 644
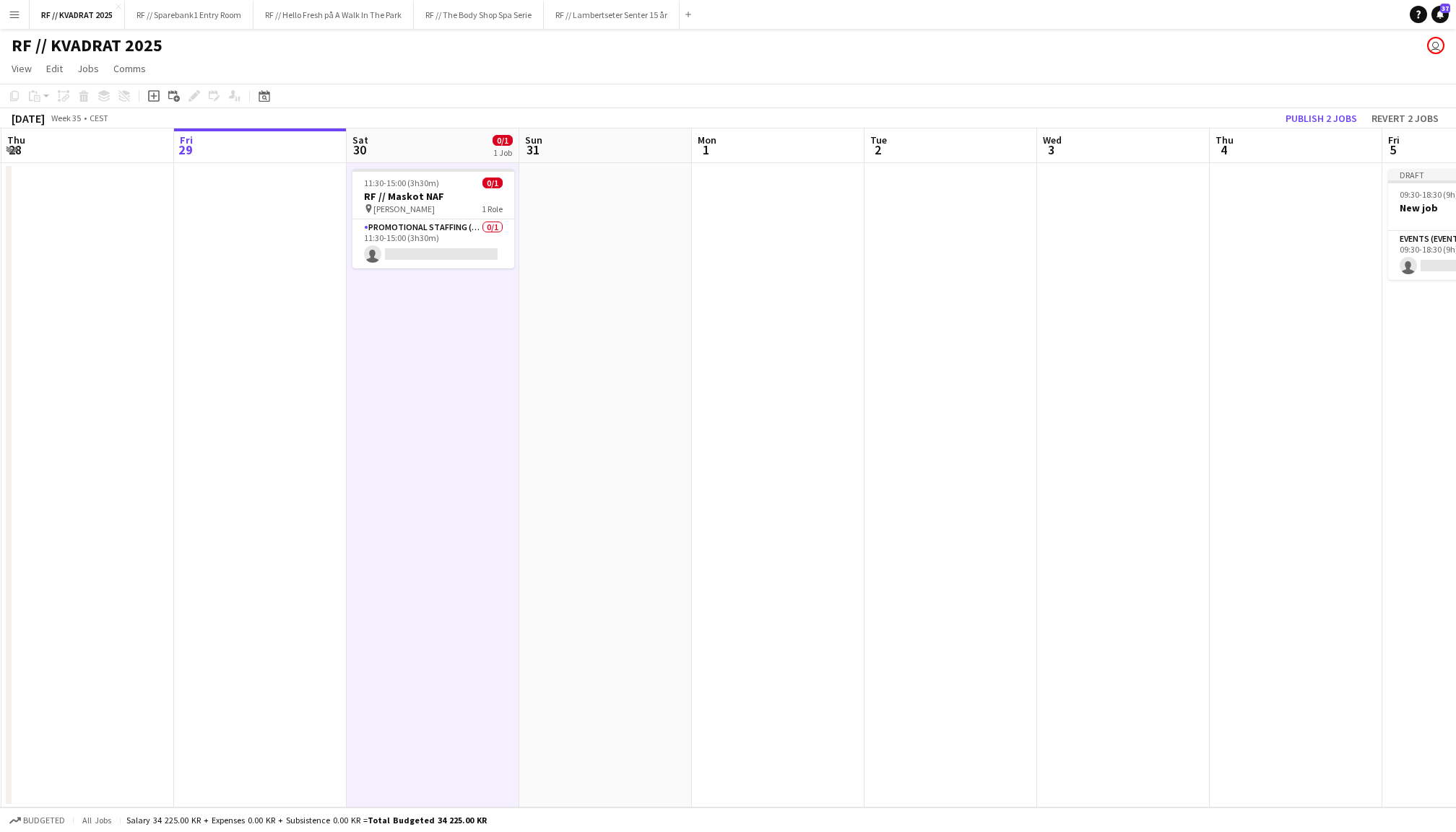
click at [810, 338] on app-date-cell at bounding box center [778, 485] width 173 height 644
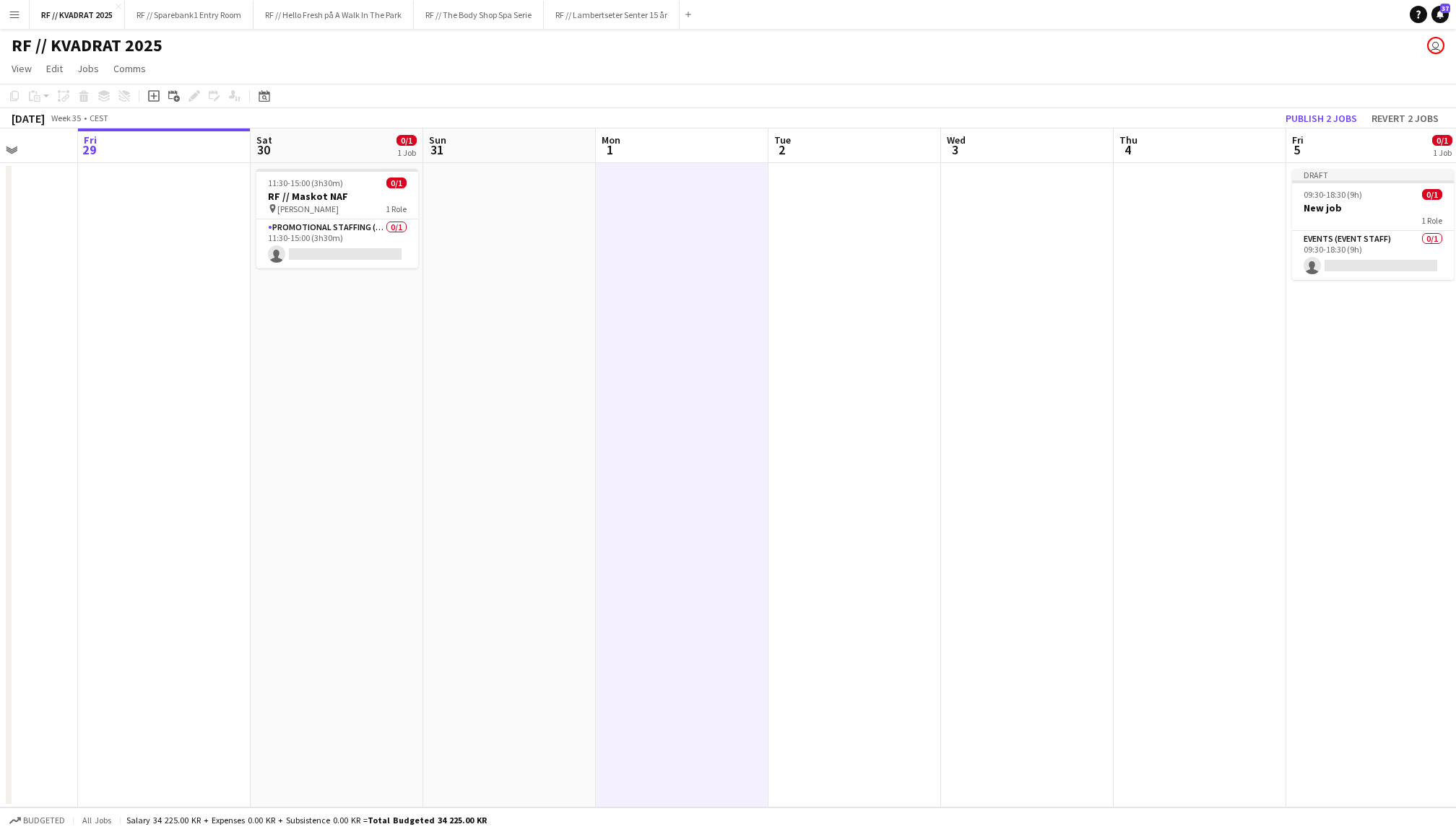
scroll to position [0, 404]
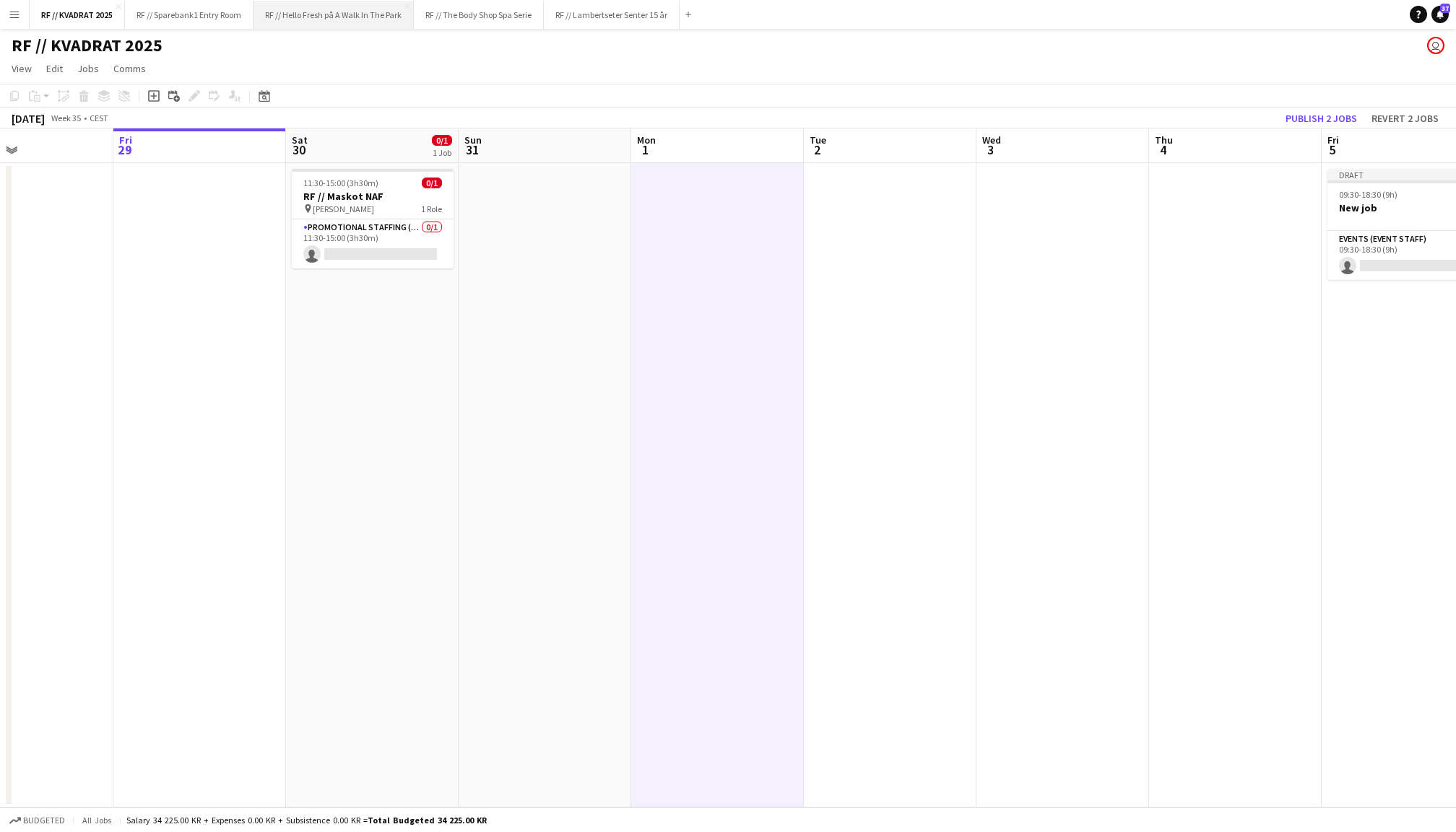
click at [364, 24] on button "RF // Hello Fresh på A Walk In The Park Close" at bounding box center [333, 15] width 160 height 28
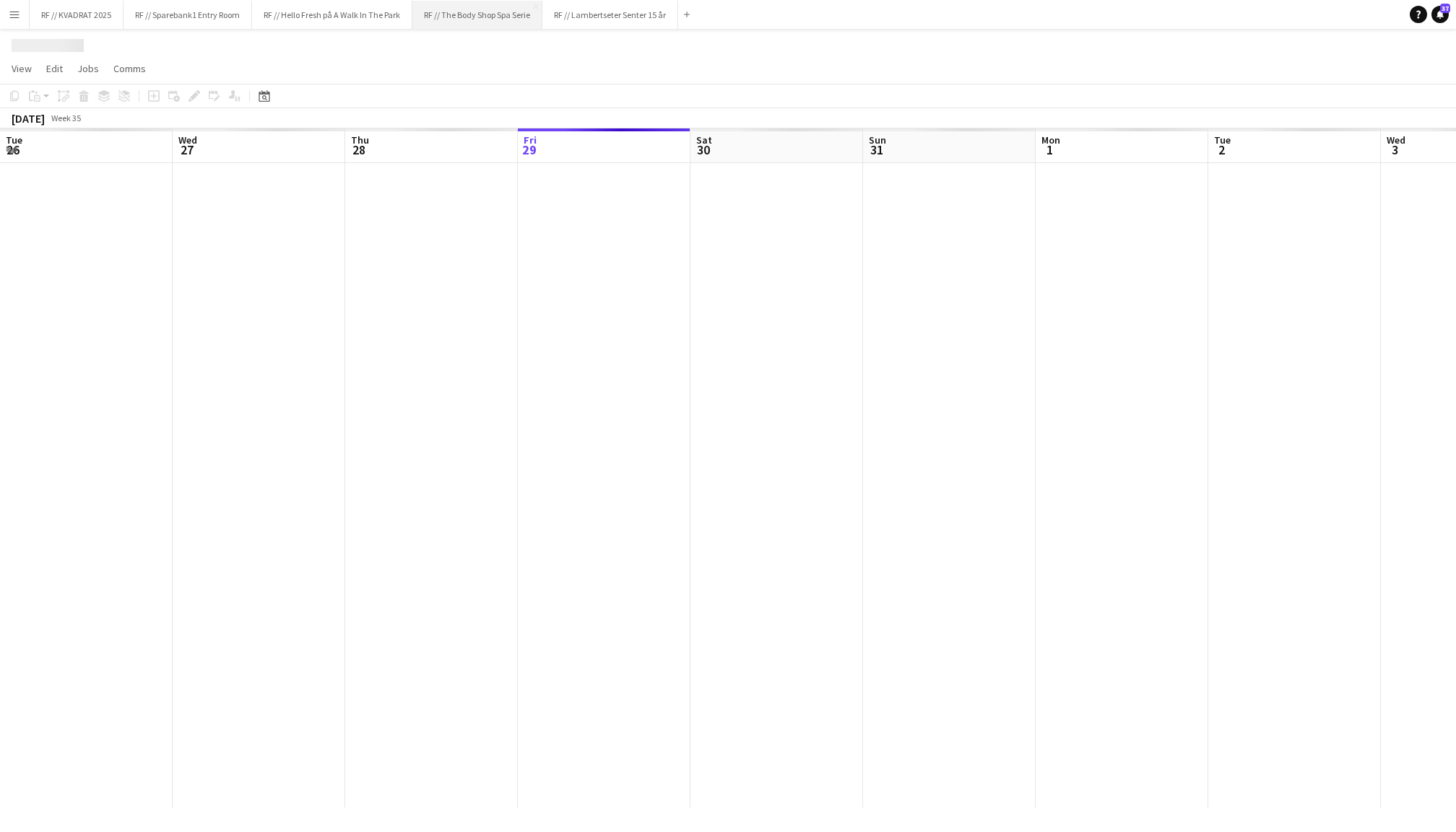
scroll to position [0, 344]
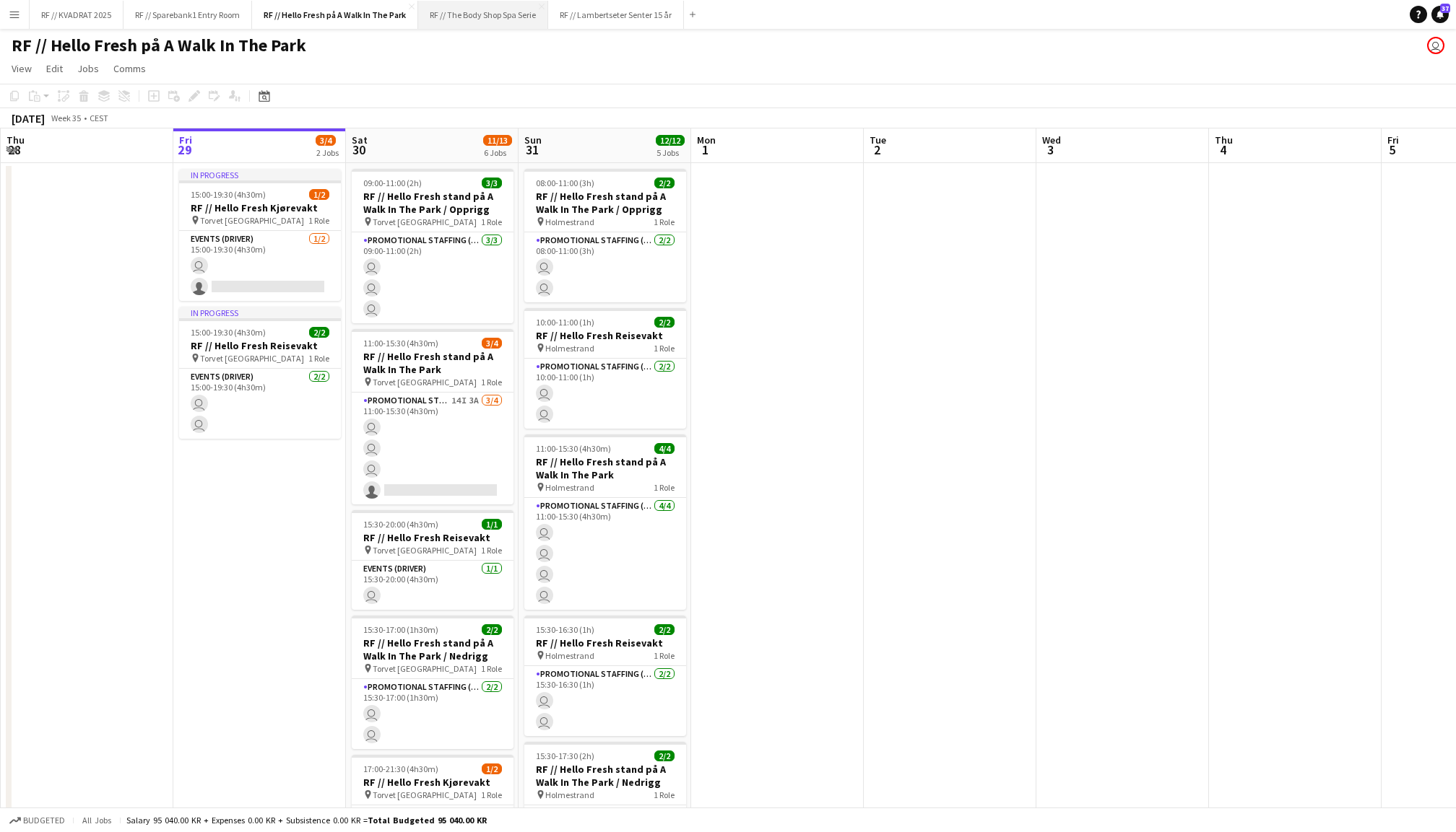
click at [489, 26] on button "RF // The Body Shop Spa Serie Close" at bounding box center [483, 15] width 130 height 28
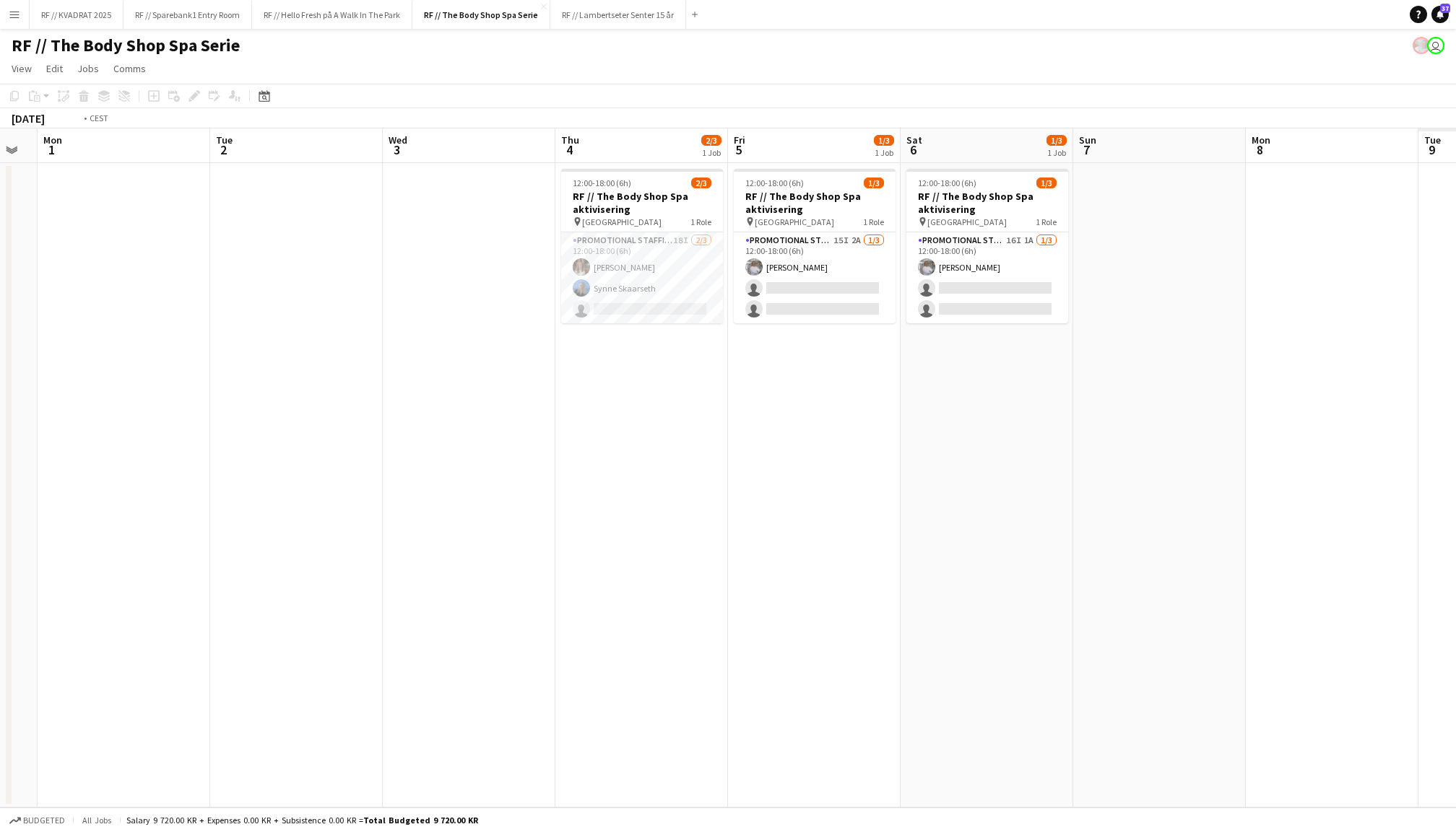
scroll to position [0, 498]
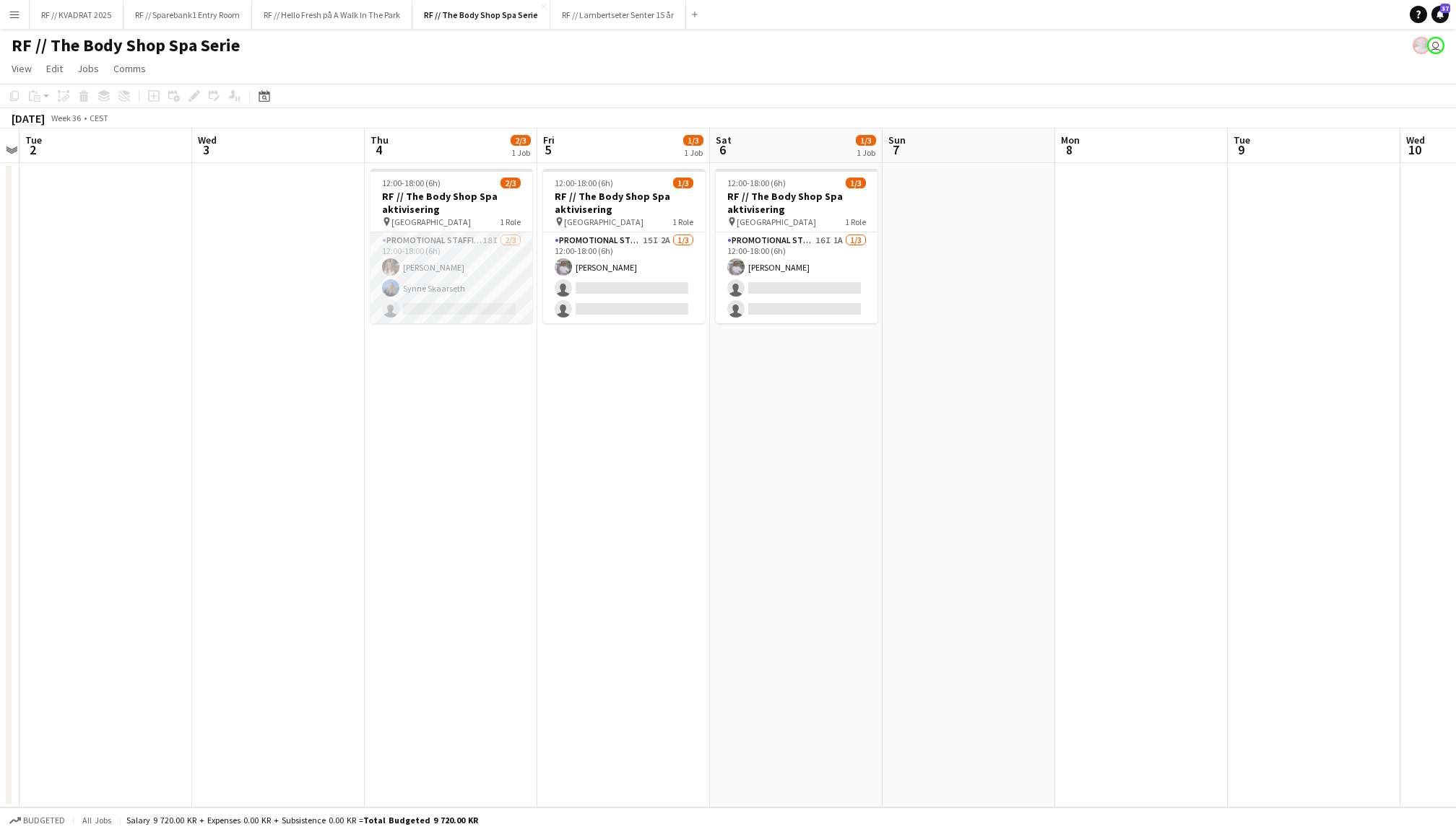
click at [400, 283] on app-card-role "Promotional Staffing (Promotional Staff) 18I 2/3 12:00-18:00 (6h) Maria Egeland…" at bounding box center [451, 277] width 162 height 91
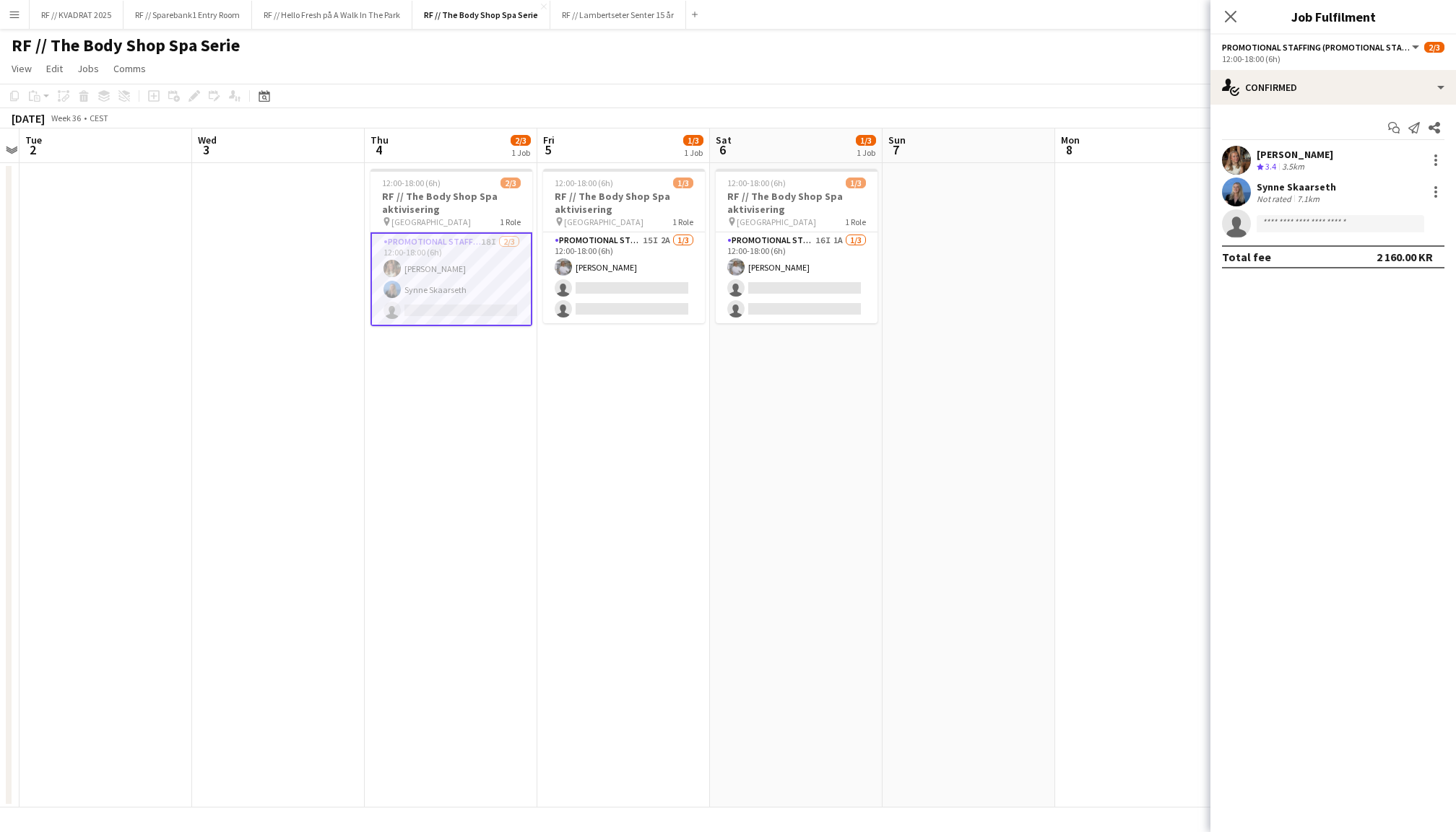
click at [1249, 184] on div at bounding box center [1236, 191] width 29 height 29
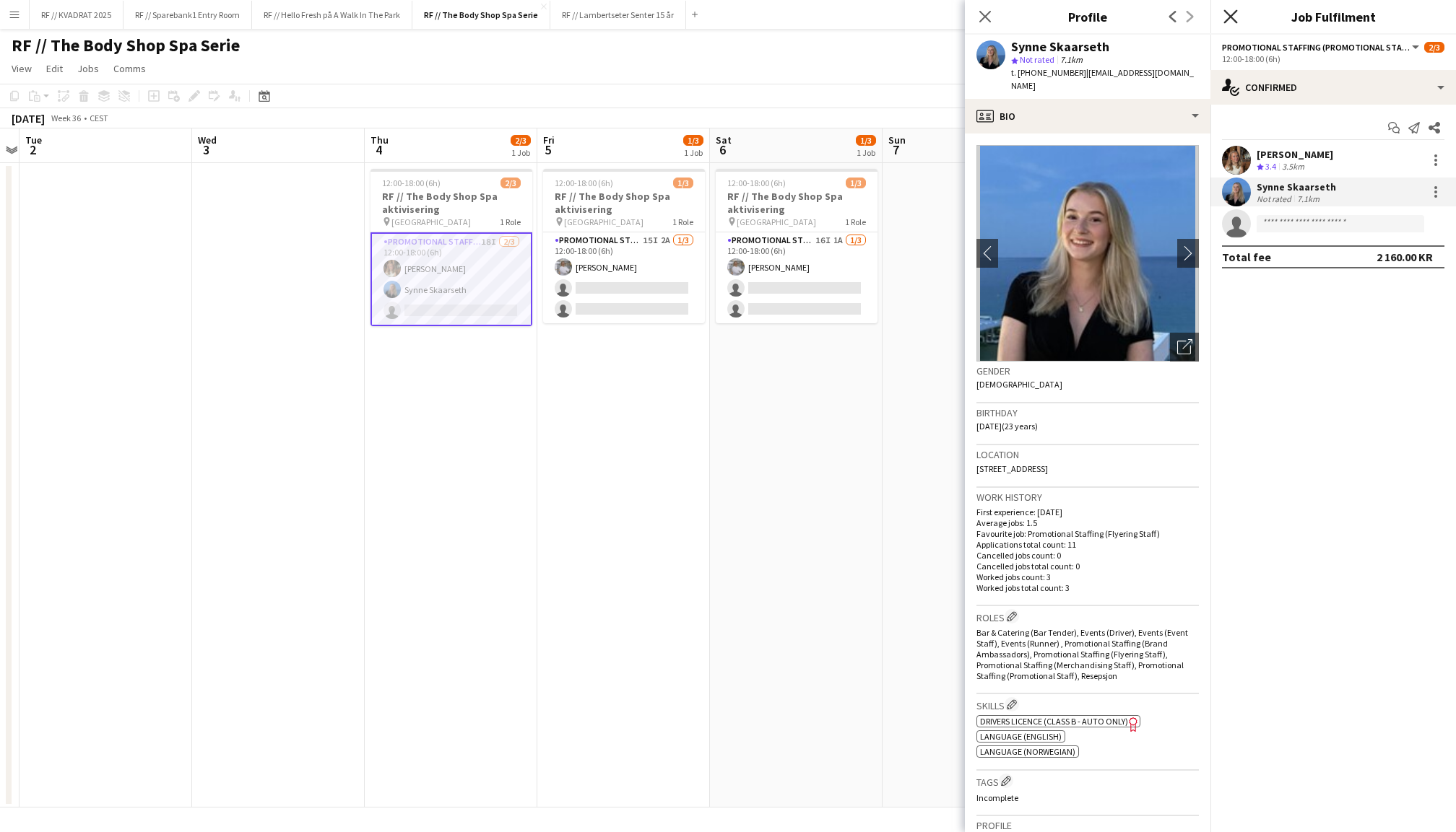
click at [1230, 13] on icon "Close pop-in" at bounding box center [1230, 16] width 13 height 13
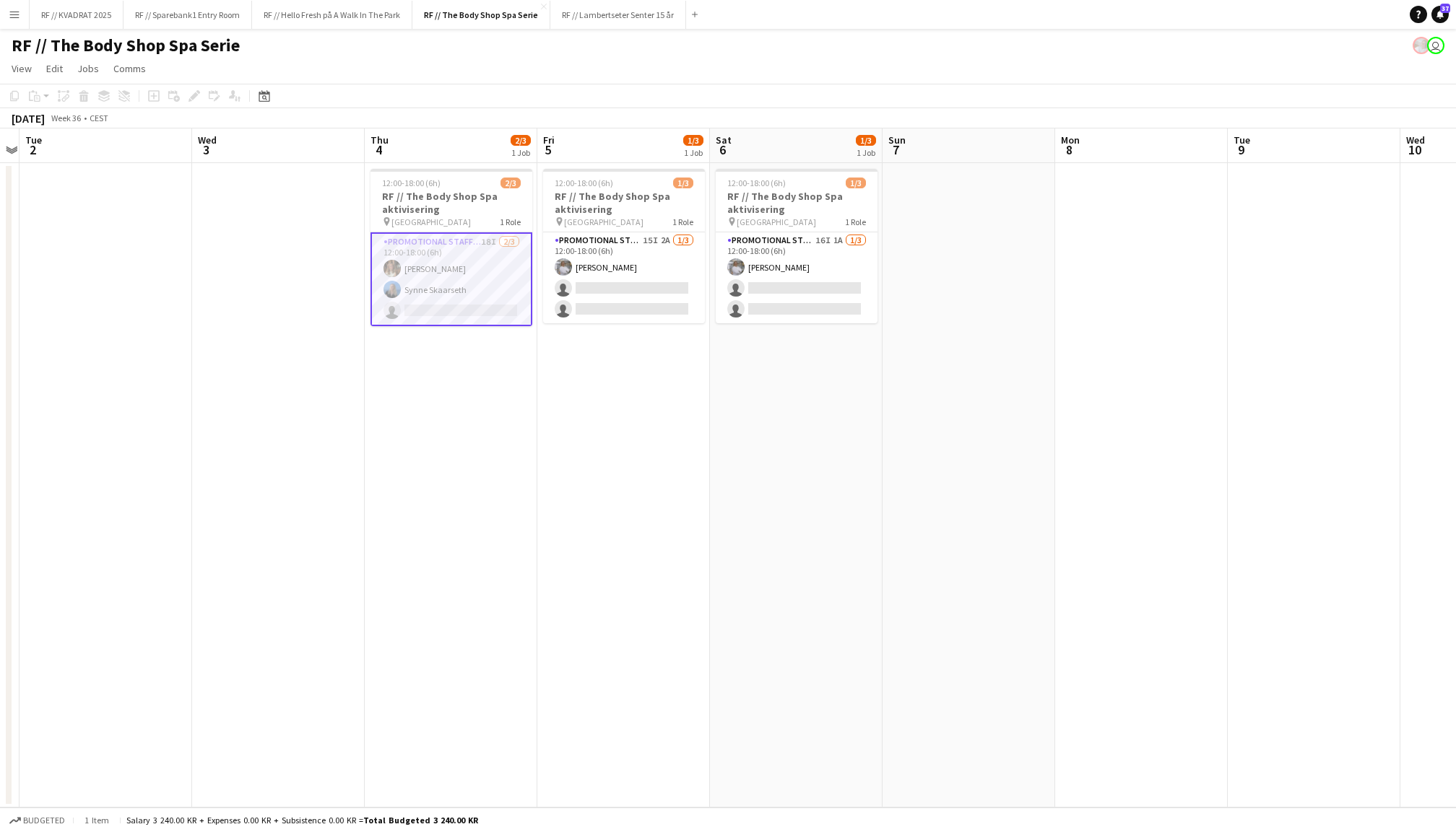
click at [646, 477] on app-date-cell "12:00-18:00 (6h) 1/3 RF // The Body Shop Spa aktivisering pin Oslo 1 Role Promo…" at bounding box center [624, 485] width 173 height 644
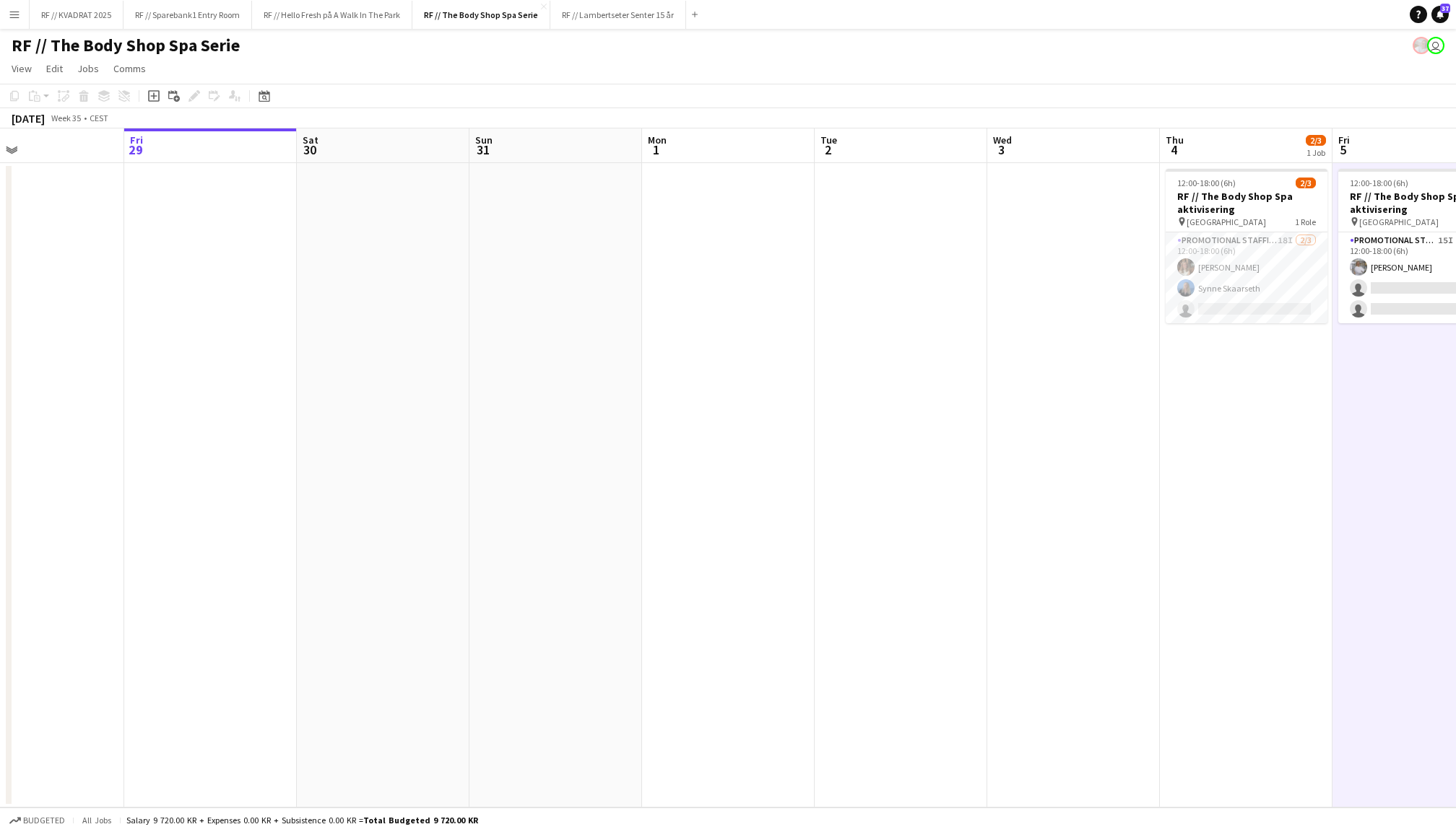
scroll to position [0, 422]
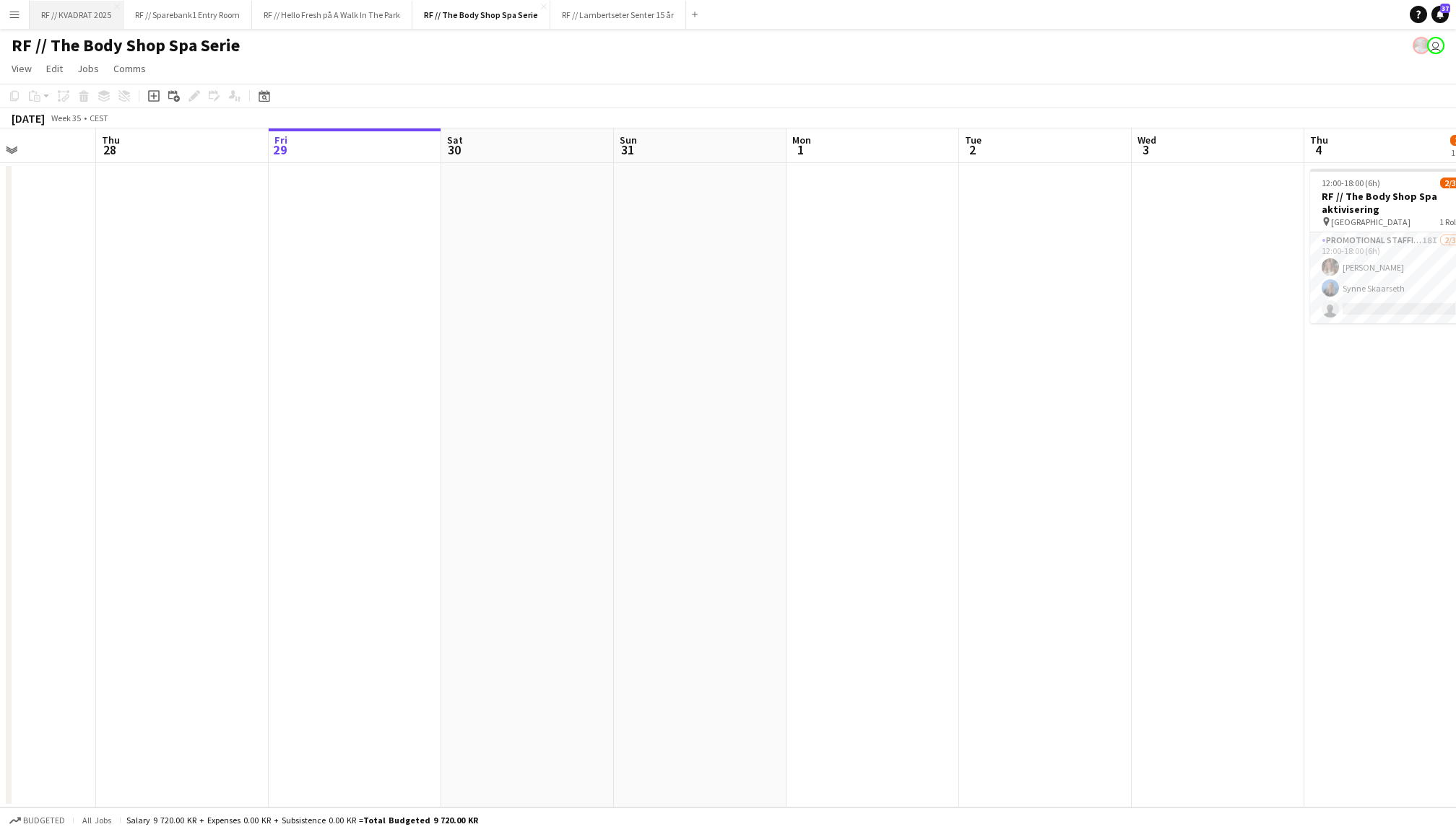
click at [82, 21] on button "RF // KVADRAT 2025 Close" at bounding box center [76, 15] width 94 height 28
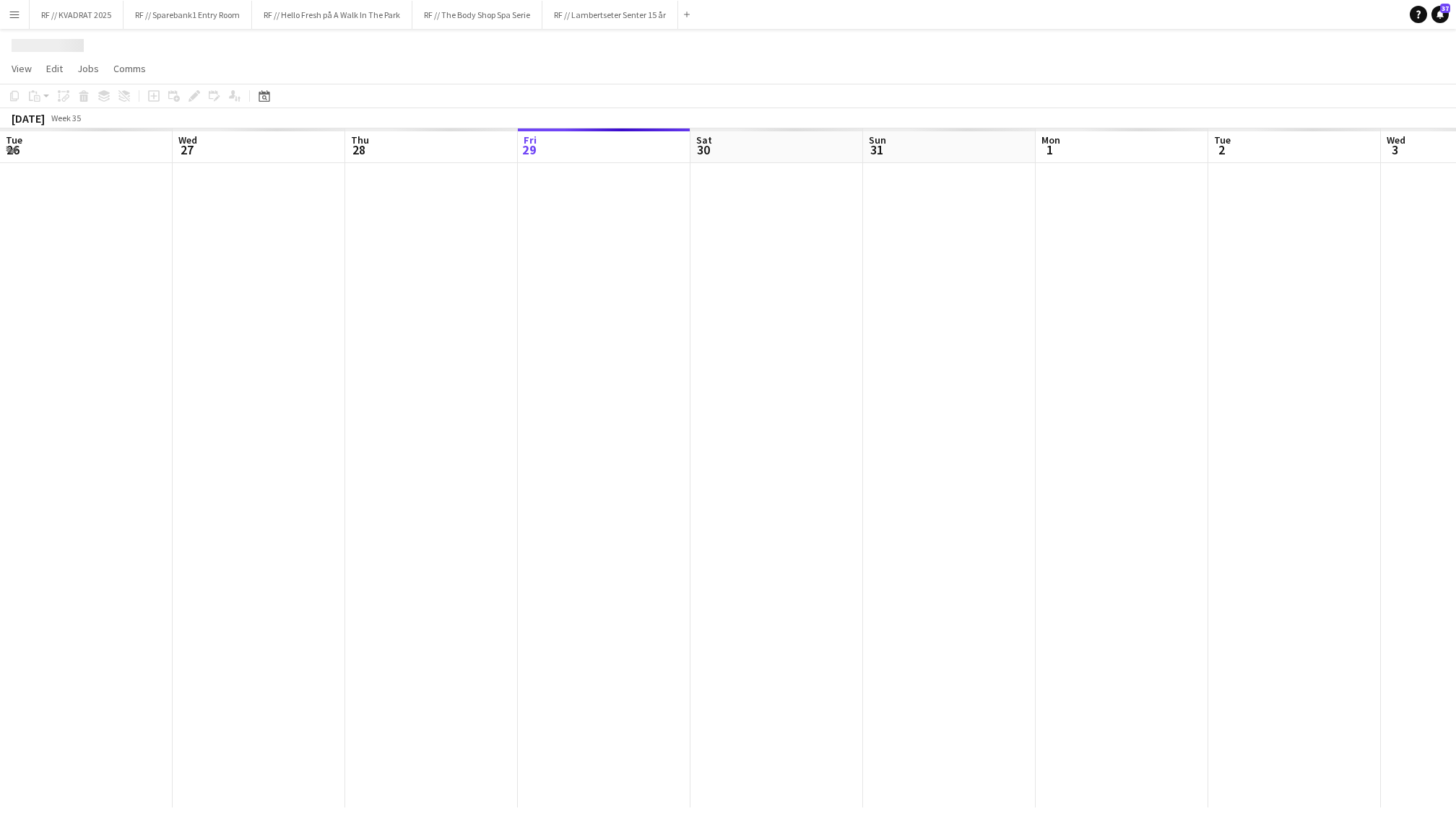
scroll to position [0, 344]
